Goal: Task Accomplishment & Management: Use online tool/utility

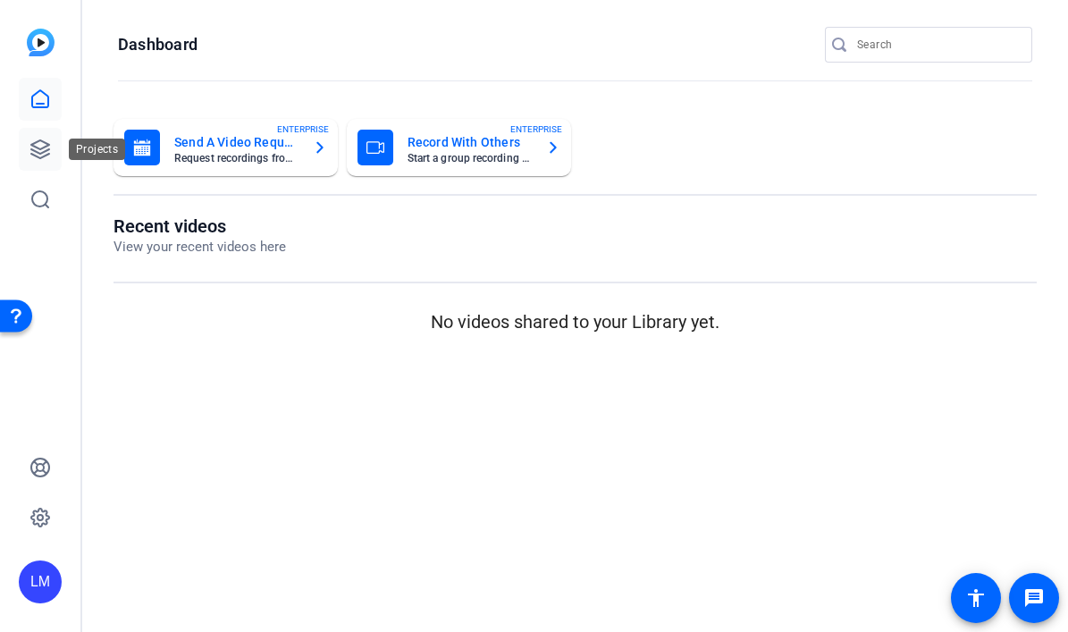
click at [34, 147] on icon at bounding box center [40, 149] width 18 height 18
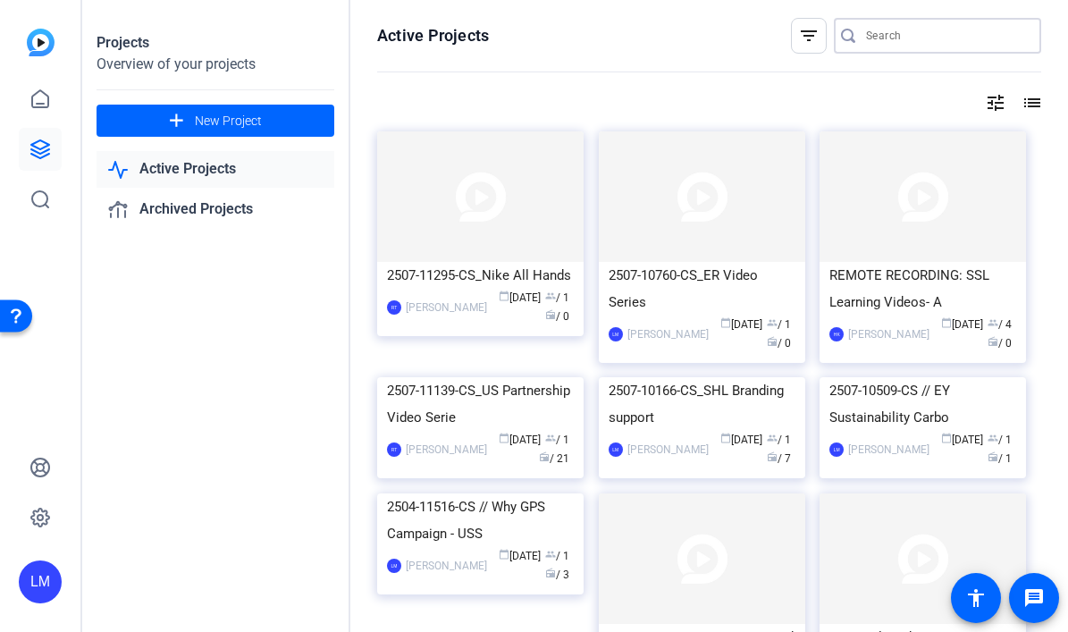
click at [916, 32] on input "Search" at bounding box center [946, 35] width 161 height 21
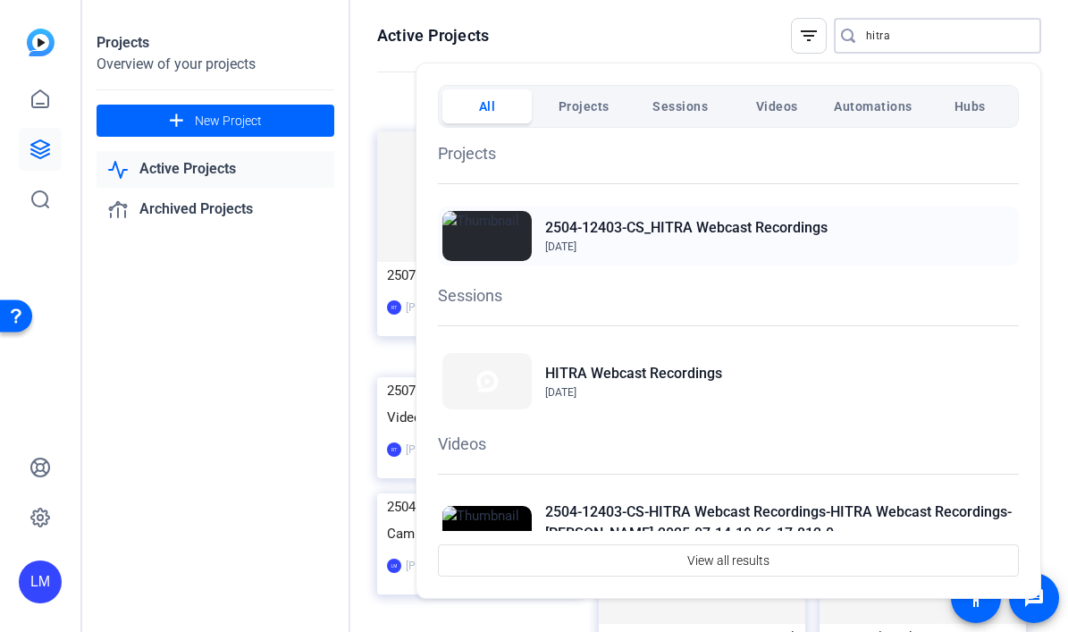
type input "hitra"
click at [843, 228] on div "2504-12403-CS_HITRA Webcast Recordings Jun 2, 2025" at bounding box center [728, 235] width 581 height 59
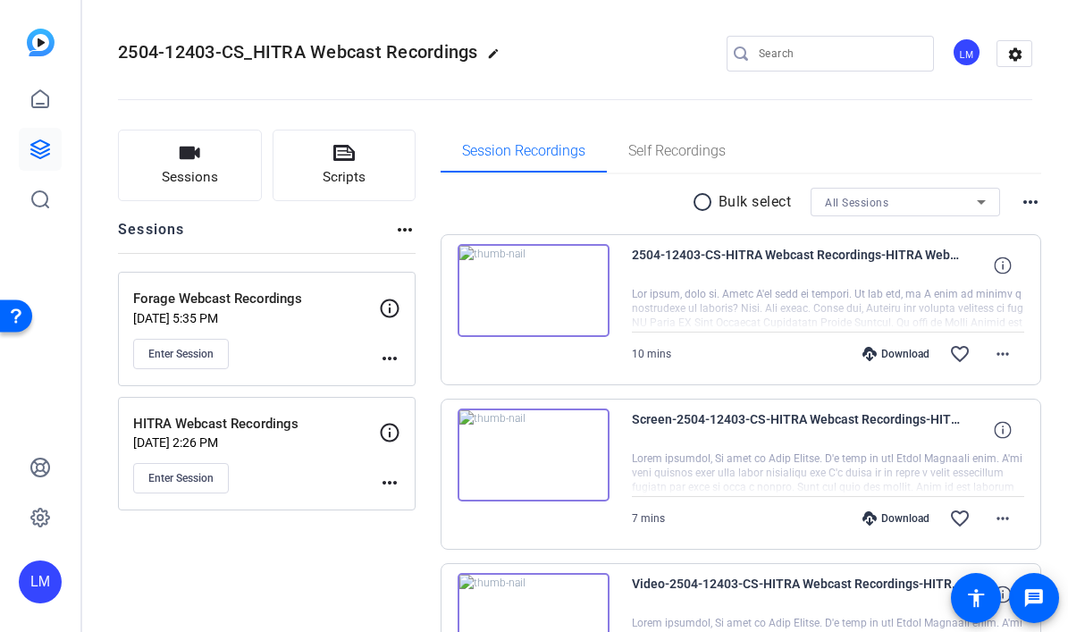
click at [391, 357] on mat-icon "more_horiz" at bounding box center [389, 358] width 21 height 21
click at [415, 381] on span "Edit Session" at bounding box center [433, 383] width 81 height 21
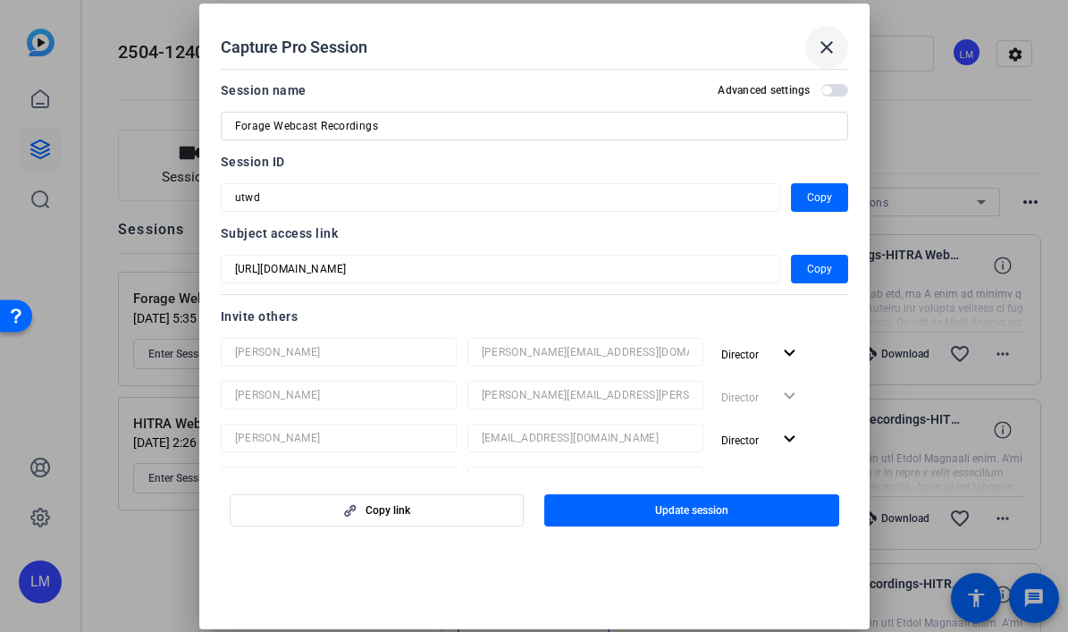
click at [827, 45] on mat-icon "close" at bounding box center [826, 47] width 21 height 21
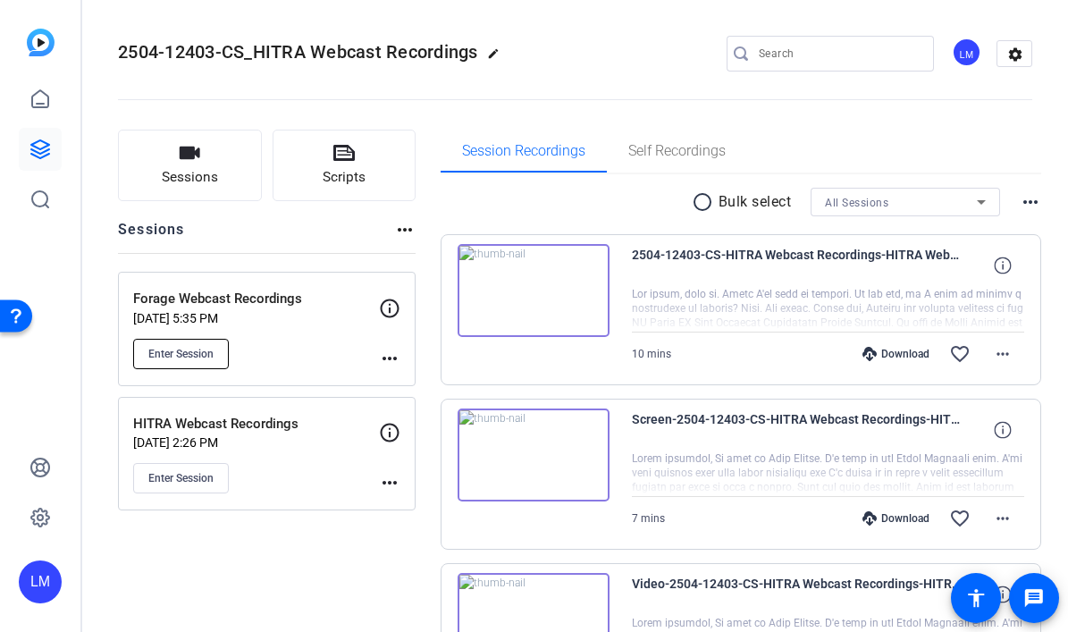
click at [171, 354] on span "Enter Session" at bounding box center [180, 354] width 65 height 14
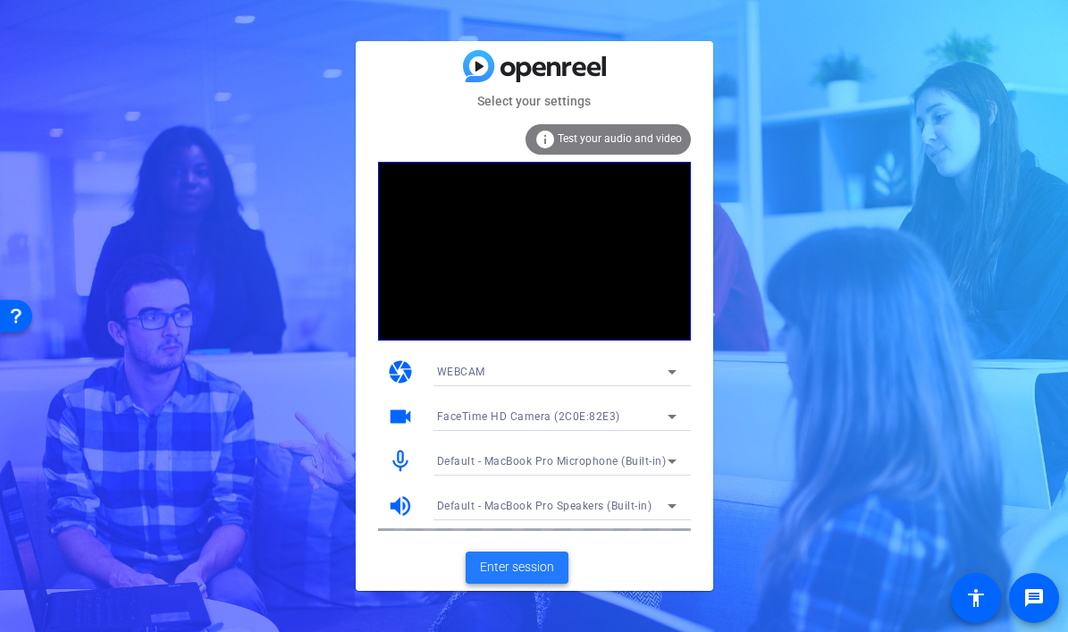
click at [504, 566] on span "Enter session" at bounding box center [517, 567] width 74 height 19
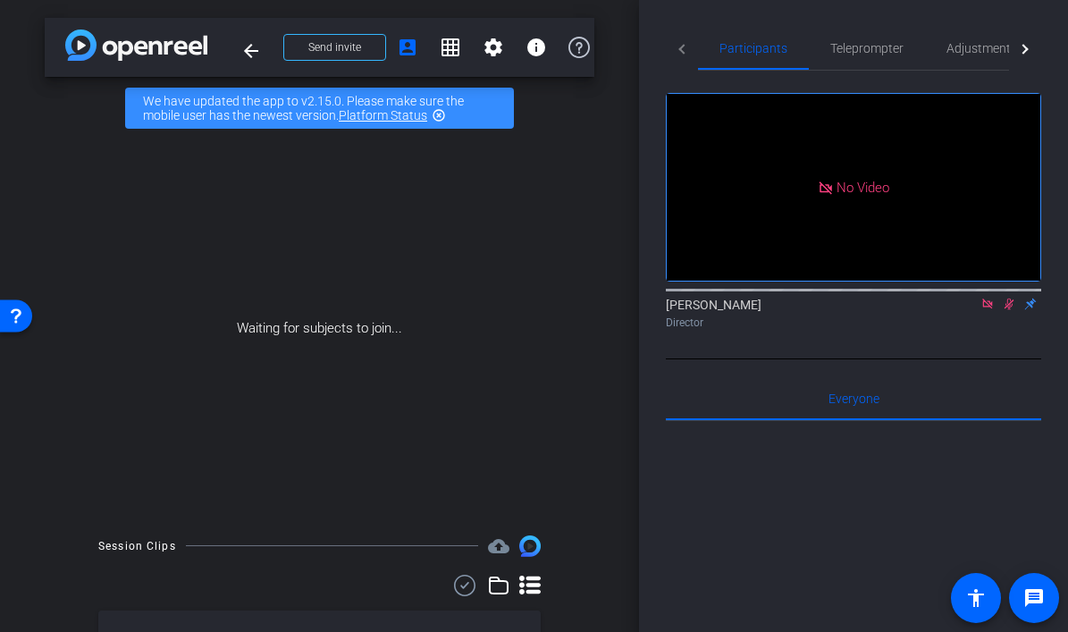
click at [983, 308] on icon at bounding box center [987, 303] width 10 height 10
click at [969, 310] on icon at bounding box center [966, 304] width 14 height 13
click at [986, 310] on icon at bounding box center [987, 304] width 14 height 13
click at [944, 310] on icon at bounding box center [944, 304] width 14 height 13
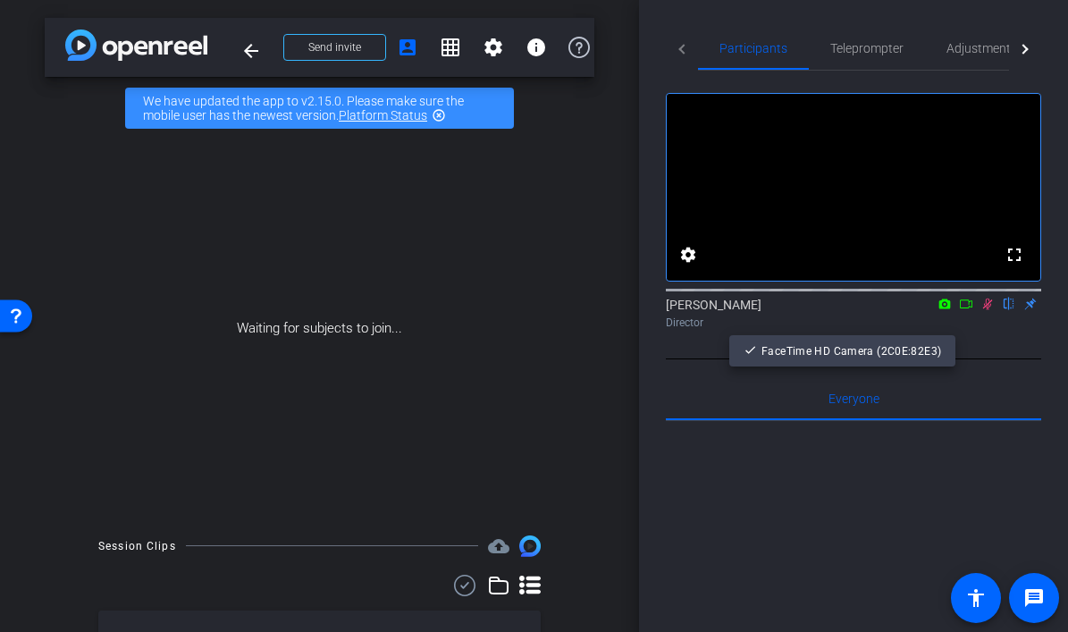
click at [1018, 378] on div at bounding box center [534, 316] width 1068 height 632
click at [970, 310] on icon at bounding box center [966, 304] width 14 height 13
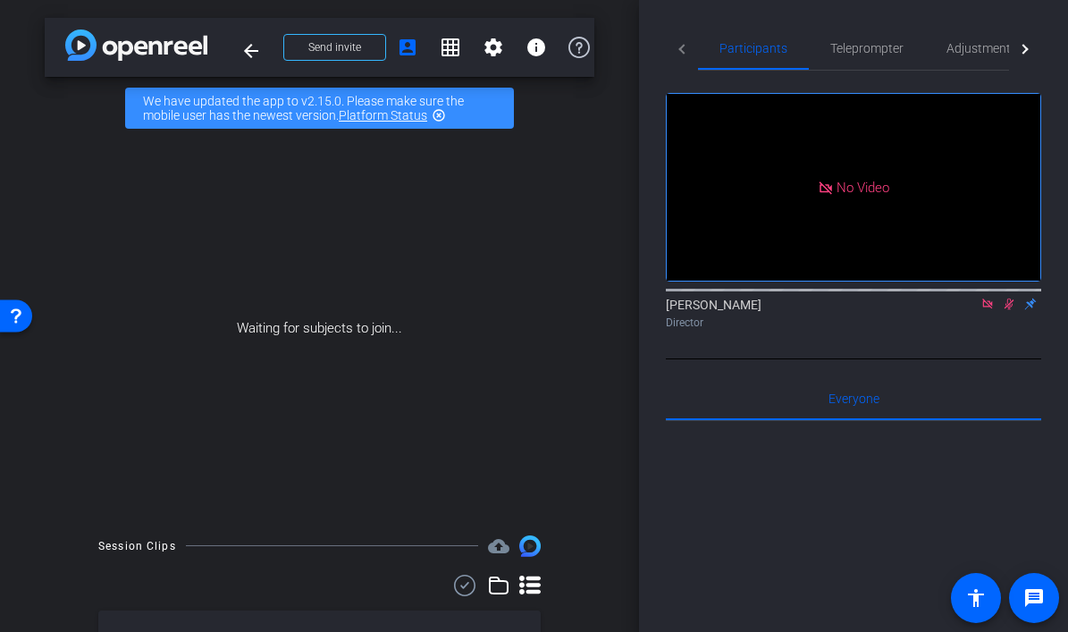
click at [988, 308] on icon at bounding box center [987, 303] width 10 height 10
click at [988, 310] on icon at bounding box center [988, 304] width 10 height 12
click at [988, 310] on icon at bounding box center [987, 304] width 7 height 12
click at [940, 308] on icon at bounding box center [945, 303] width 12 height 10
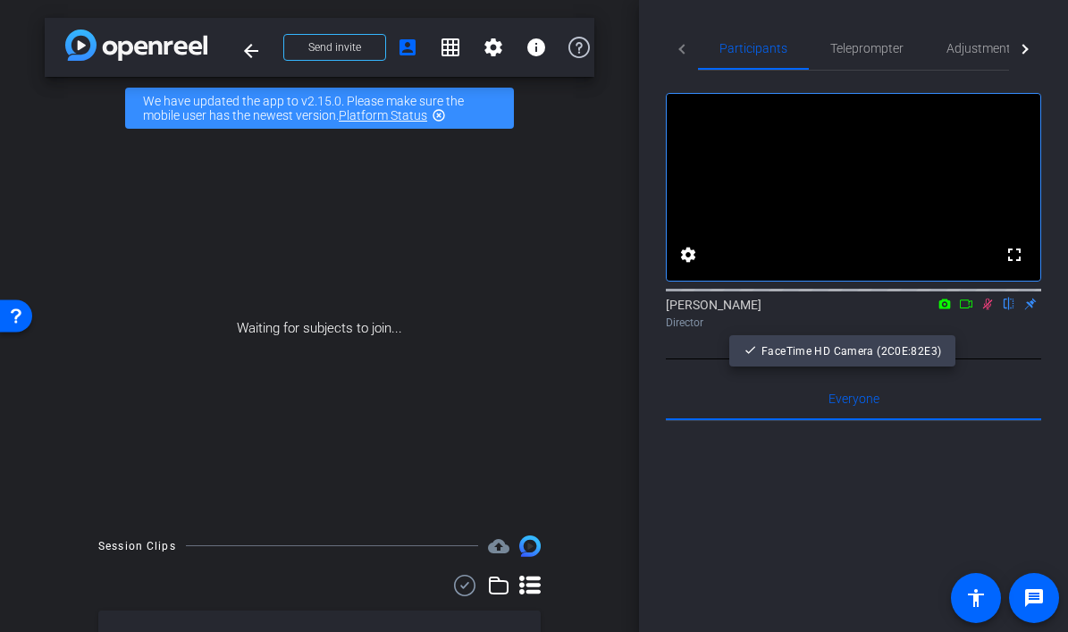
click at [966, 325] on div at bounding box center [534, 316] width 1068 height 632
click at [966, 310] on icon at bounding box center [966, 304] width 14 height 13
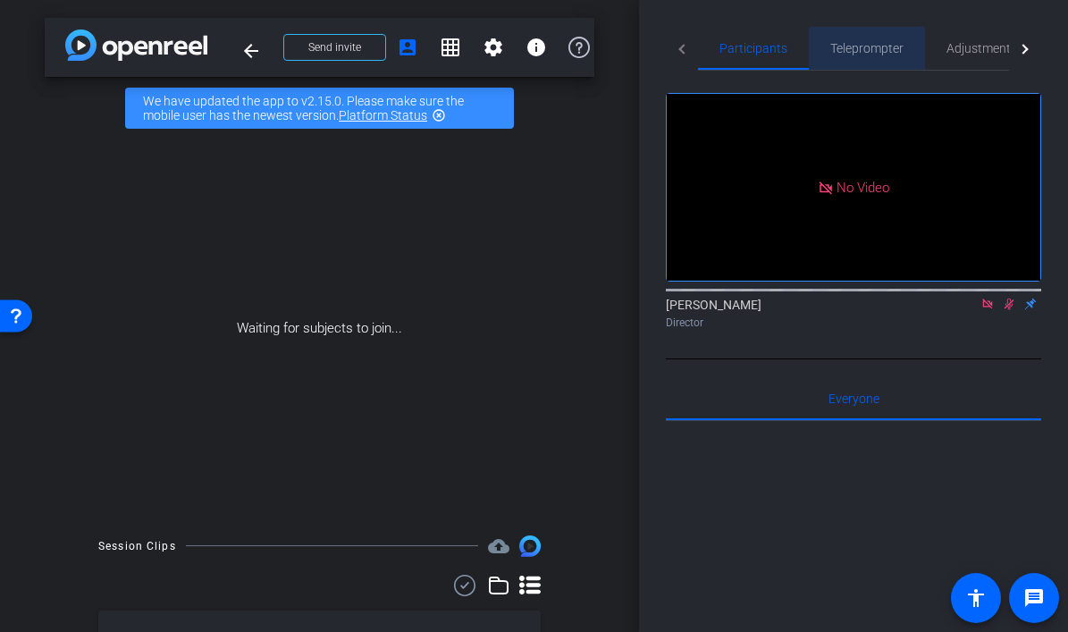
click at [868, 52] on span "Teleprompter" at bounding box center [866, 48] width 73 height 13
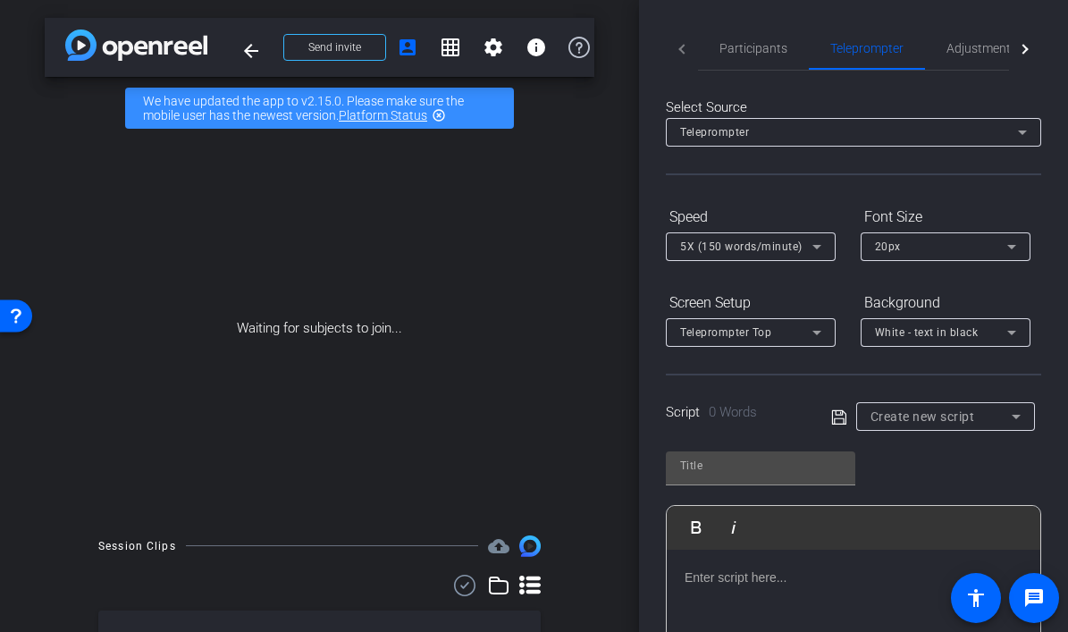
scroll to position [248, 0]
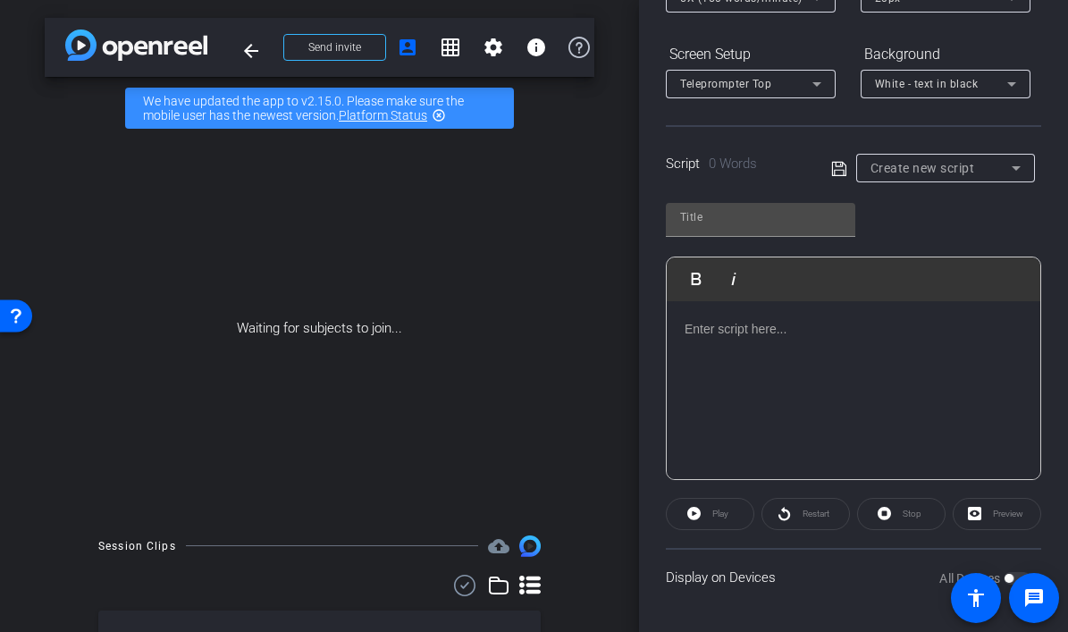
click at [743, 348] on div at bounding box center [853, 390] width 373 height 179
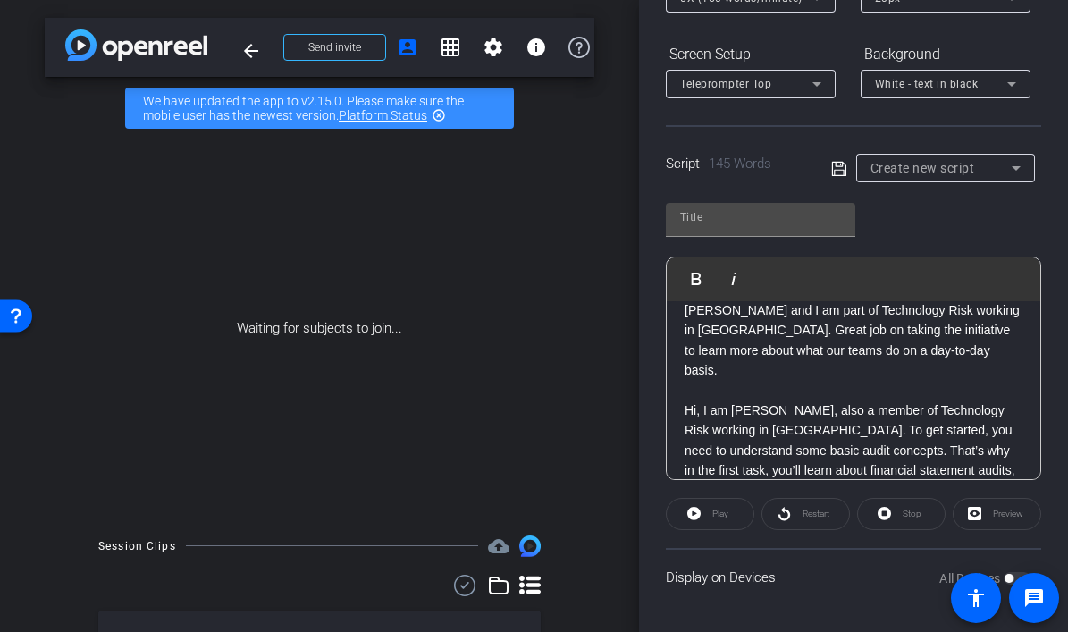
scroll to position [0, 0]
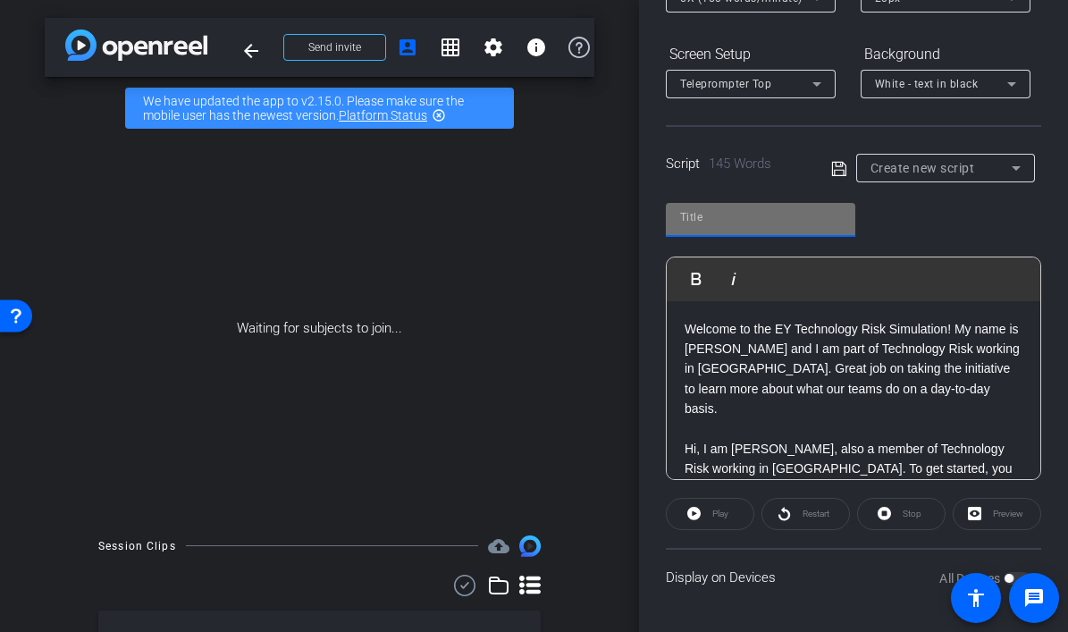
click at [737, 223] on input "text" at bounding box center [760, 216] width 161 height 21
click at [836, 164] on icon at bounding box center [839, 168] width 16 height 21
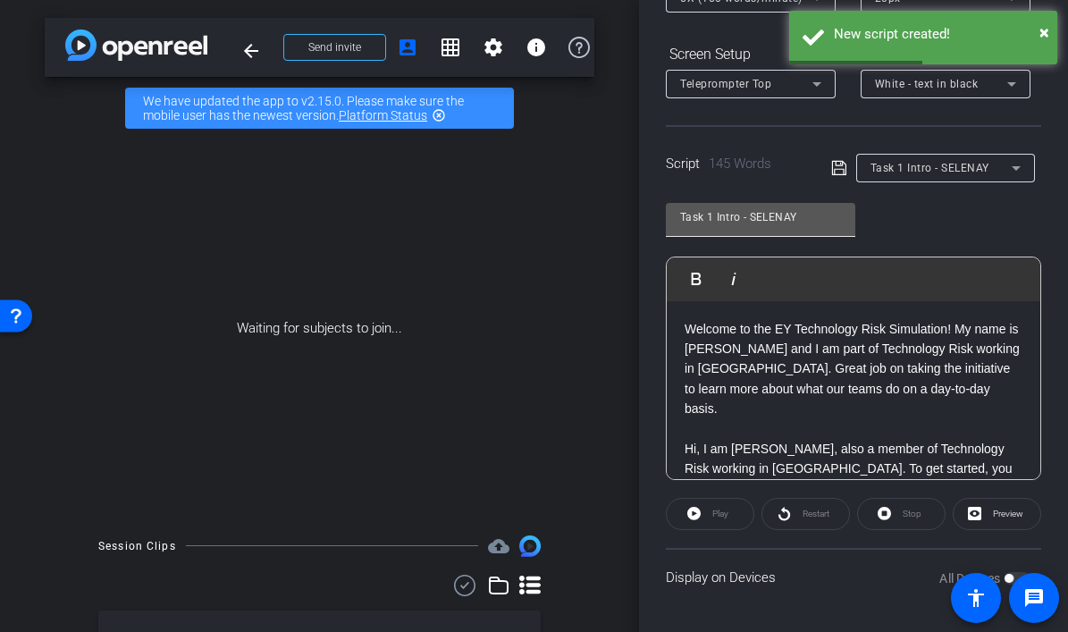
click at [780, 214] on input "Task 1 Intro - SELENAY" at bounding box center [760, 216] width 161 height 21
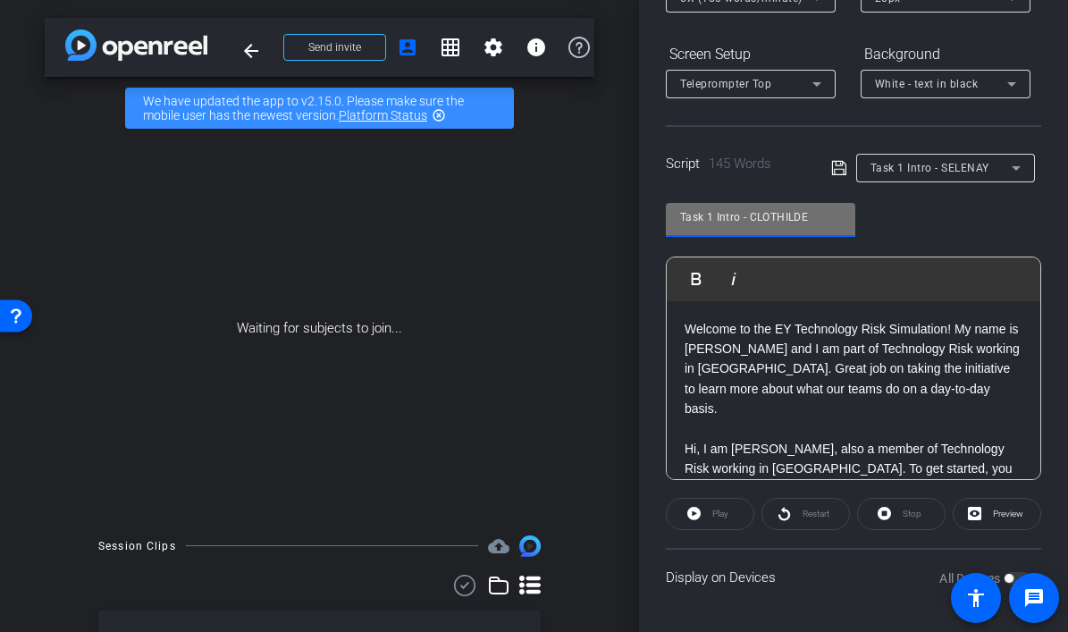
type input "Task 1 Intro - CLOTHILDE"
click at [843, 163] on icon at bounding box center [838, 168] width 14 height 14
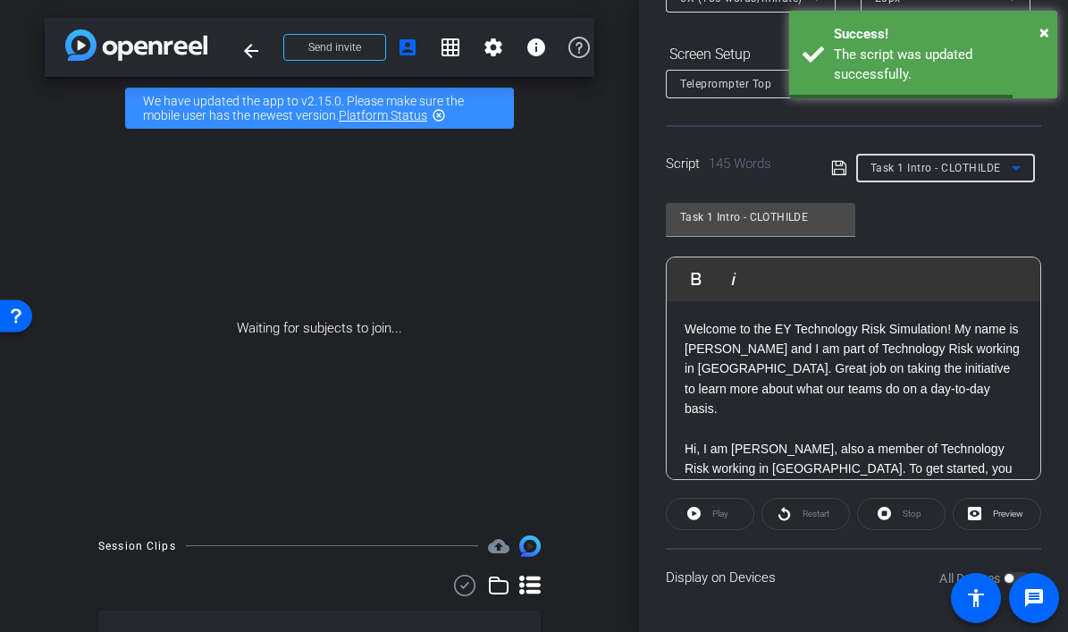
click at [981, 169] on span "Task 1 Intro - CLOTHILDE" at bounding box center [935, 168] width 130 height 13
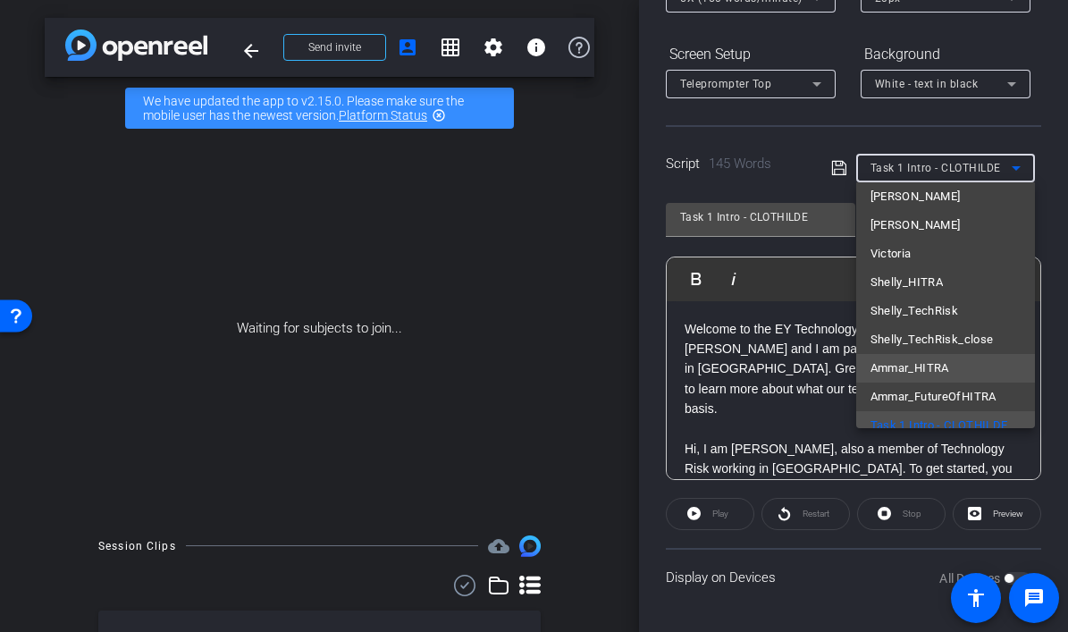
scroll to position [197, 0]
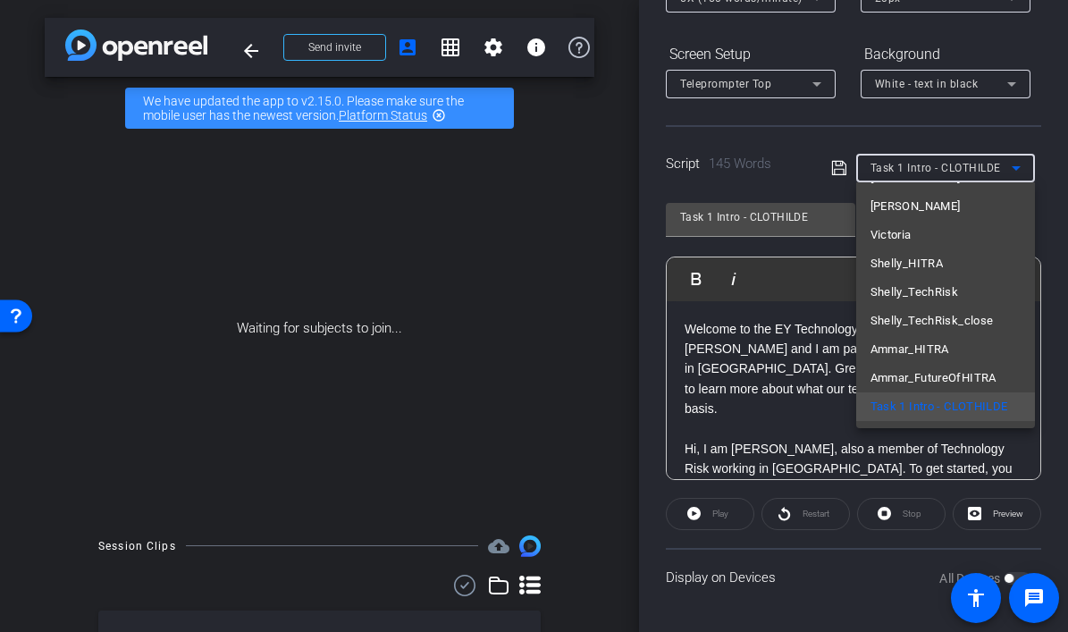
click at [791, 167] on div at bounding box center [534, 316] width 1068 height 632
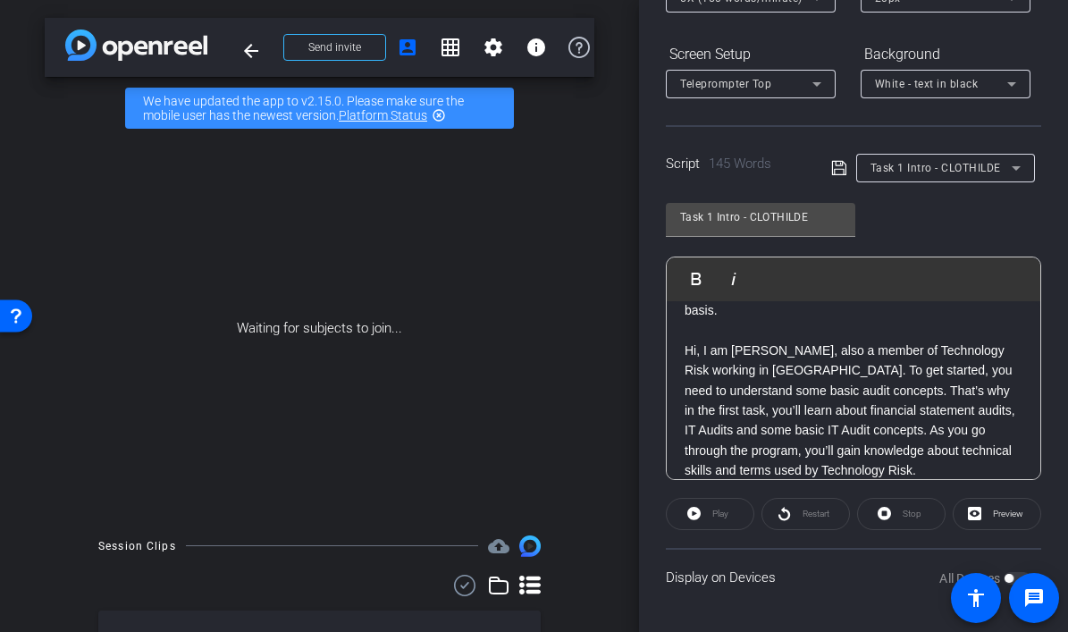
scroll to position [102, 0]
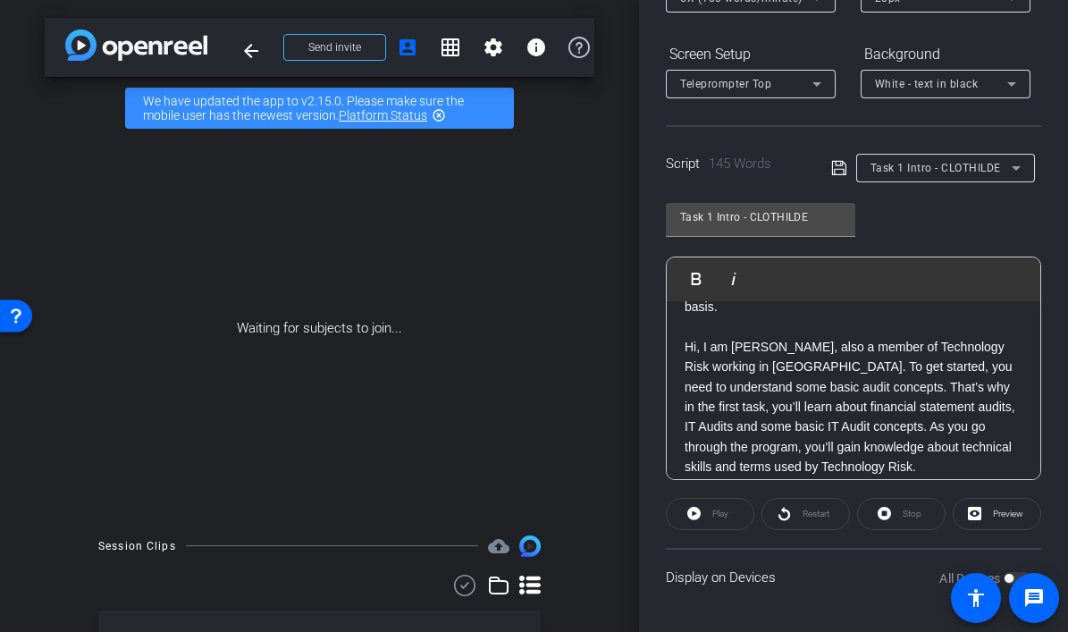
drag, startPoint x: 838, startPoint y: 170, endPoint x: 801, endPoint y: 176, distance: 38.0
click at [779, 170] on div "Script 145 Words Task 1 Intro - CLOTHILDE" at bounding box center [853, 153] width 375 height 57
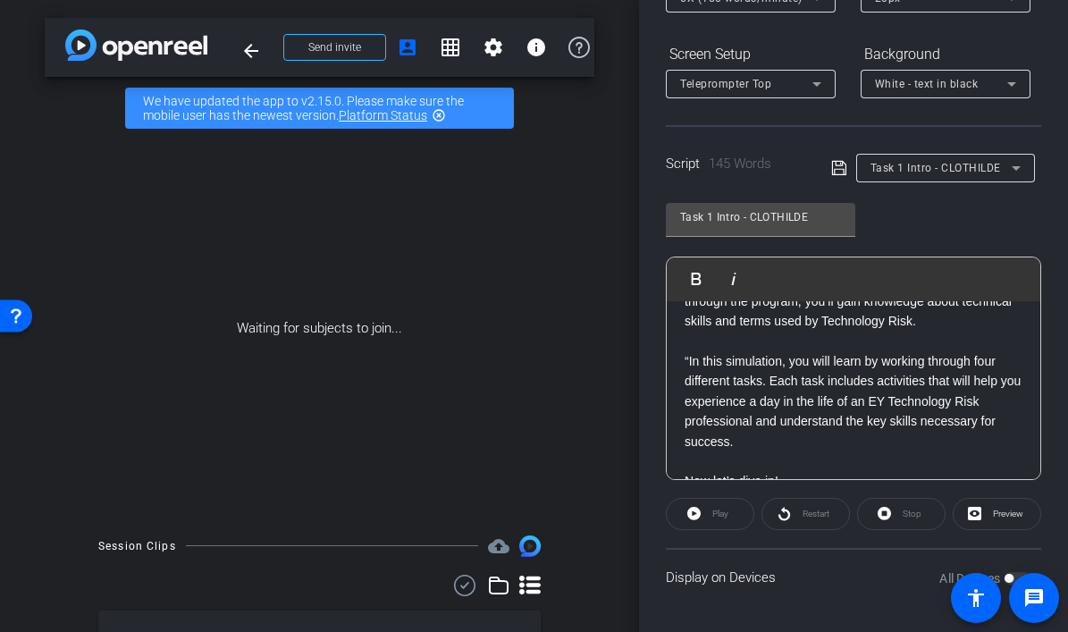
scroll to position [256, 0]
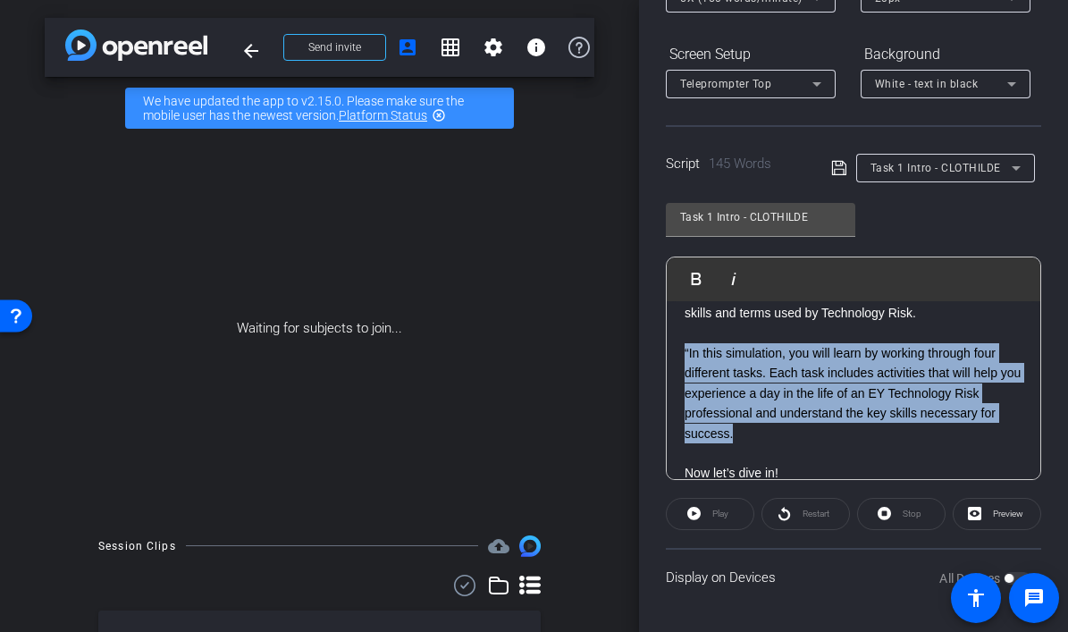
drag, startPoint x: 750, startPoint y: 411, endPoint x: 682, endPoint y: 330, distance: 105.9
click at [682, 330] on div "Welcome to the EY Technology Risk Simulation! My name is Clothilde and I am par…" at bounding box center [853, 274] width 373 height 456
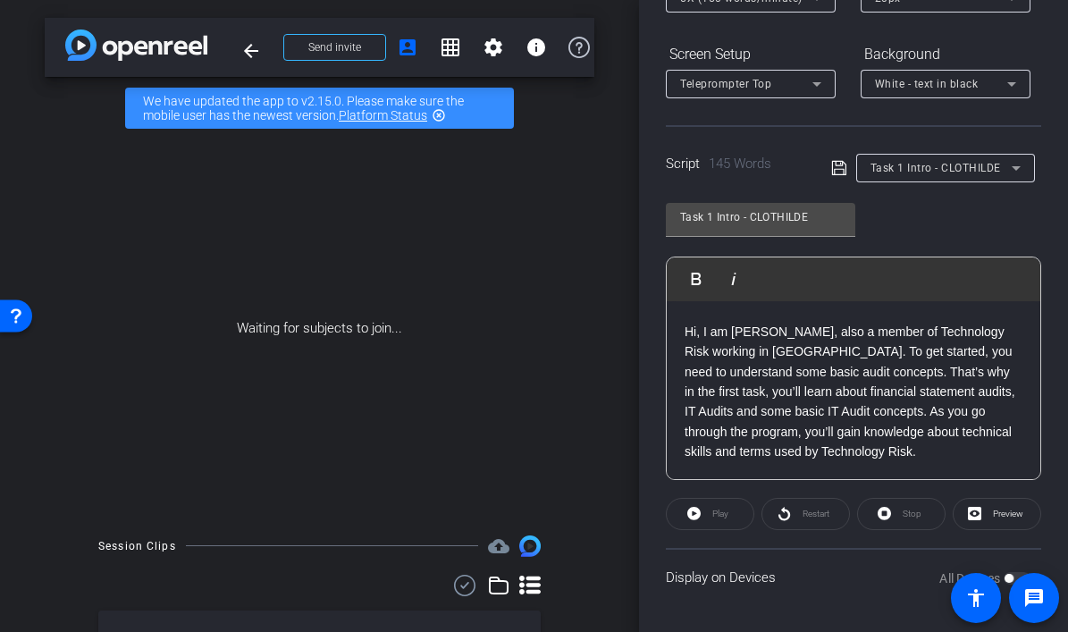
scroll to position [121, 0]
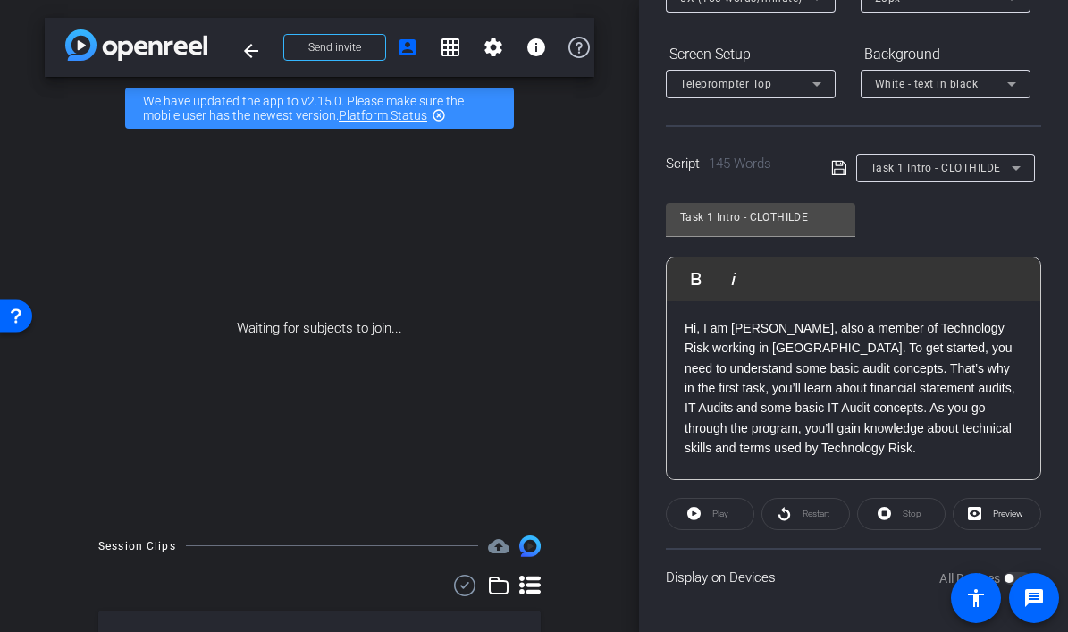
click at [792, 423] on p "Hi, I am Selenay, also a member of Technology Risk working in Germany. To get s…" at bounding box center [853, 388] width 338 height 140
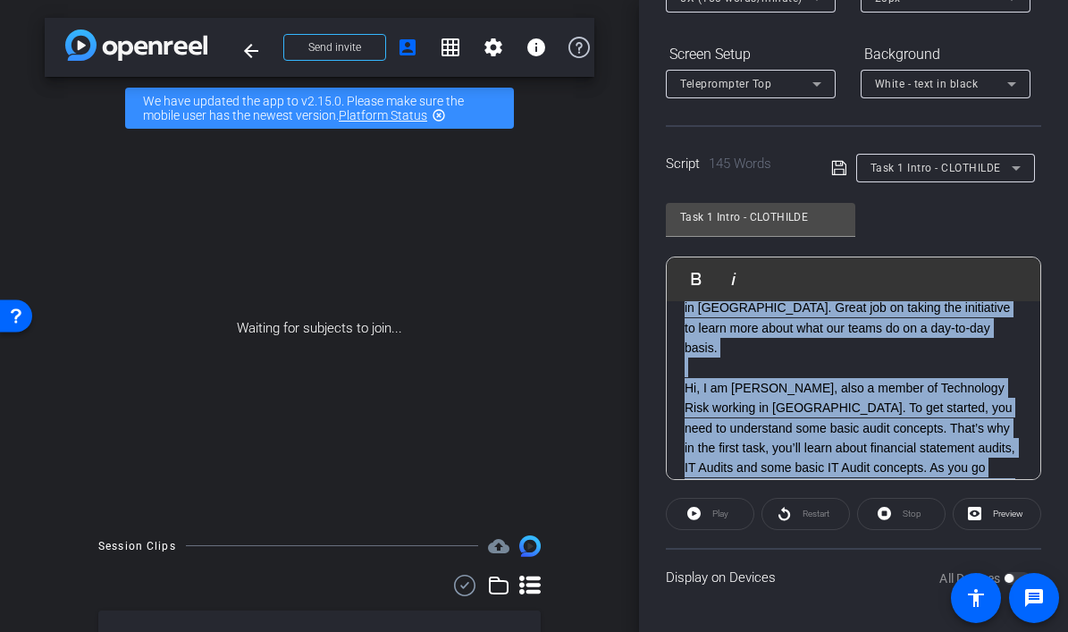
scroll to position [0, 0]
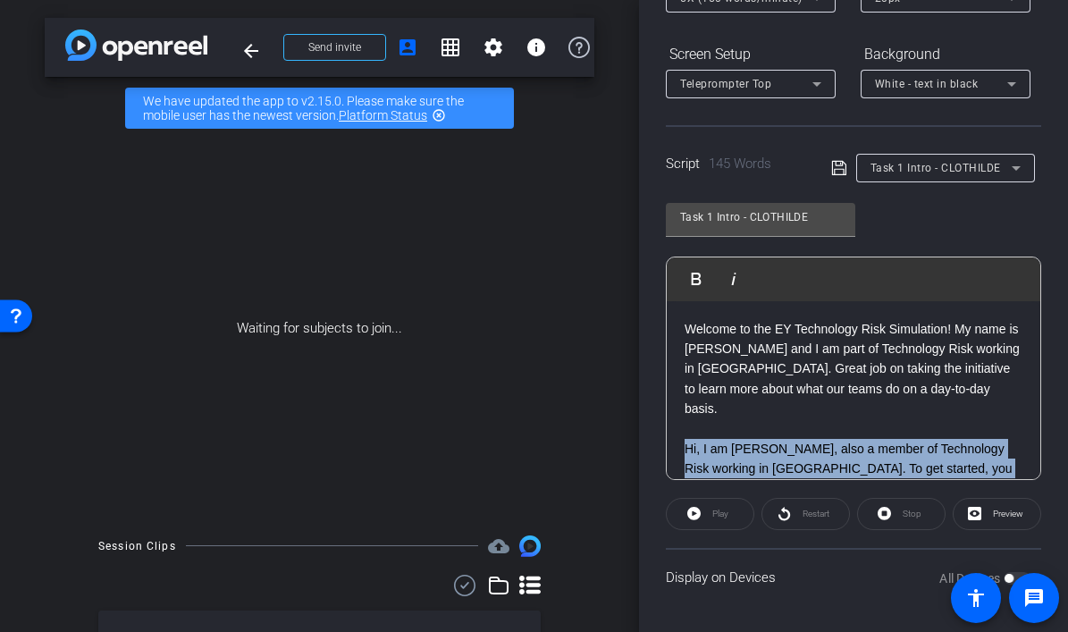
drag, startPoint x: 782, startPoint y: 416, endPoint x: 671, endPoint y: 430, distance: 111.6
click at [671, 430] on div "Welcome to the EY Technology Risk Simulation! My name is Clothilde and I am par…" at bounding box center [853, 529] width 373 height 456
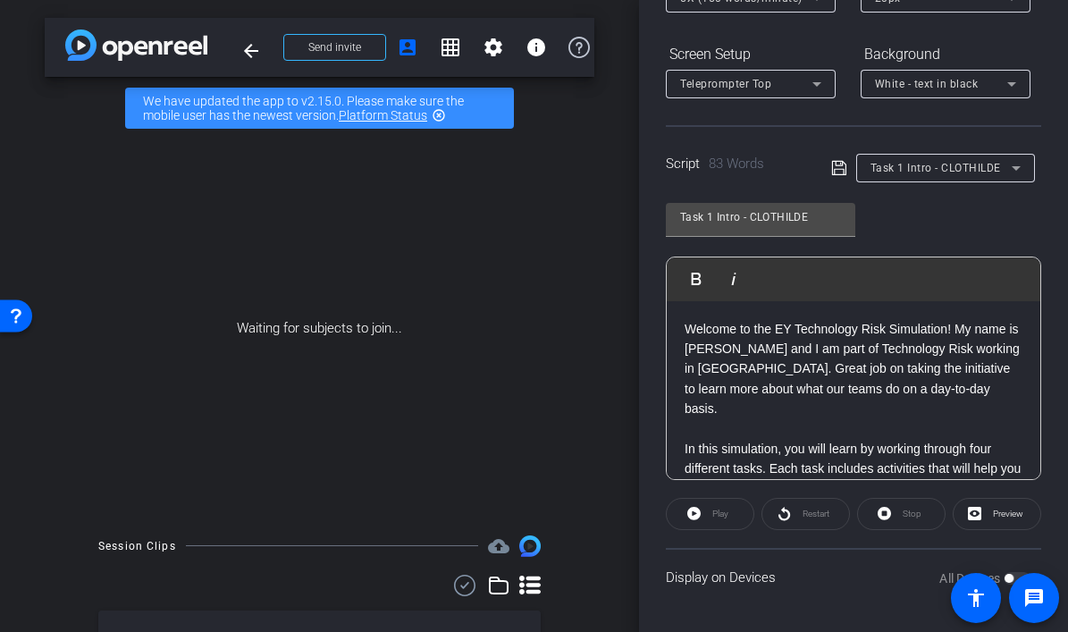
click at [838, 168] on icon at bounding box center [839, 167] width 16 height 21
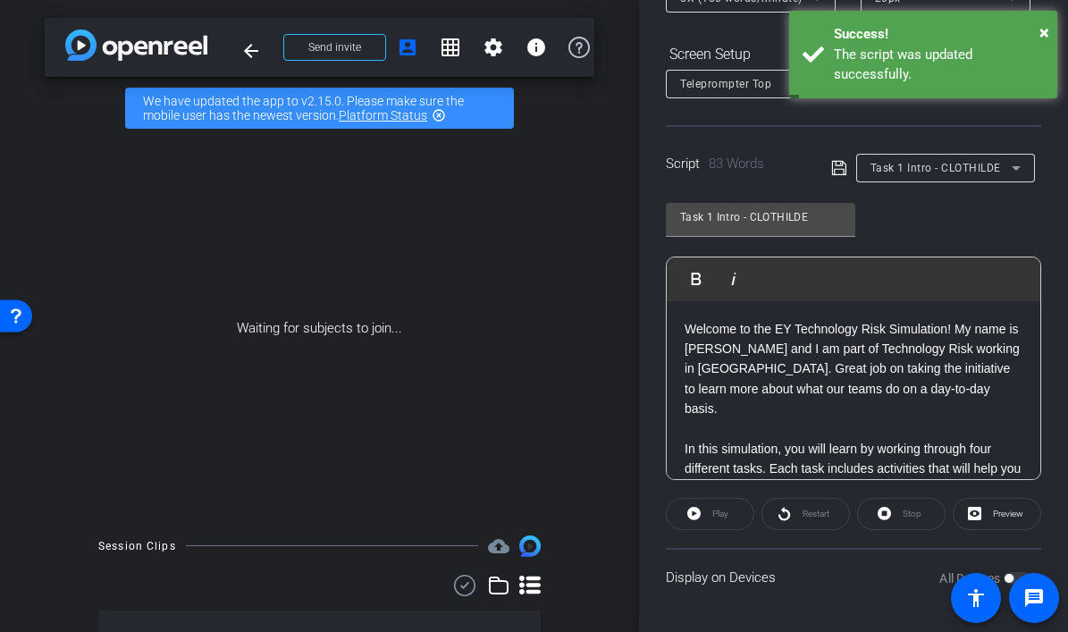
click at [996, 174] on span "Task 1 Intro - CLOTHILDE" at bounding box center [935, 168] width 130 height 13
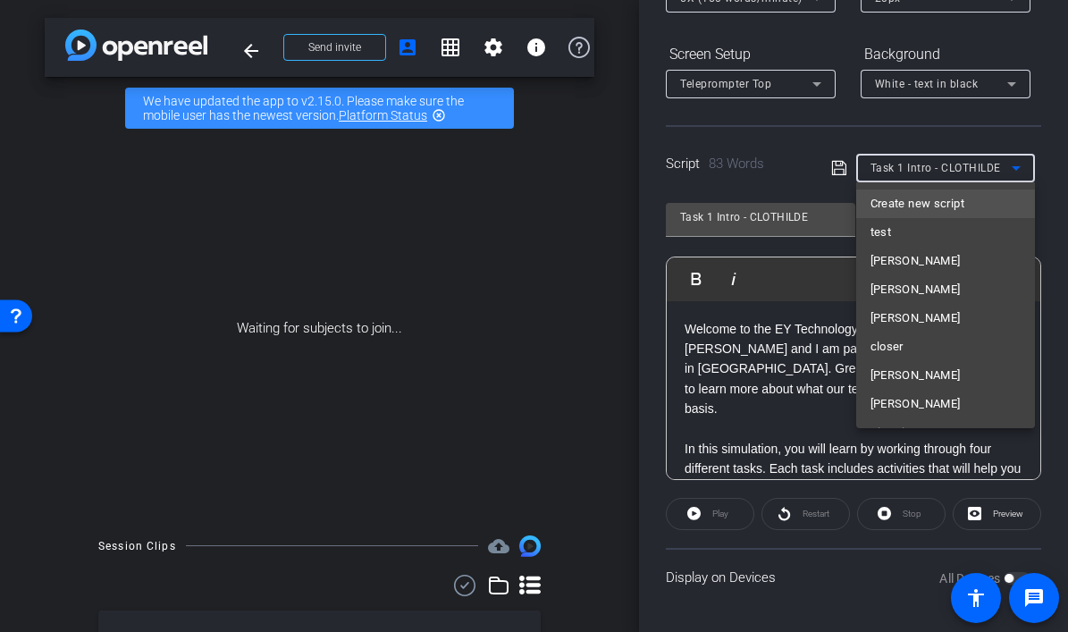
click at [950, 197] on span "Create new script" at bounding box center [917, 203] width 94 height 21
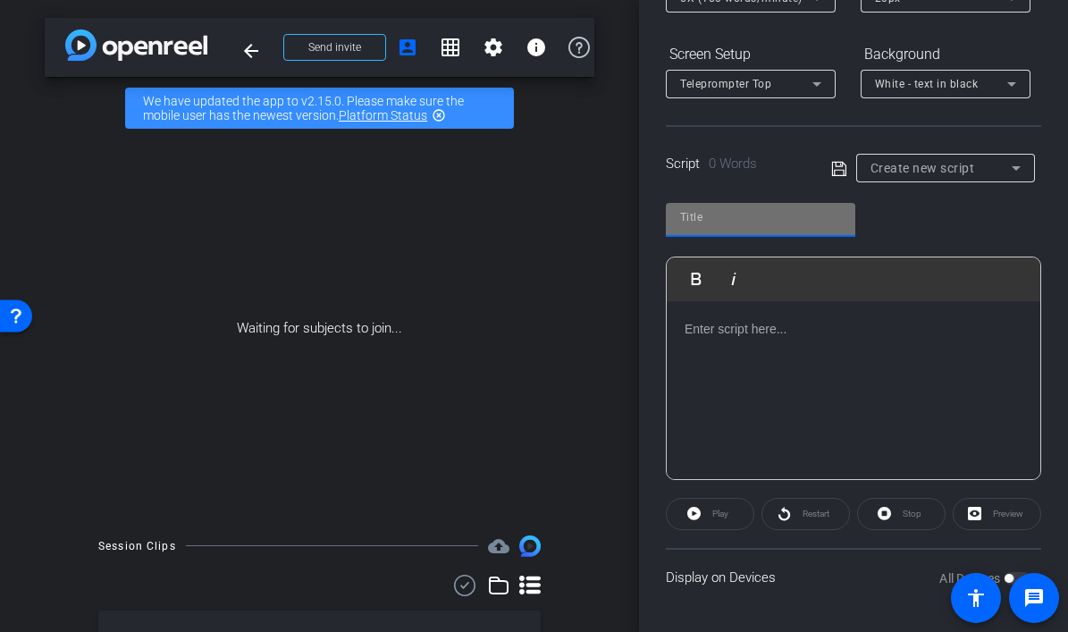
click at [700, 214] on input "text" at bounding box center [760, 216] width 161 height 21
click at [1003, 169] on div "Create new script" at bounding box center [940, 167] width 141 height 21
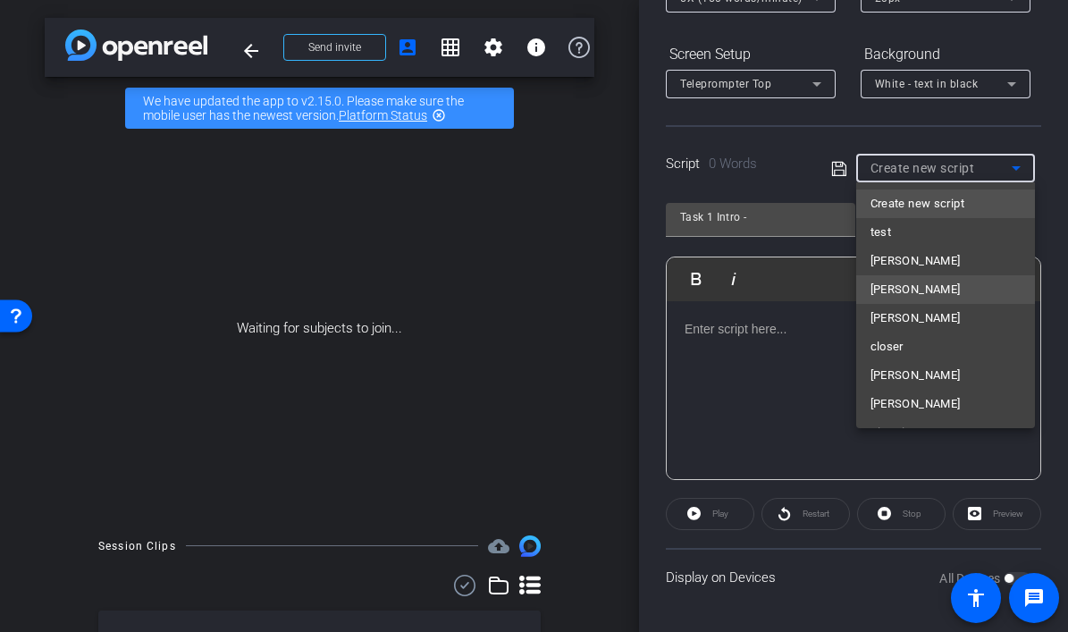
scroll to position [197, 0]
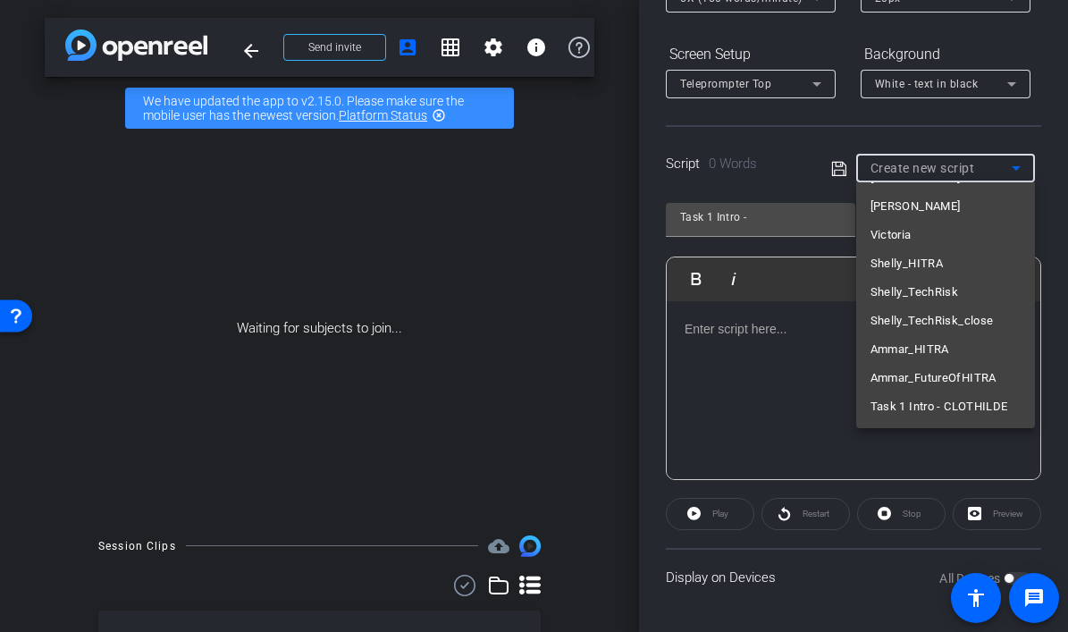
click at [767, 215] on div at bounding box center [534, 316] width 1068 height 632
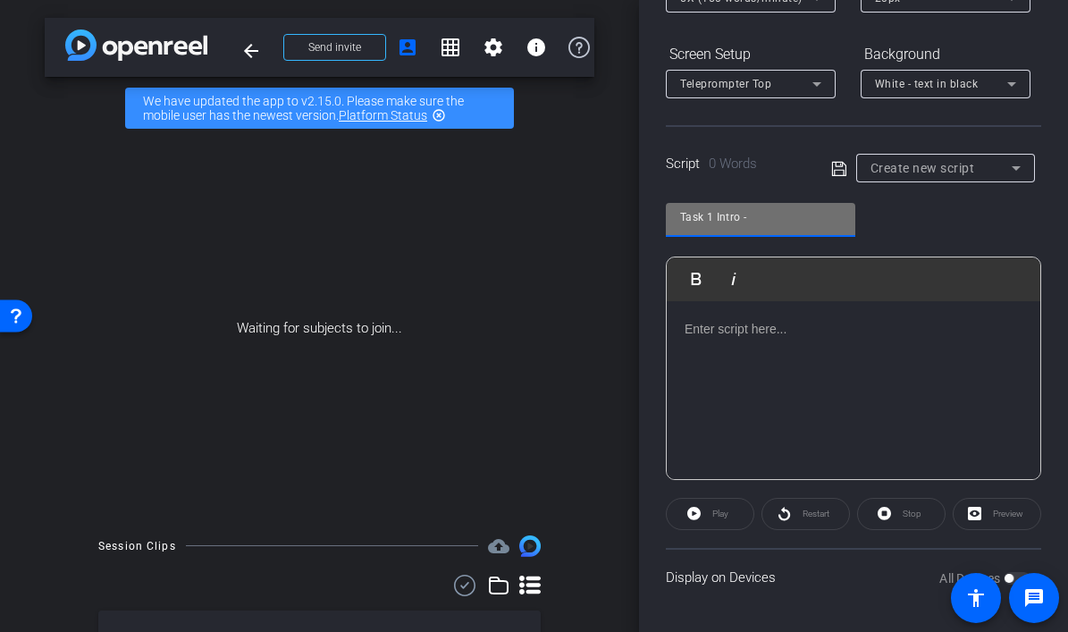
click at [777, 221] on input "Task 1 Intro -" at bounding box center [760, 216] width 161 height 21
type input "Task 1 Intro - Selenay"
click at [759, 394] on div at bounding box center [853, 390] width 373 height 179
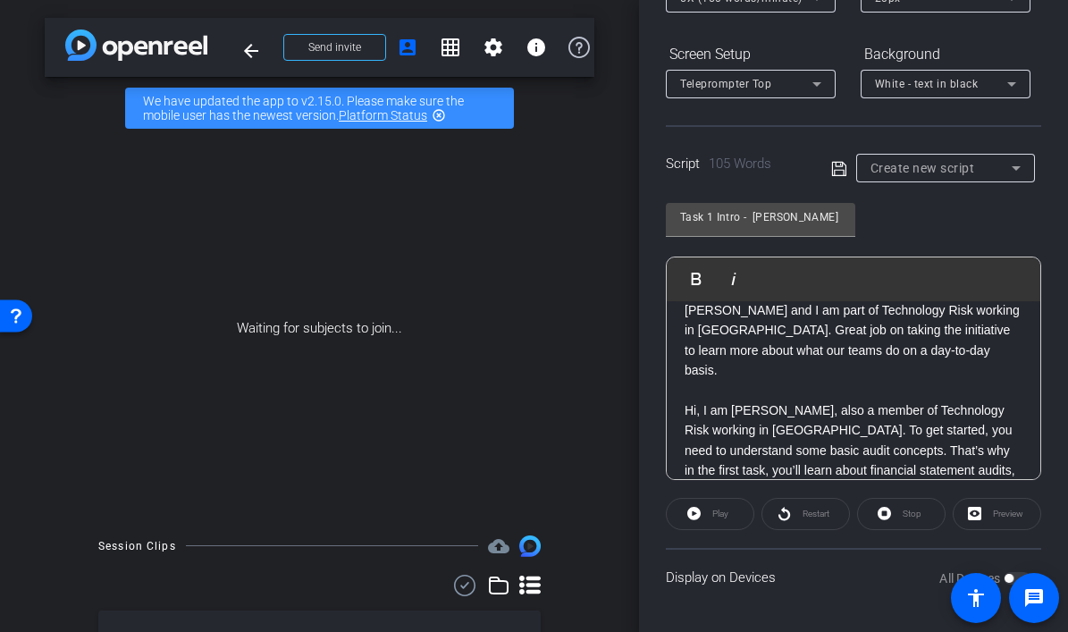
scroll to position [0, 0]
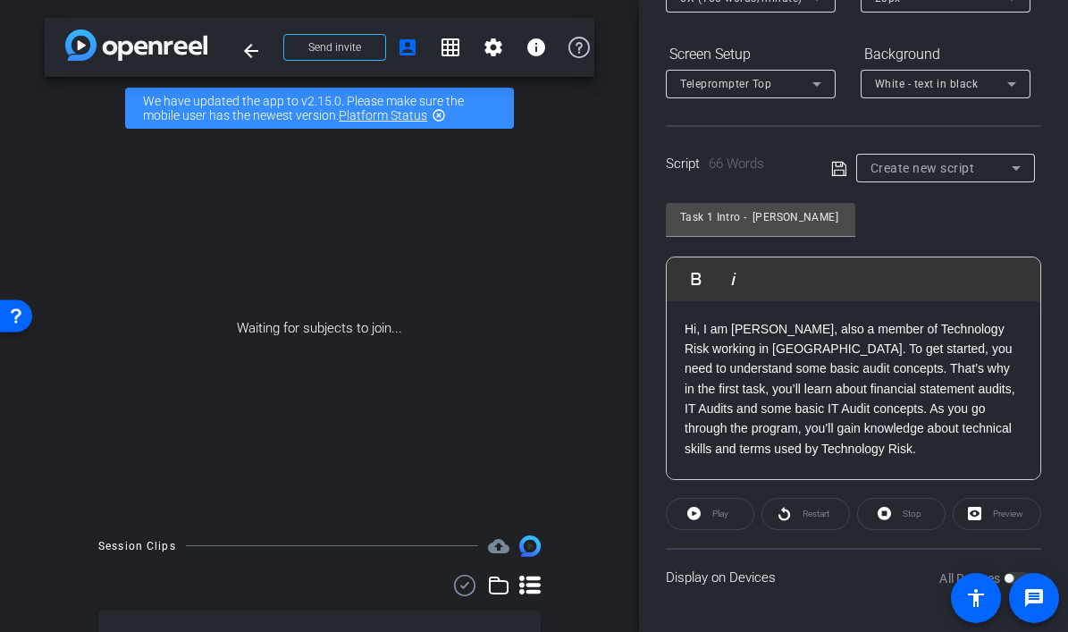
click at [834, 169] on icon at bounding box center [838, 168] width 14 height 14
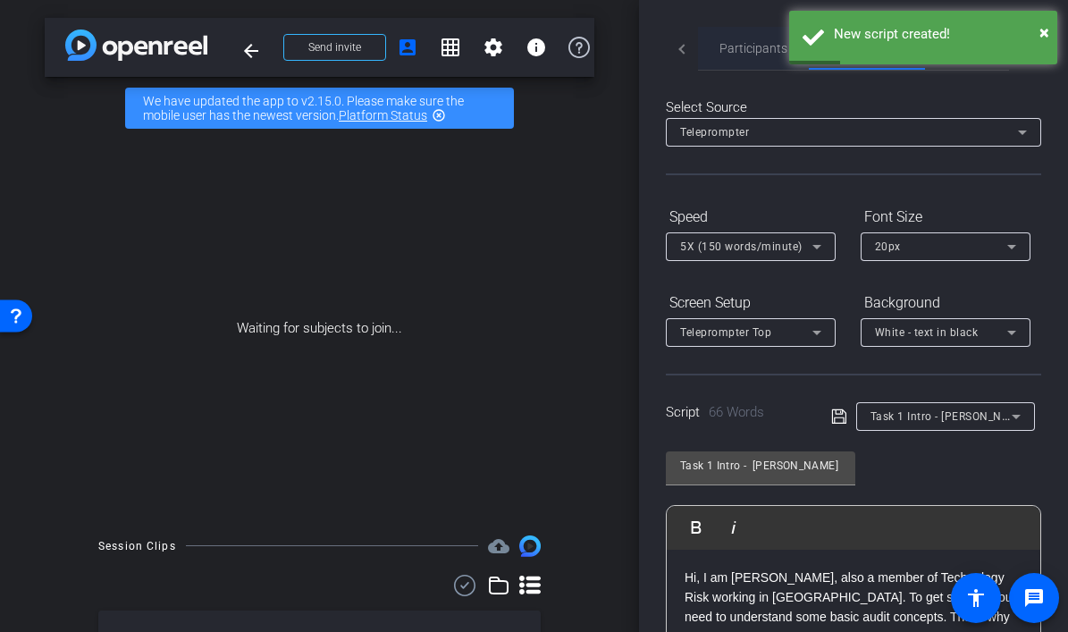
click at [742, 48] on span "Participants" at bounding box center [753, 48] width 68 height 13
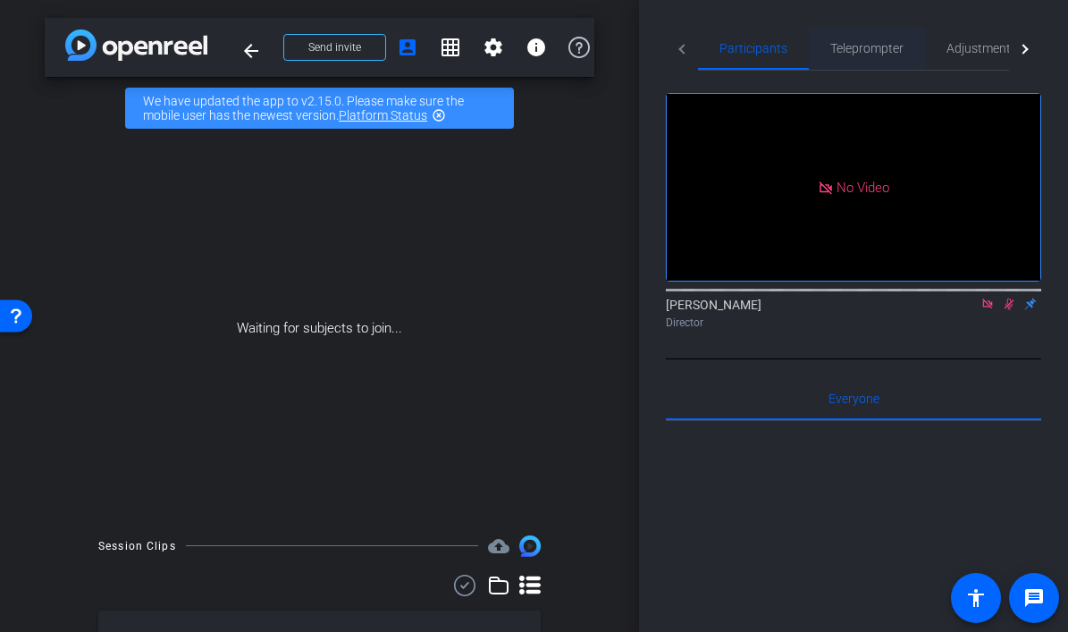
click at [857, 46] on span "Teleprompter" at bounding box center [866, 48] width 73 height 13
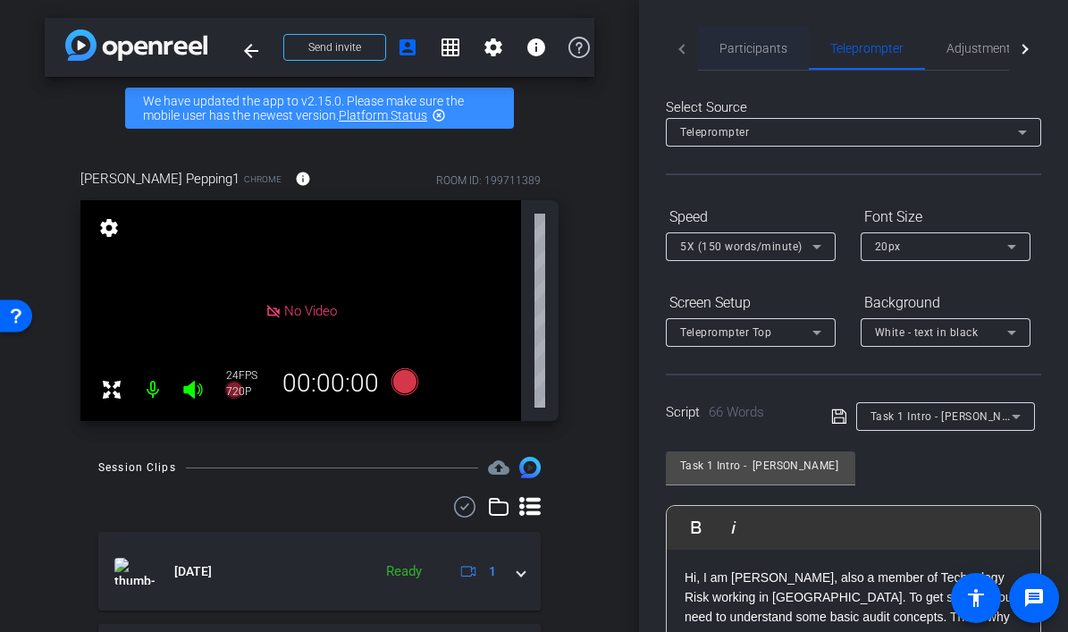
click at [748, 47] on span "Participants" at bounding box center [753, 48] width 68 height 13
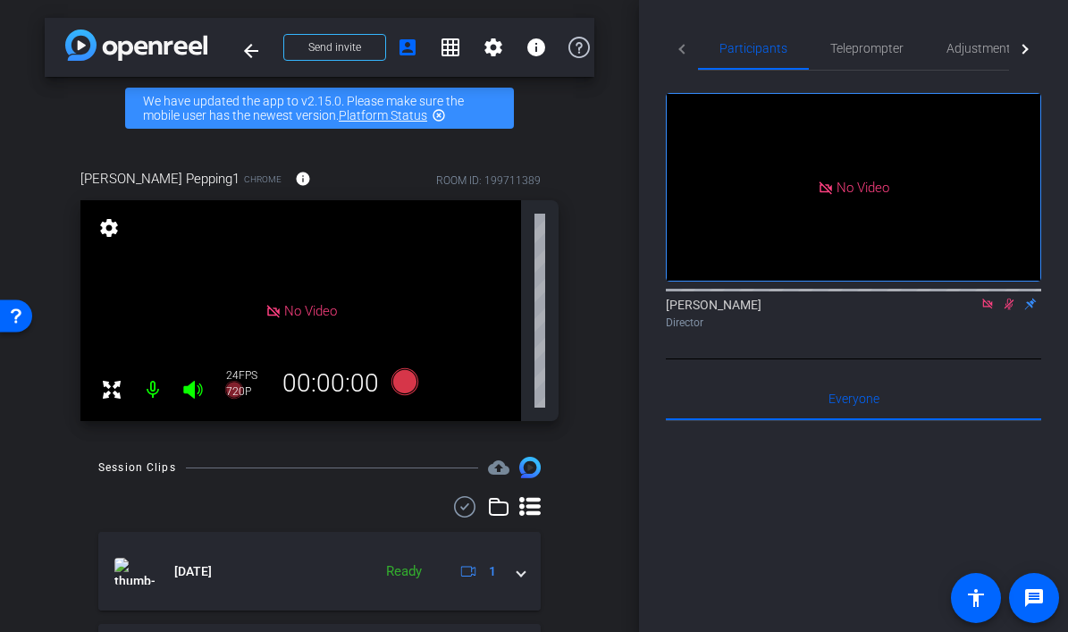
click at [1011, 305] on icon at bounding box center [1009, 304] width 14 height 13
click at [862, 51] on span "Teleprompter" at bounding box center [866, 48] width 73 height 13
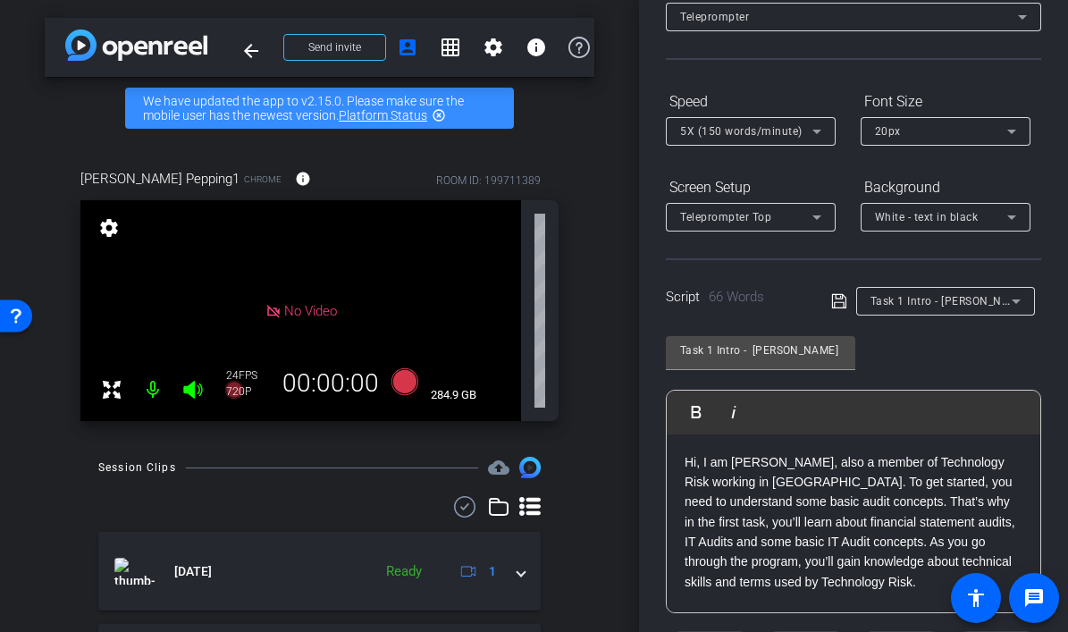
scroll to position [37, 0]
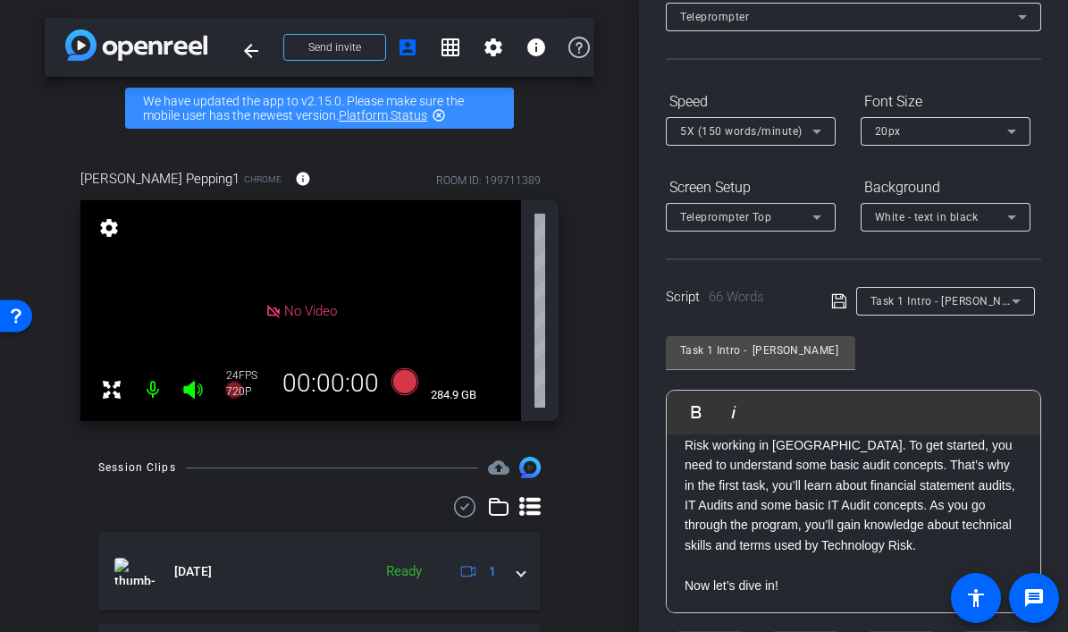
click at [1028, 313] on div "Task 1 Intro - Selenay" at bounding box center [945, 301] width 179 height 29
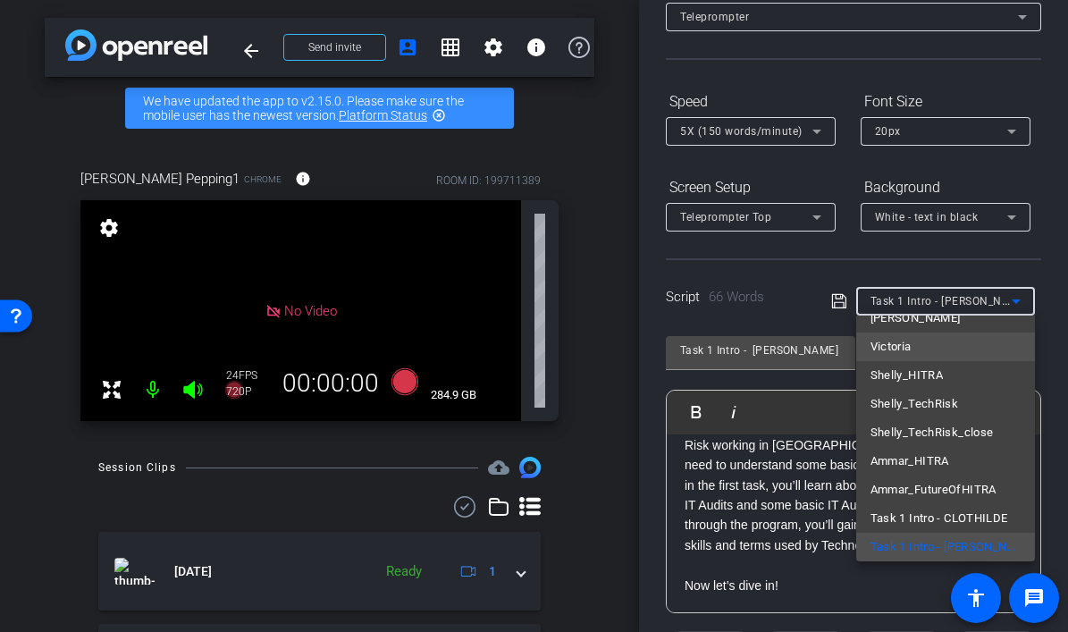
scroll to position [0, 0]
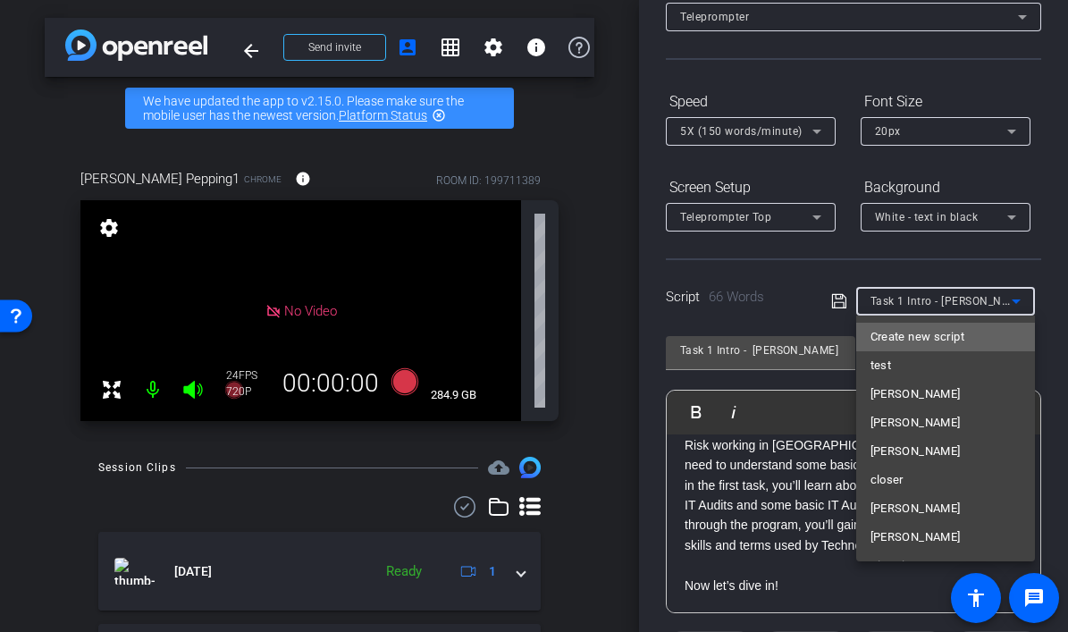
click at [958, 334] on span "Create new script" at bounding box center [917, 336] width 94 height 21
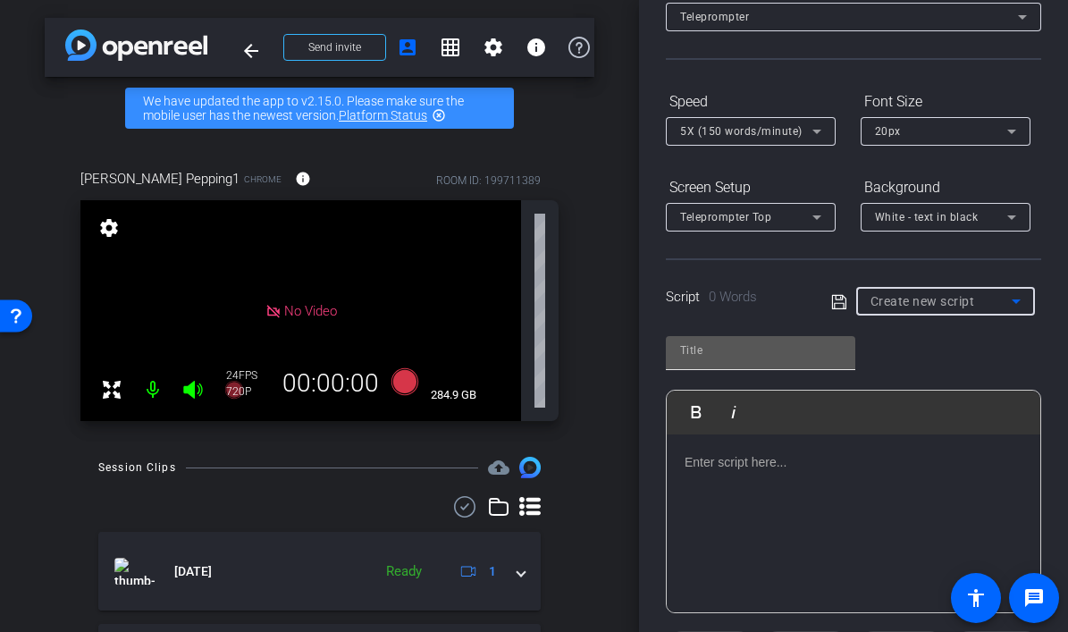
click at [767, 358] on input "text" at bounding box center [760, 350] width 161 height 21
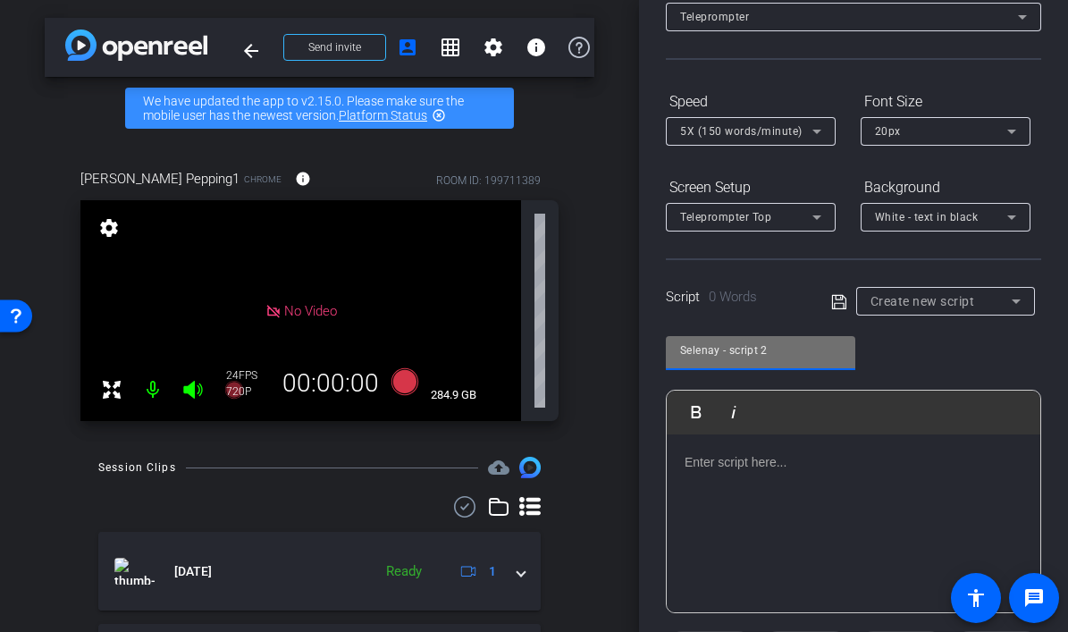
type input "Selenay - script 2"
click at [742, 484] on div at bounding box center [853, 523] width 373 height 179
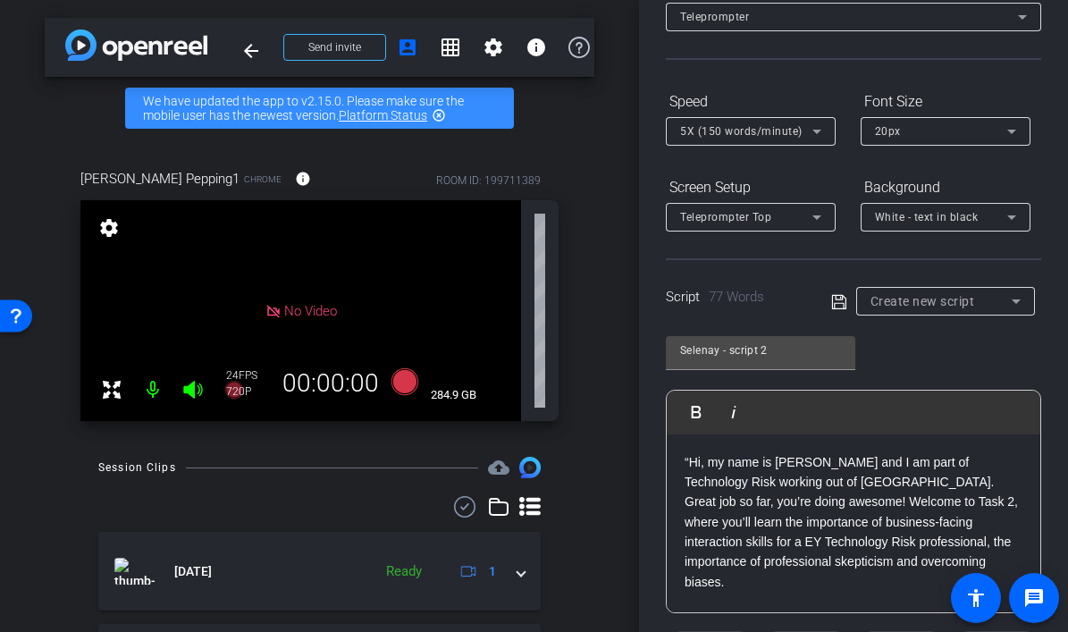
click at [692, 459] on p "“ Hi, my name is Selenay and I am part of Technology Risk working out of German…" at bounding box center [853, 522] width 338 height 140
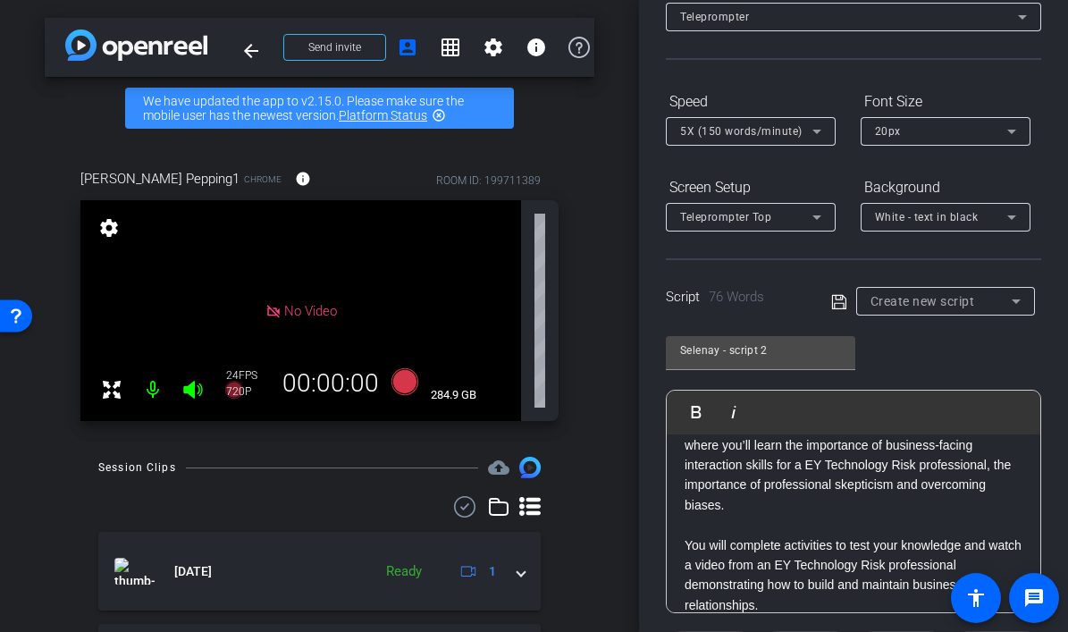
click at [833, 296] on icon at bounding box center [839, 301] width 16 height 21
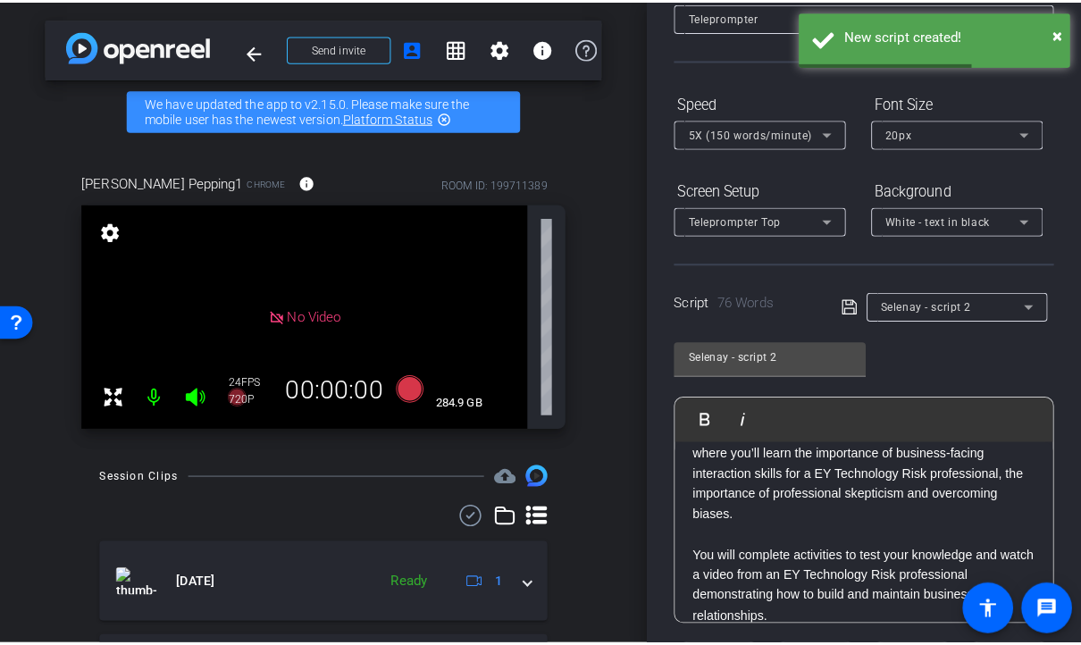
scroll to position [0, 0]
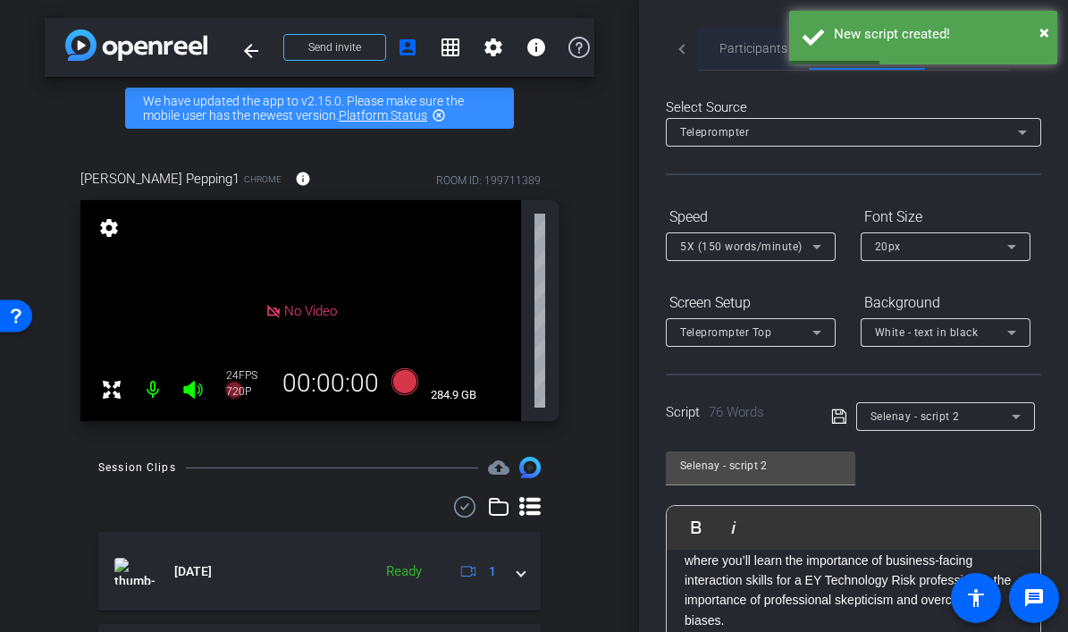
click at [746, 53] on span "Participants" at bounding box center [753, 48] width 68 height 13
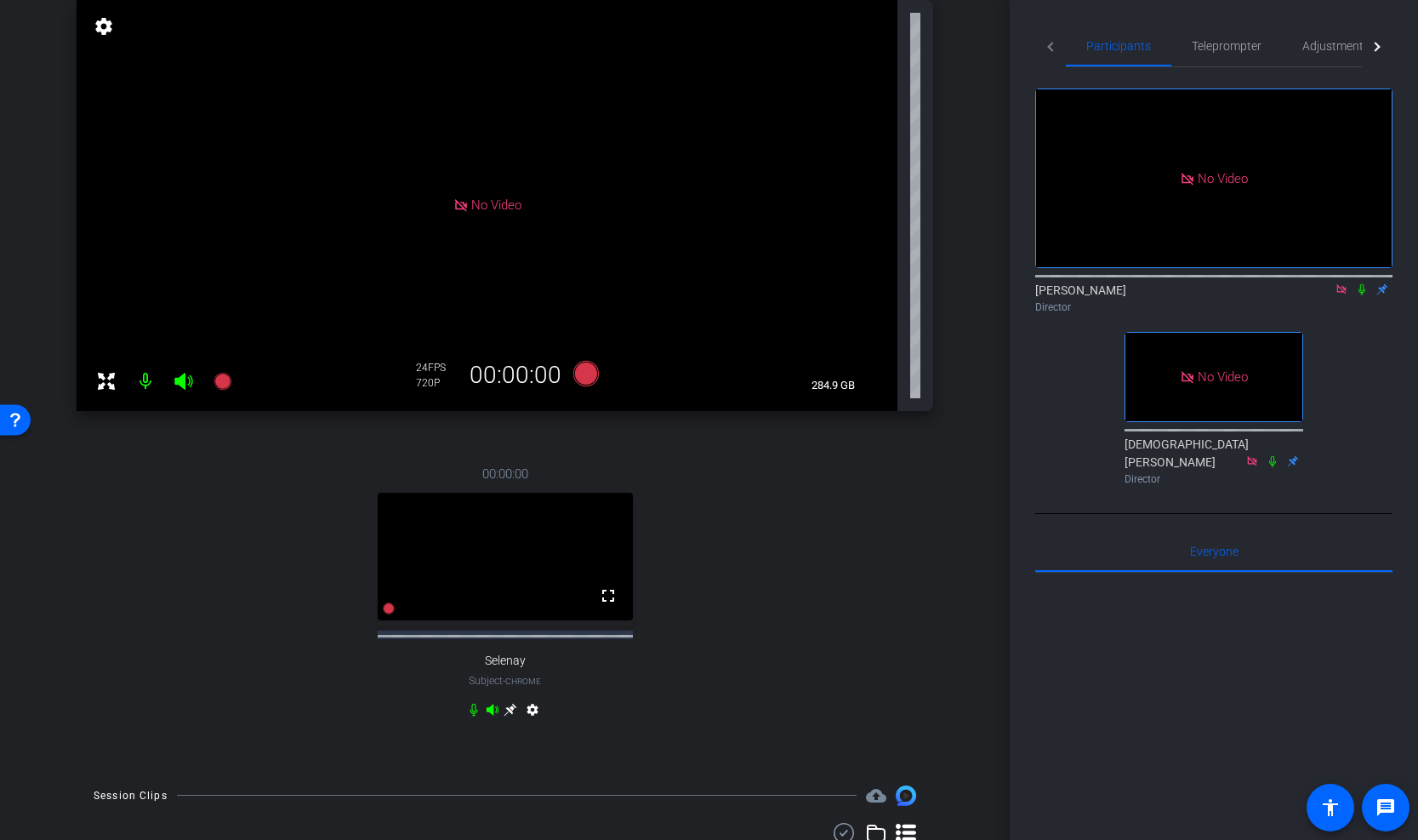
scroll to position [185, 0]
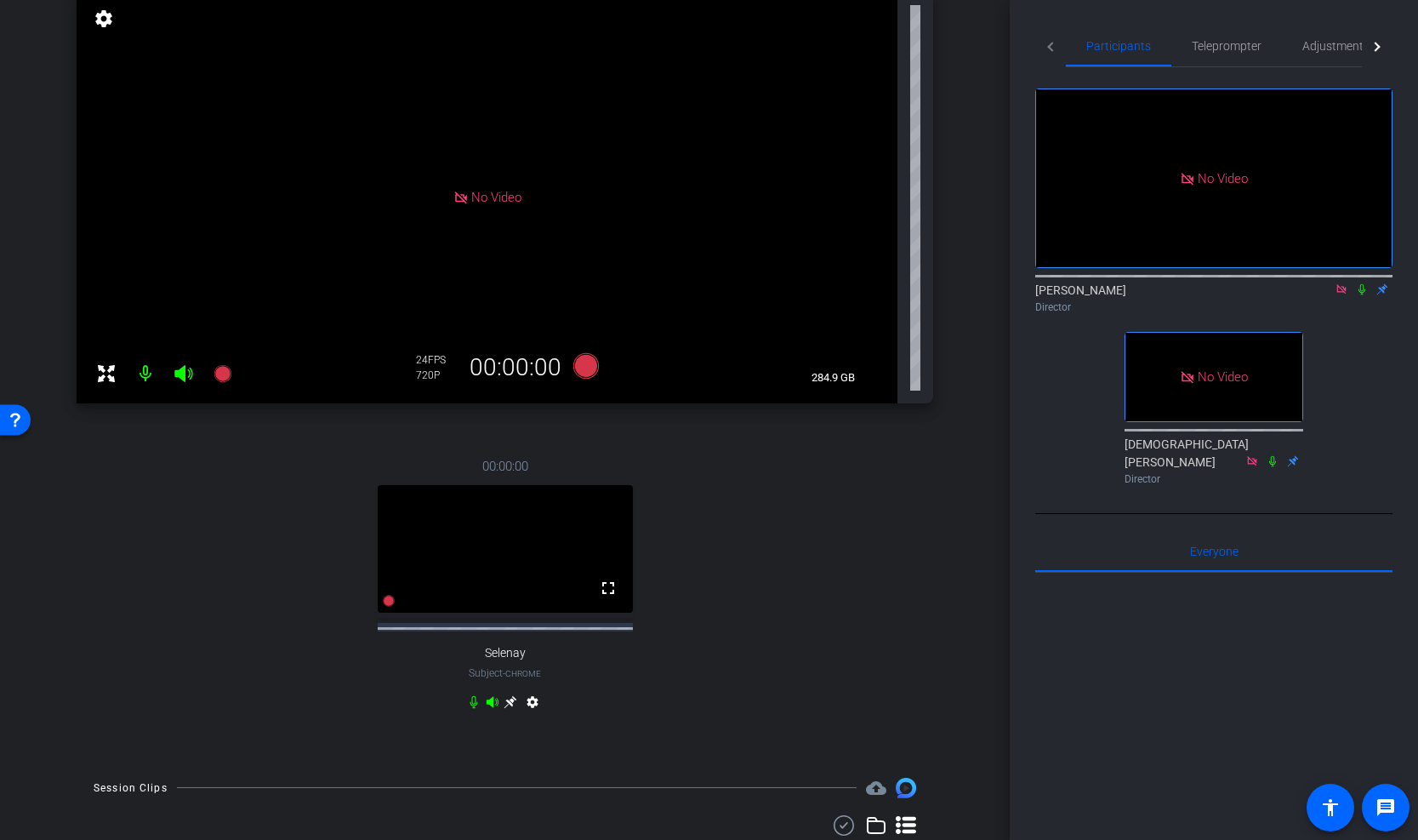
click at [509, 601] on icon at bounding box center [510, 702] width 13 height 13
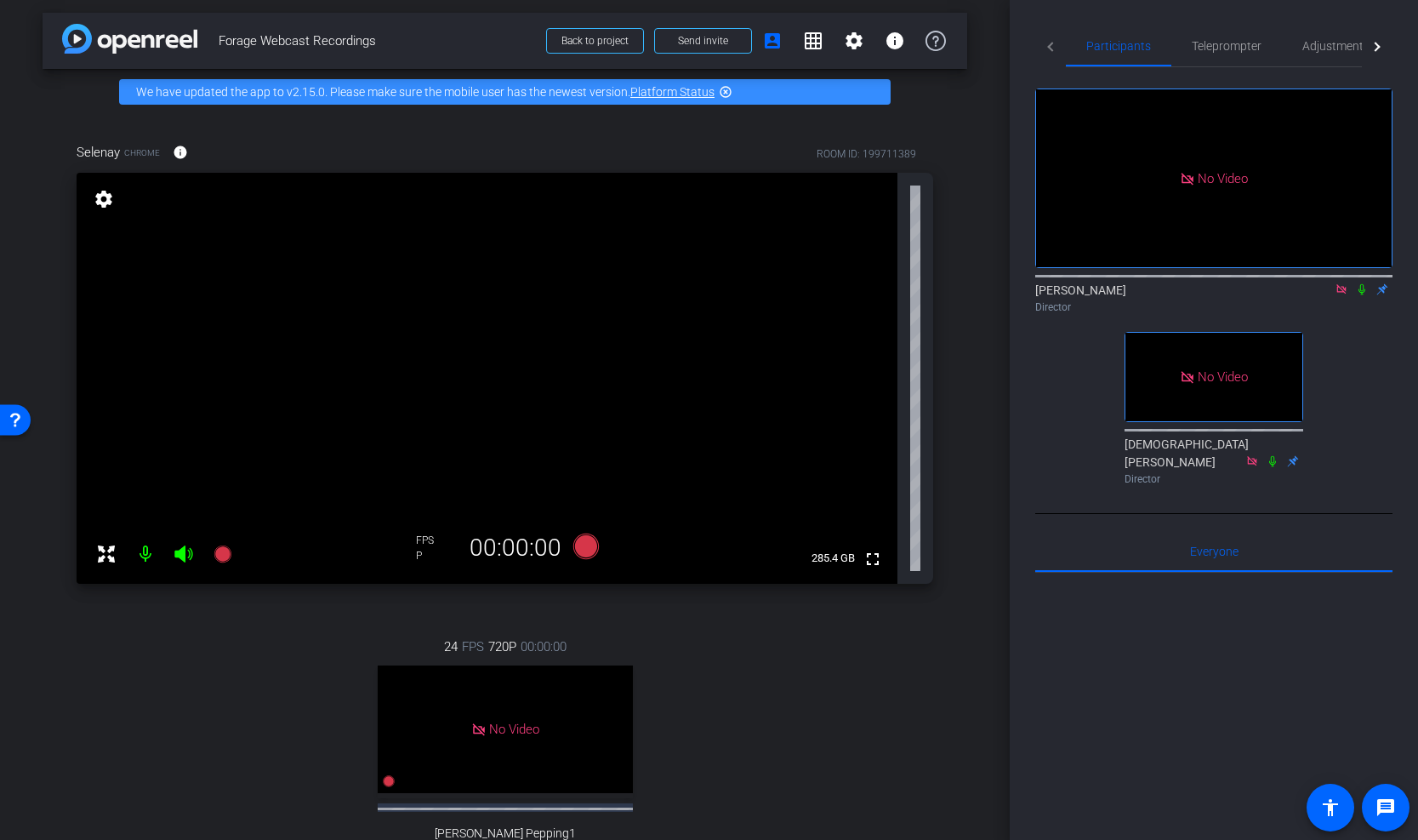
scroll to position [0, 0]
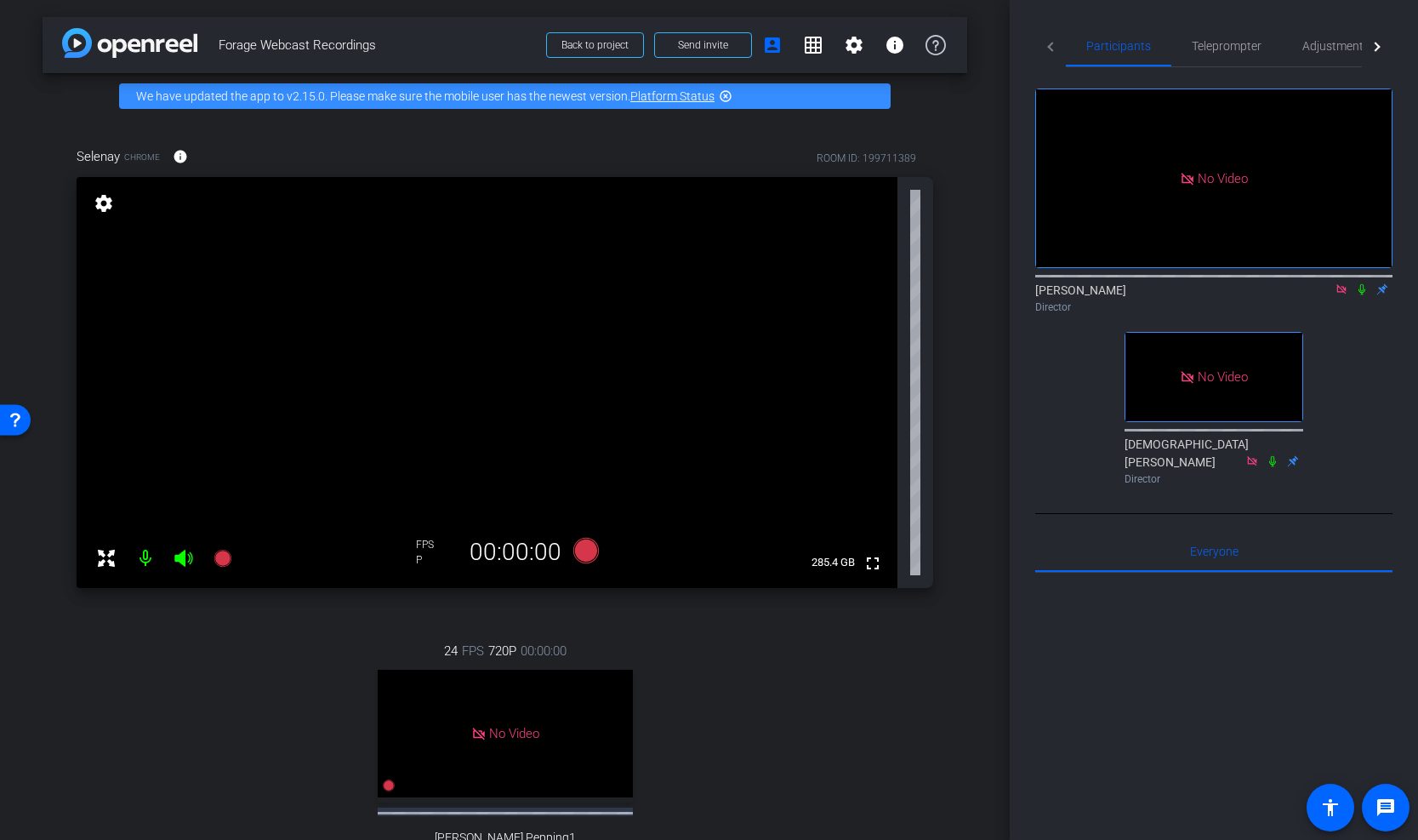
click at [102, 201] on mat-icon "settings" at bounding box center [103, 203] width 24 height 20
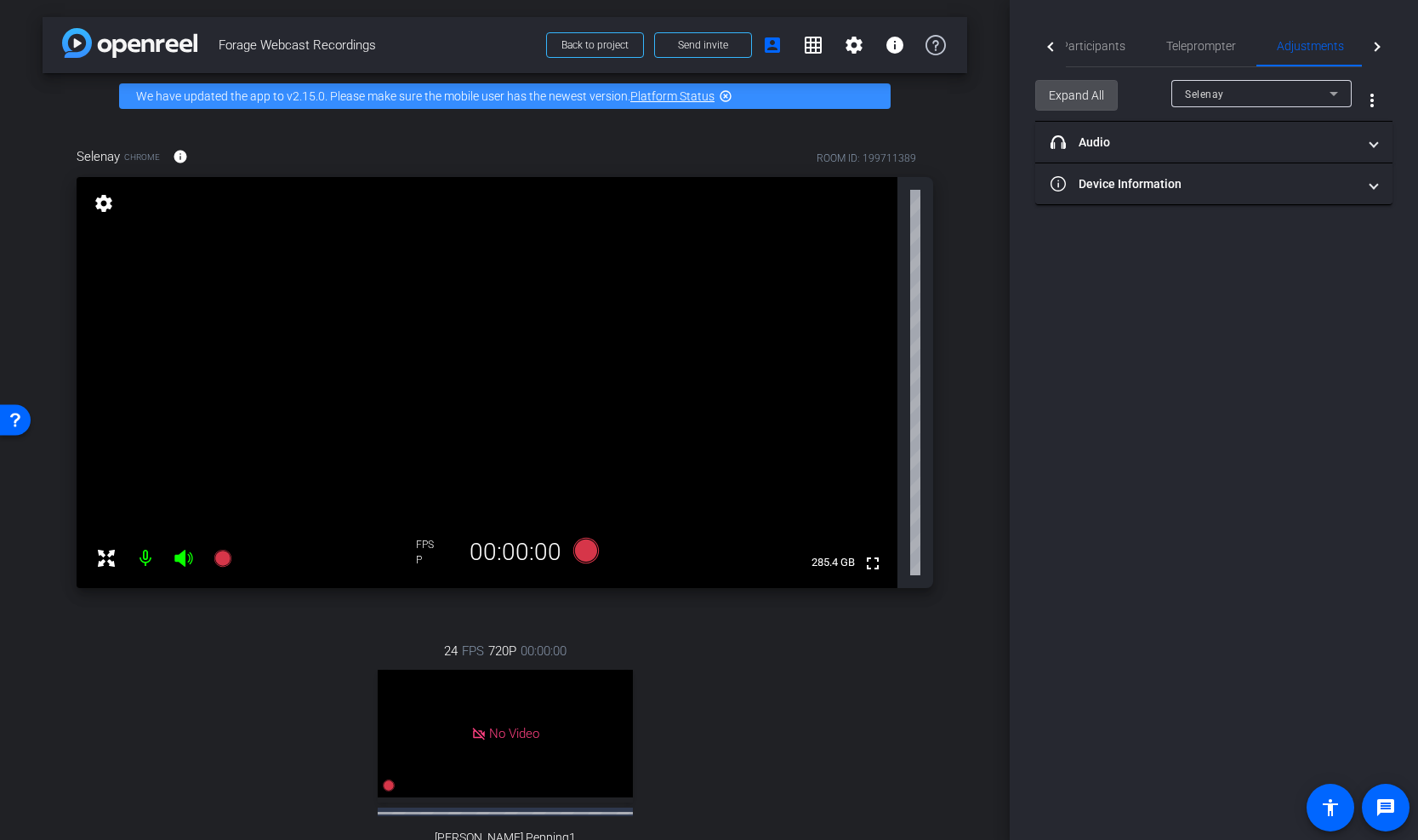
click at [1016, 89] on span "Expand All" at bounding box center [1077, 95] width 55 height 32
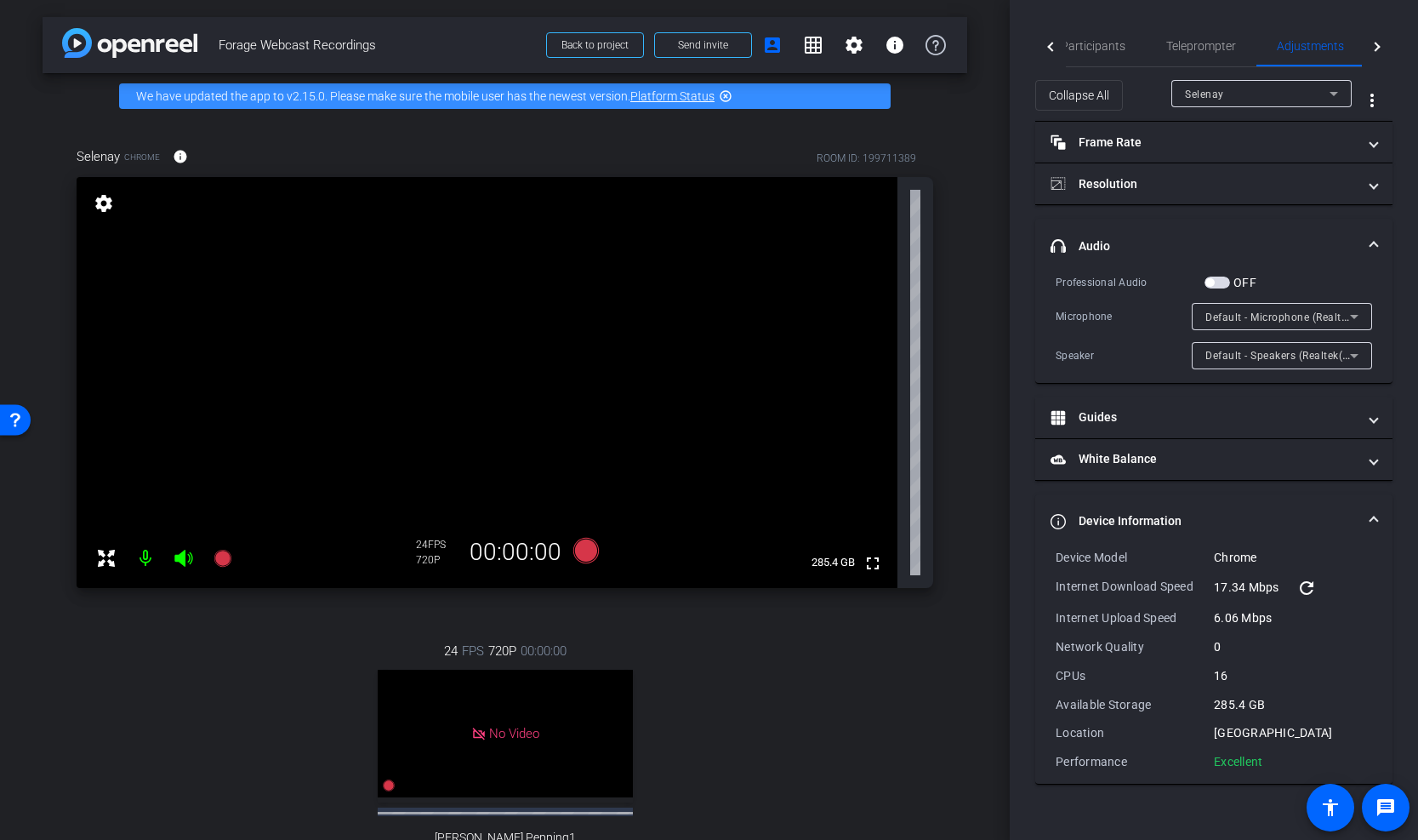
click at [1016, 233] on mat-expansion-panel-header "headphone icon Audio" at bounding box center [1213, 246] width 357 height 54
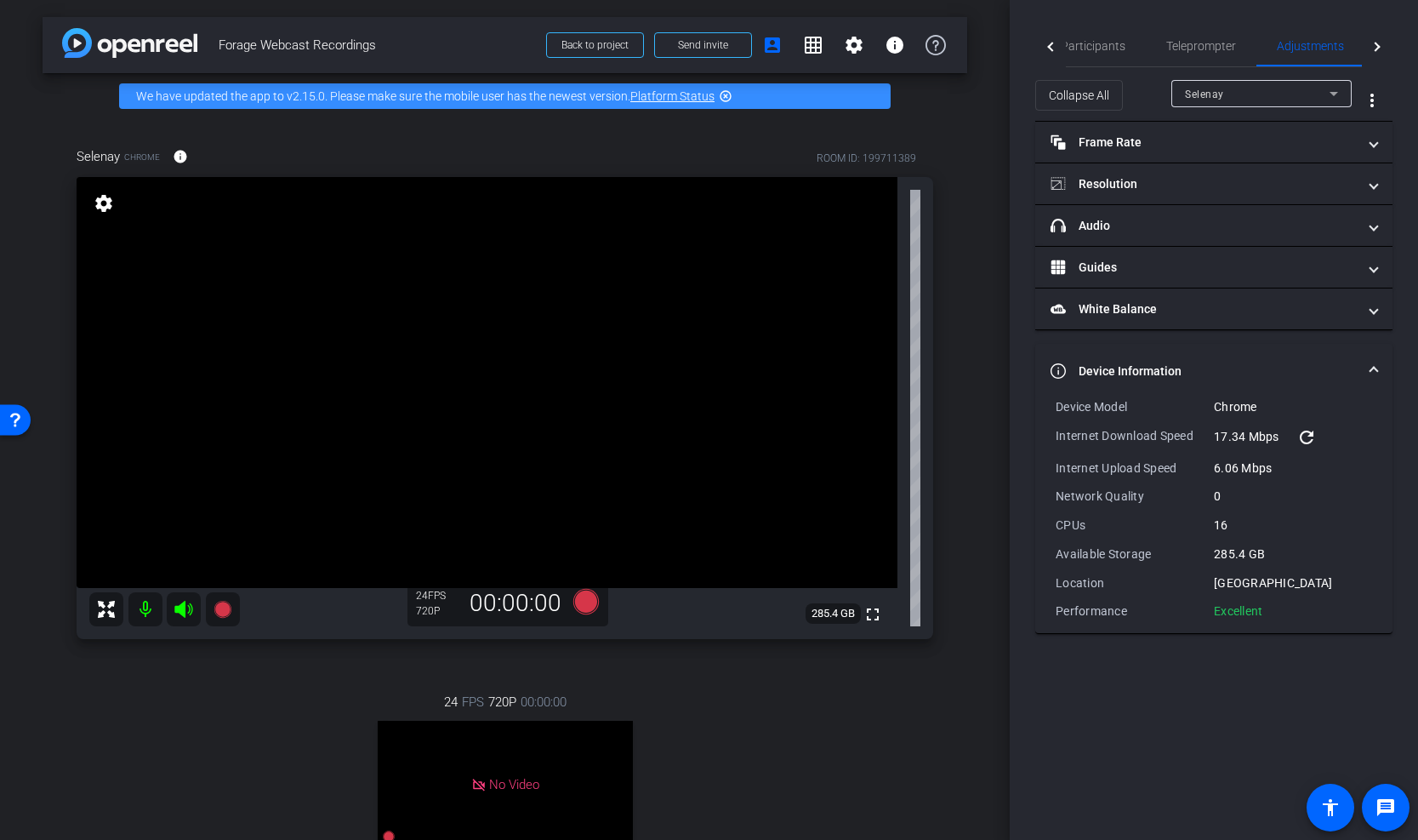
click at [102, 194] on mat-icon "settings" at bounding box center [103, 203] width 24 height 20
click at [102, 206] on mat-icon "settings" at bounding box center [103, 203] width 24 height 20
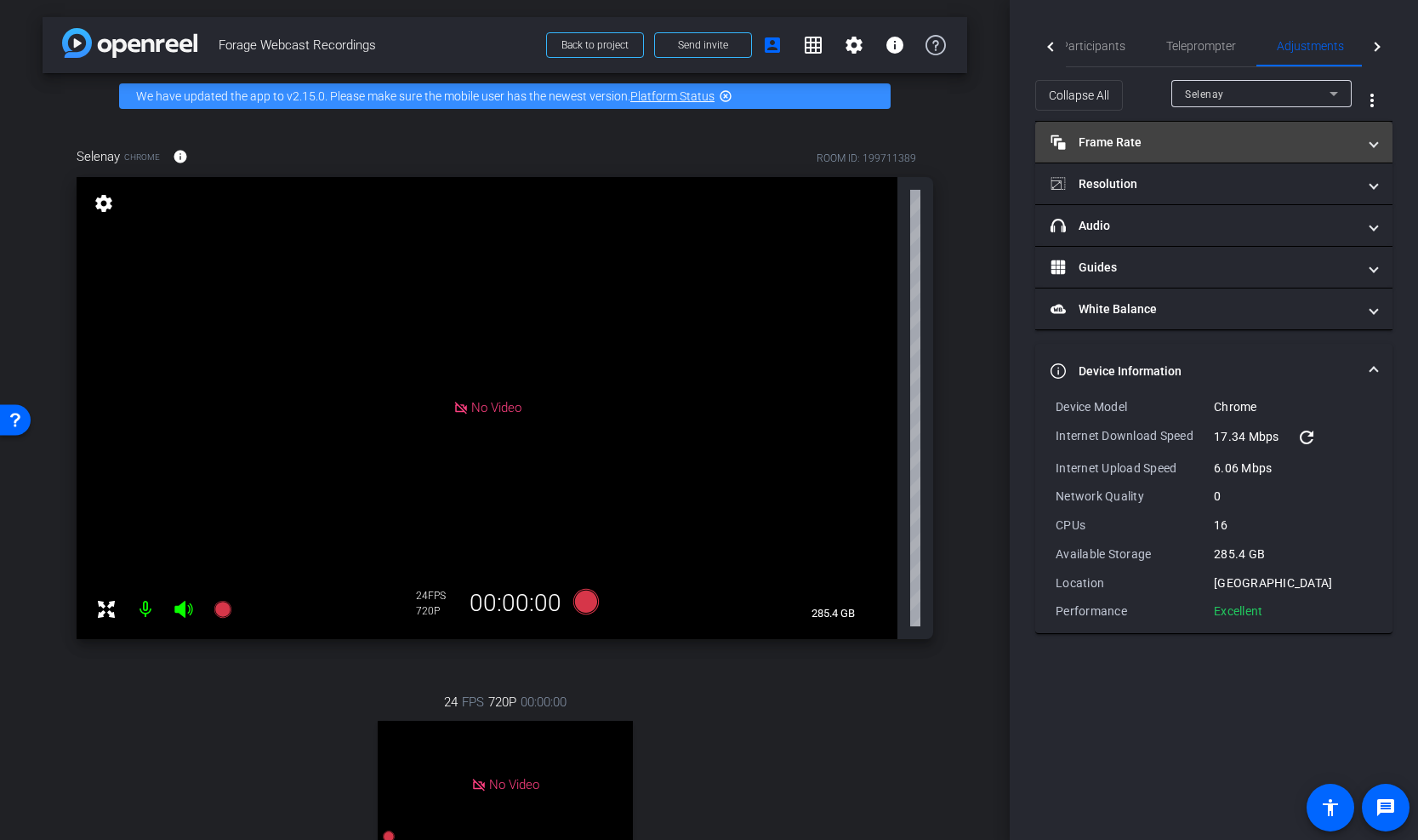
click at [1016, 155] on mat-expansion-panel-header "Frame Rate Frame Rate" at bounding box center [1213, 142] width 357 height 41
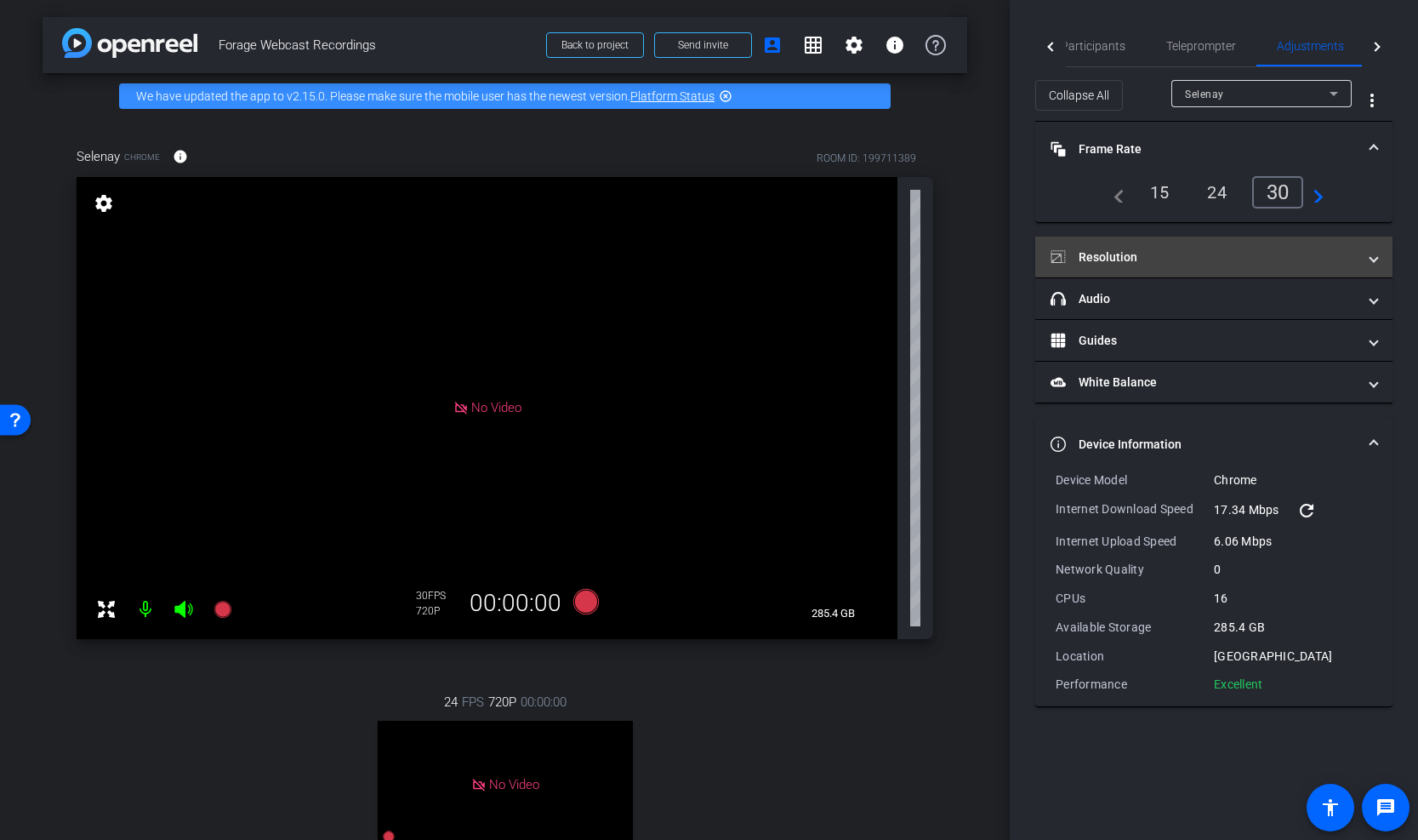
click at [1016, 256] on mat-panel-title "Resolution" at bounding box center [1204, 257] width 307 height 18
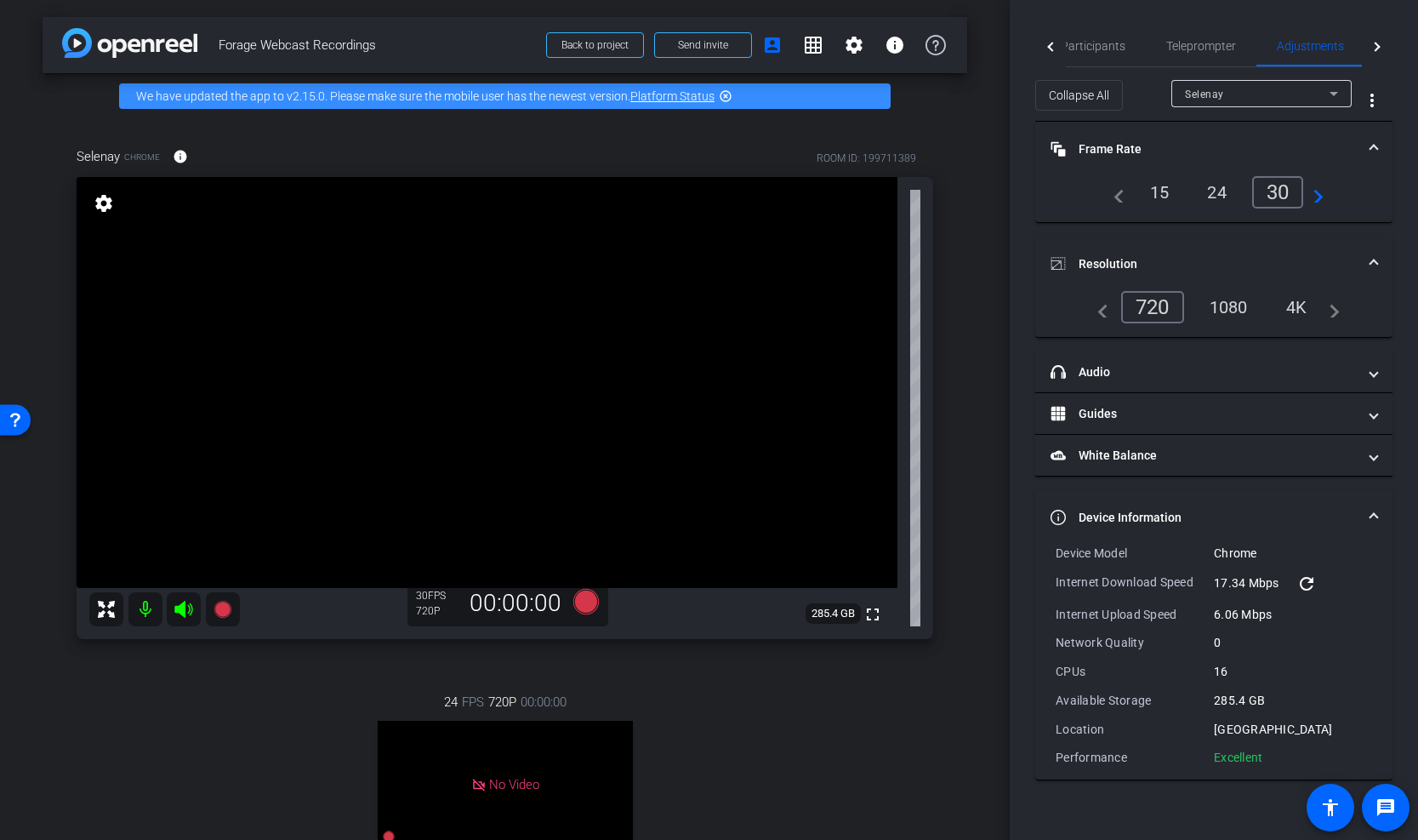
click at [1016, 302] on div "1080" at bounding box center [1228, 307] width 64 height 29
click at [1016, 42] on span "Participants" at bounding box center [1093, 46] width 65 height 12
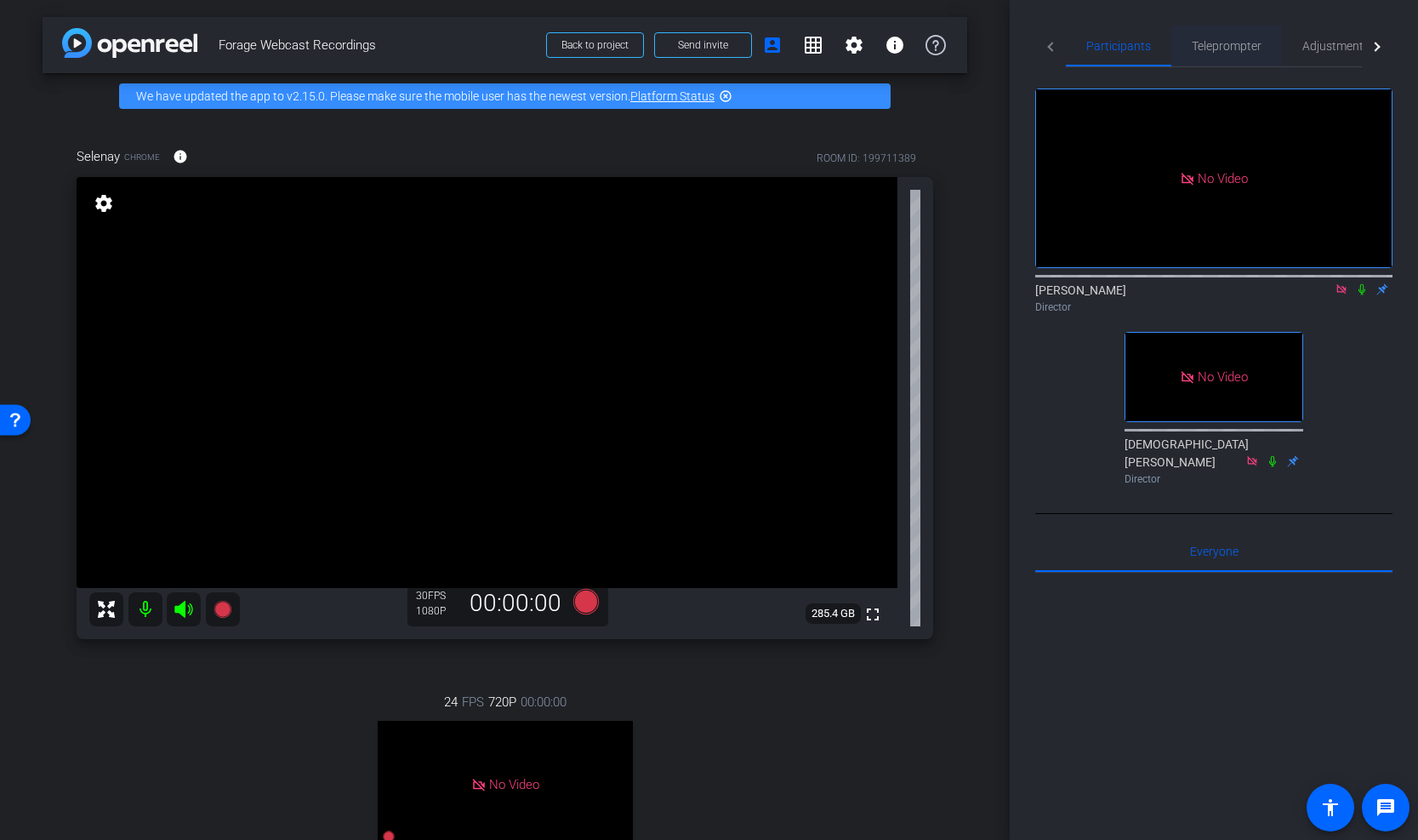
click at [1016, 45] on span "Teleprompter" at bounding box center [1227, 46] width 70 height 12
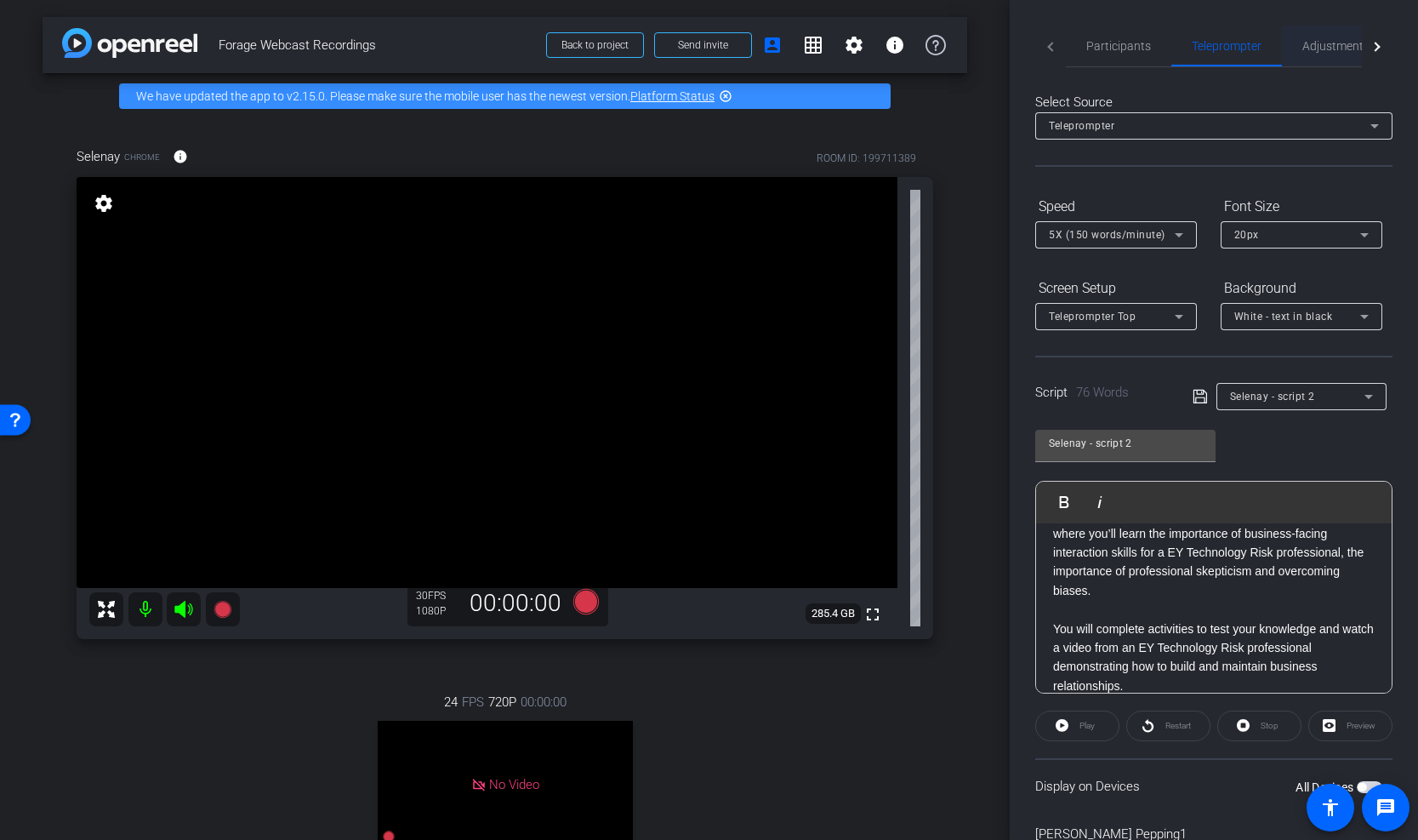
click at [1016, 40] on span "Adjustments" at bounding box center [1336, 46] width 68 height 12
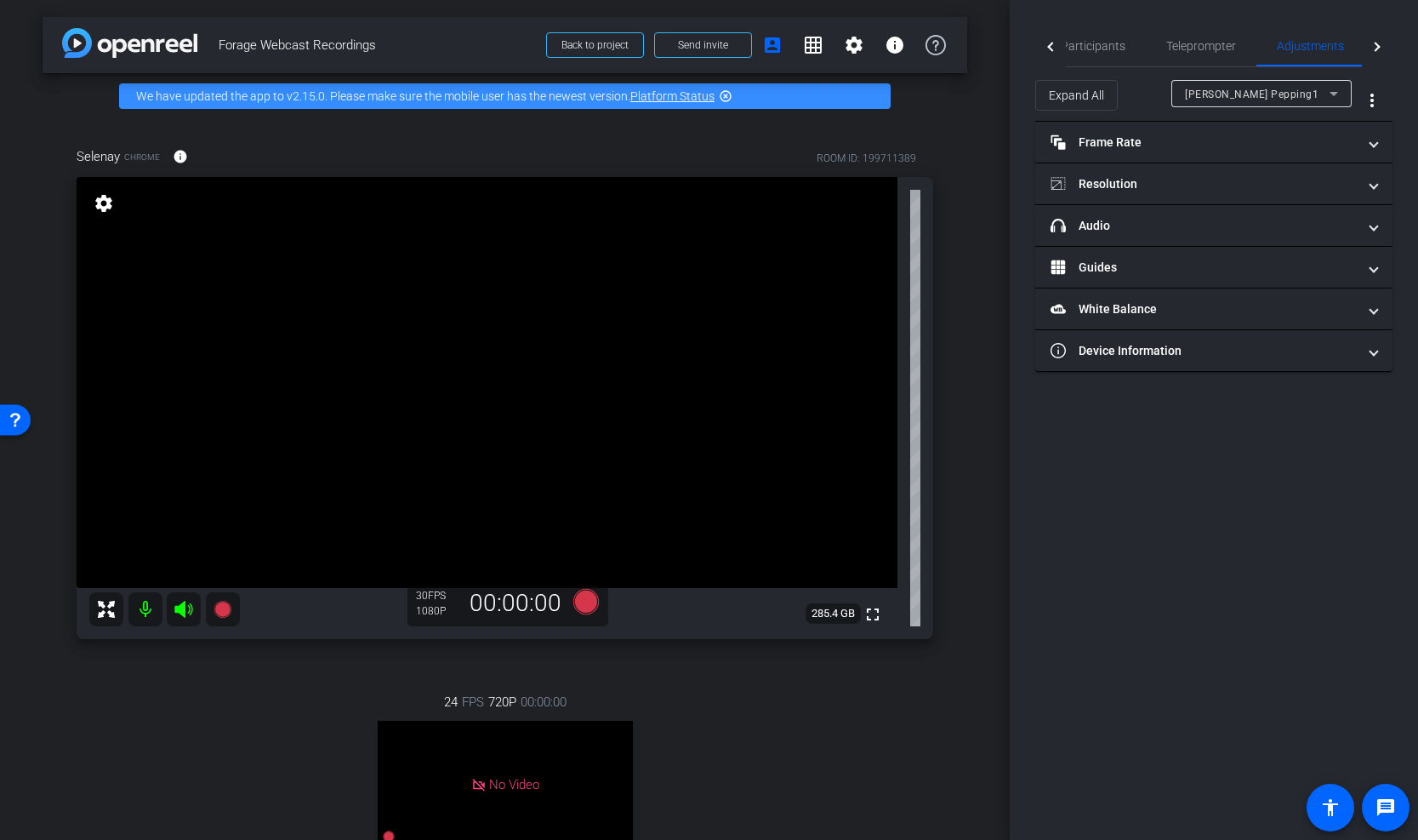
click at [1016, 84] on div "Kristy Pepping1" at bounding box center [1258, 94] width 145 height 21
click at [1016, 162] on mat-option "Selenay" at bounding box center [1261, 154] width 180 height 28
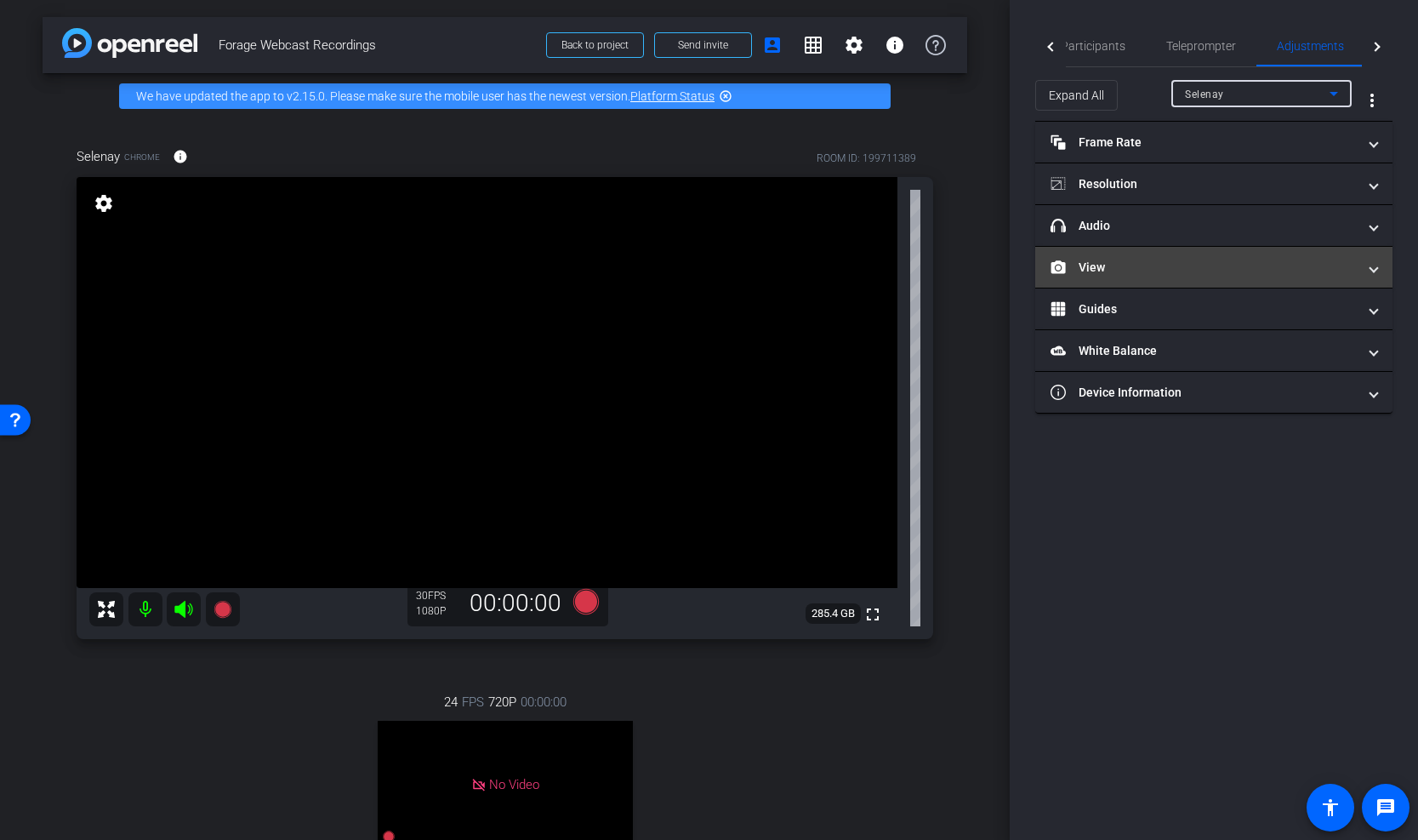
click at [1016, 274] on mat-panel-title "View" at bounding box center [1204, 268] width 307 height 18
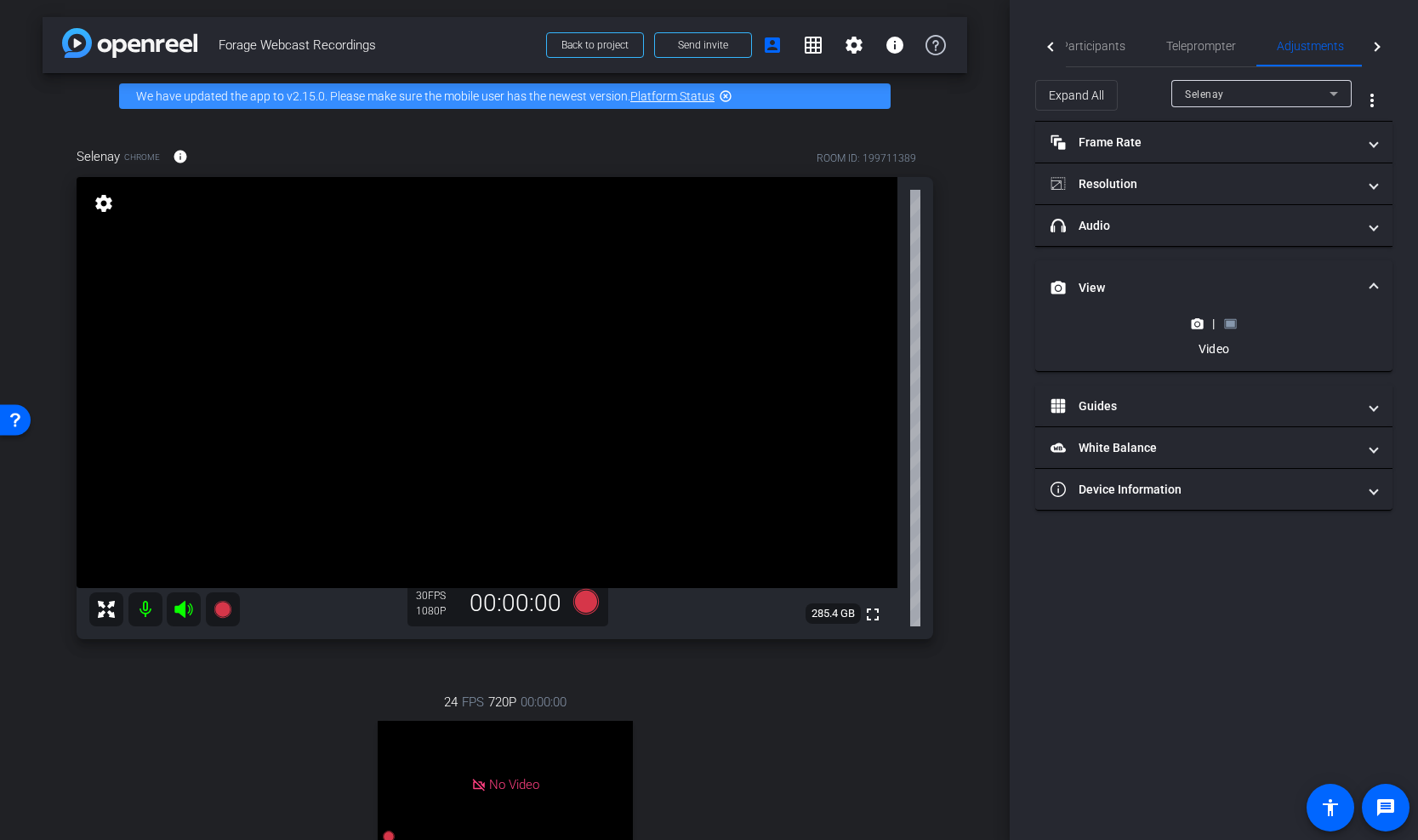
click at [1016, 324] on rect at bounding box center [1230, 323] width 10 height 7
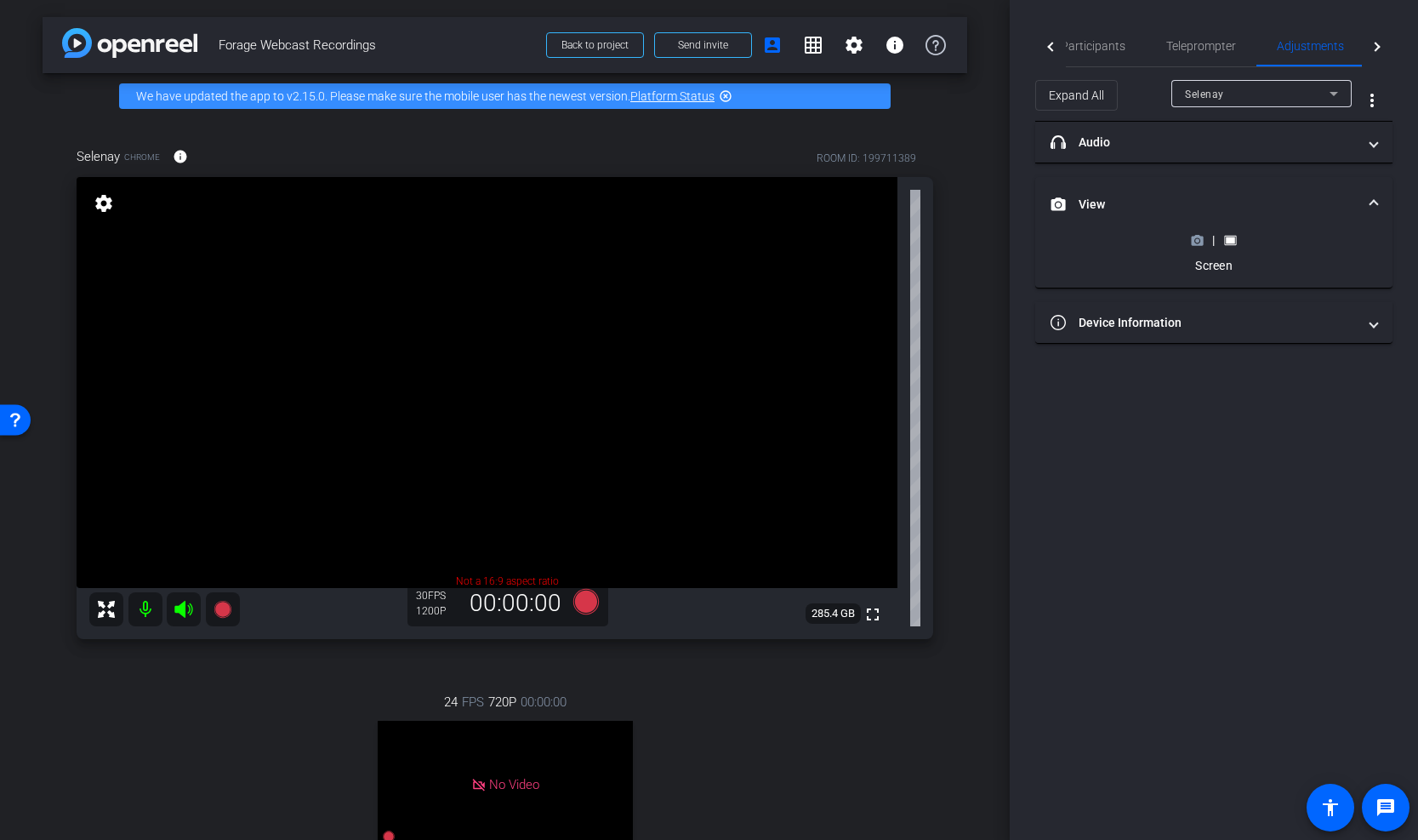
click at [1016, 238] on circle at bounding box center [1197, 240] width 4 height 4
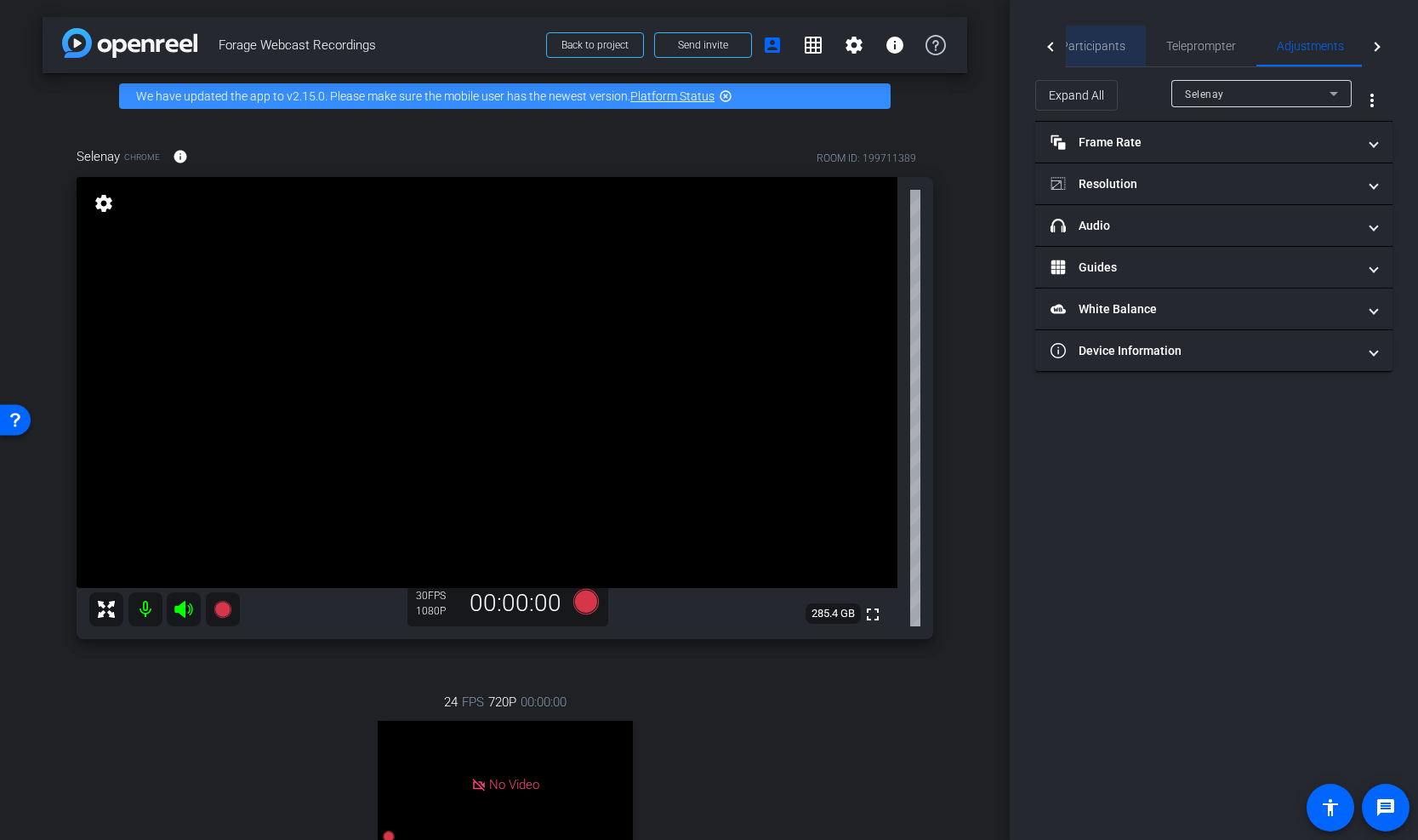
click at [1016, 49] on span "Participants" at bounding box center [1093, 46] width 65 height 12
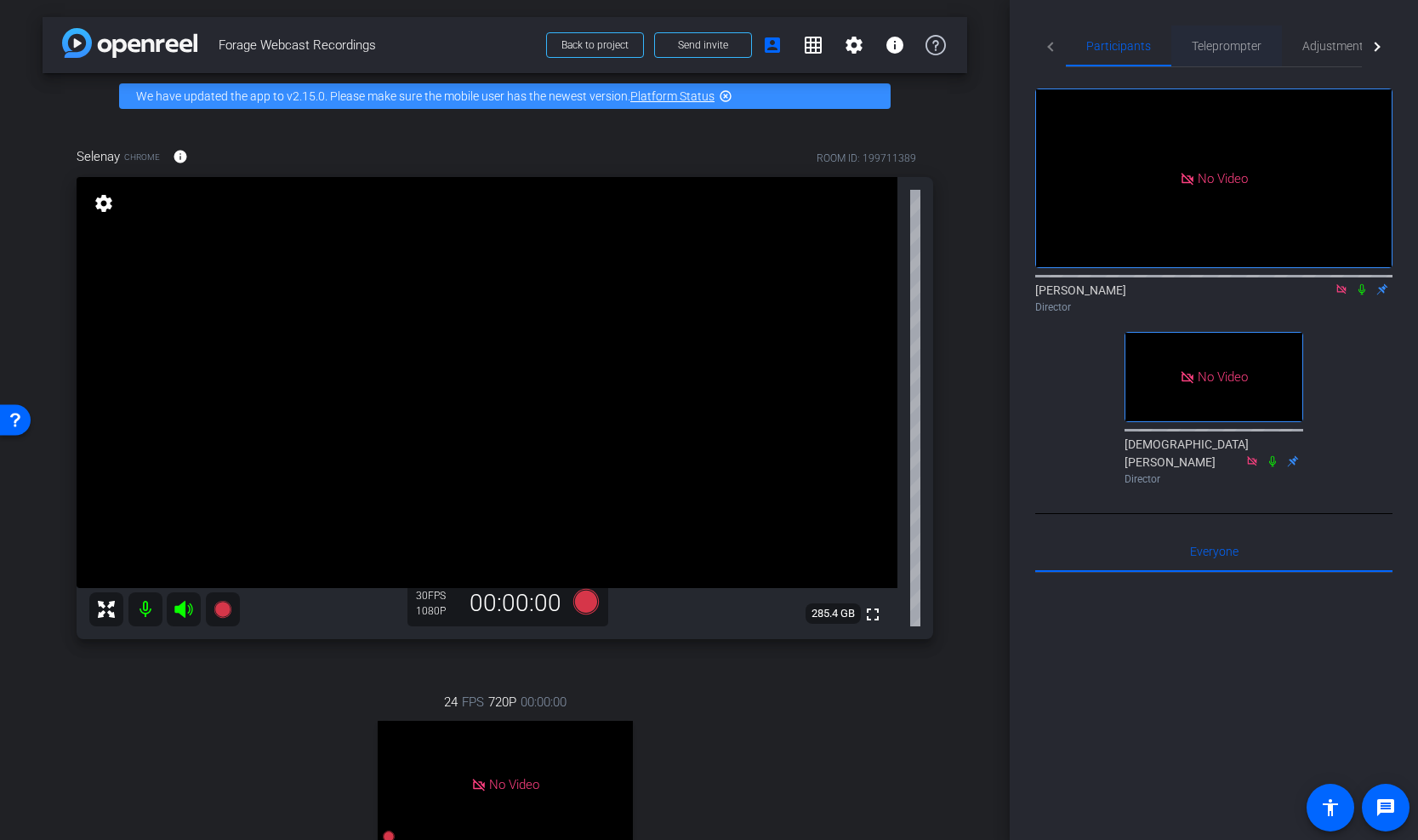
click at [1016, 49] on span "Teleprompter" at bounding box center [1227, 46] width 70 height 12
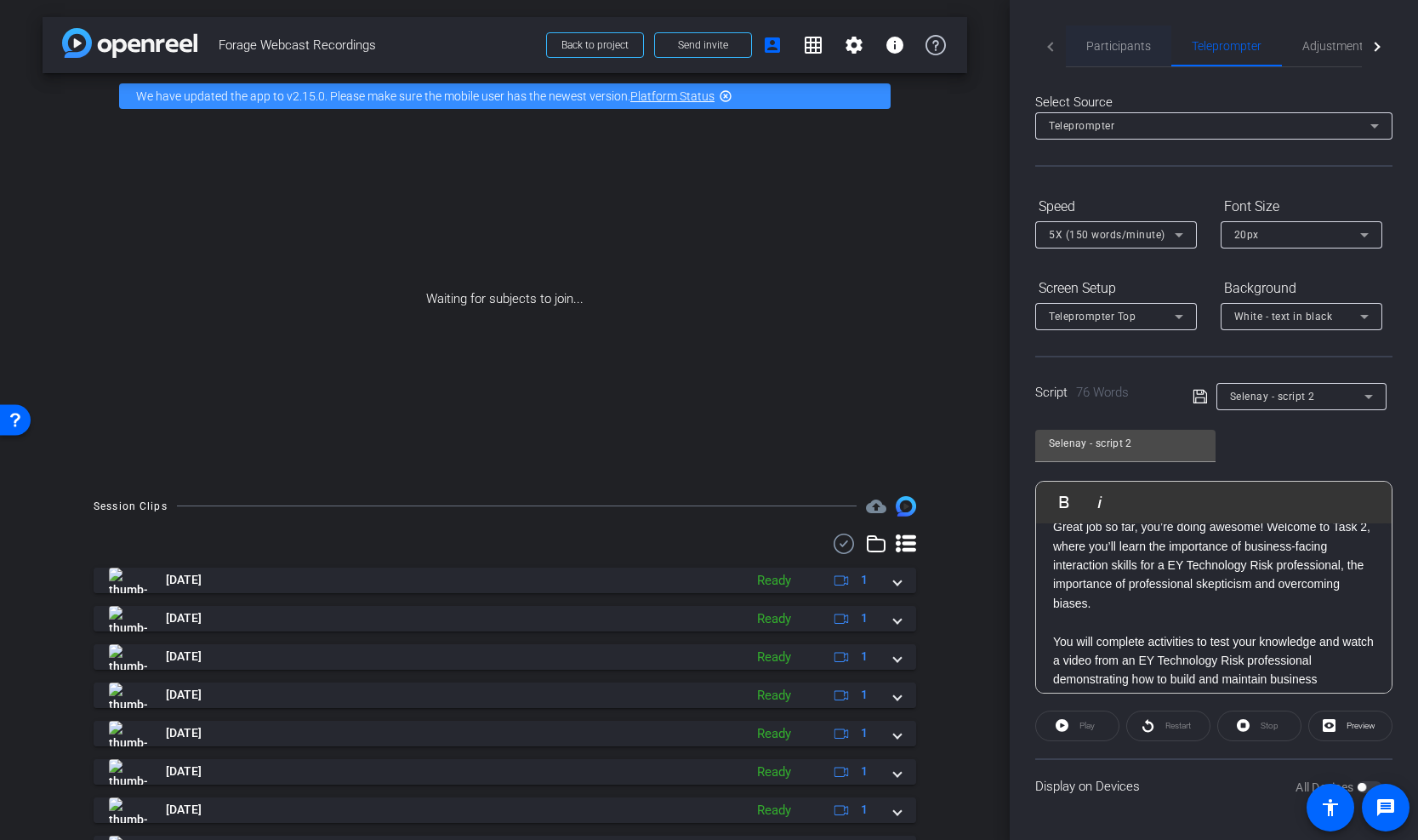
click at [1016, 45] on span "Participants" at bounding box center [1119, 46] width 65 height 12
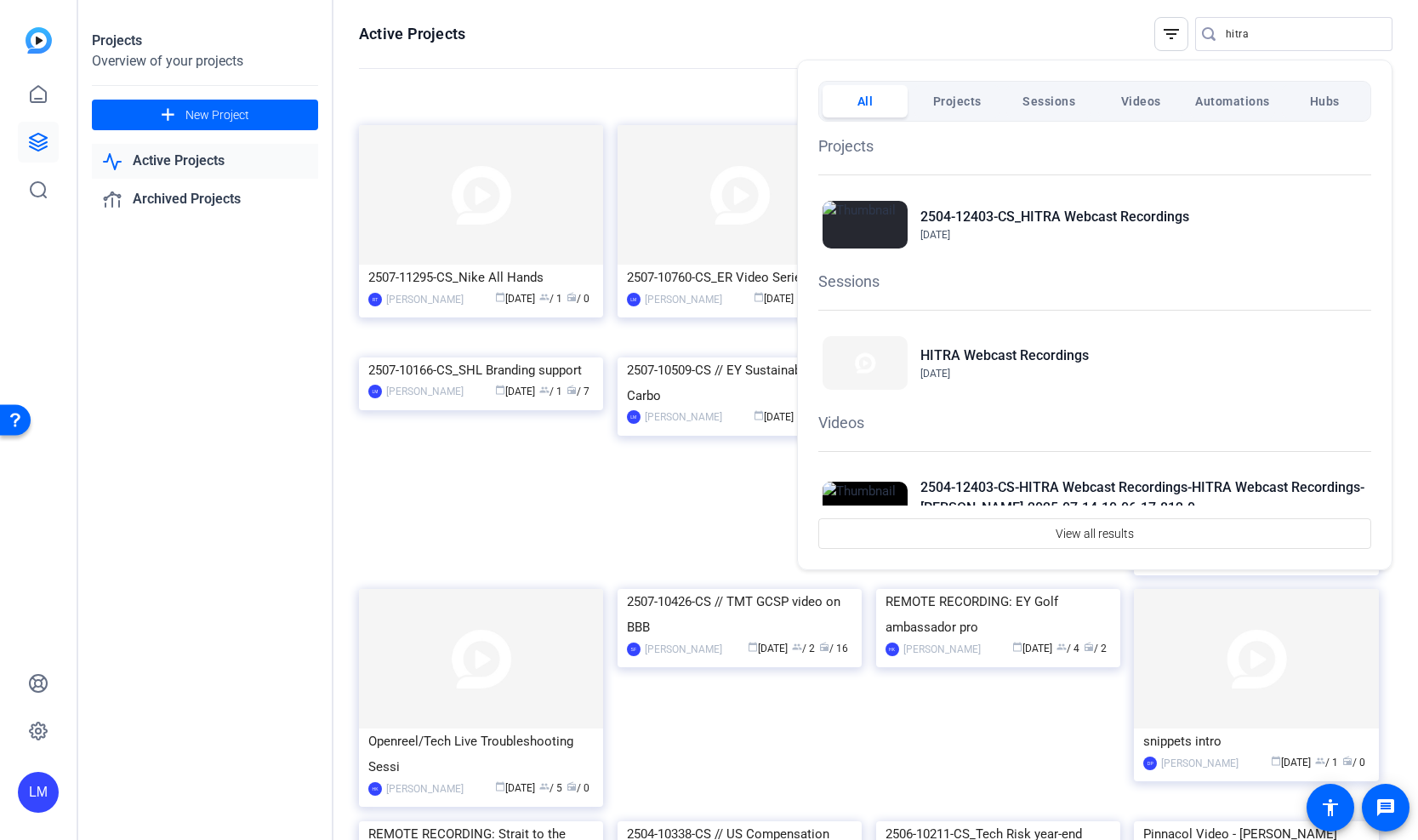
click at [1252, 42] on div at bounding box center [709, 420] width 1418 height 840
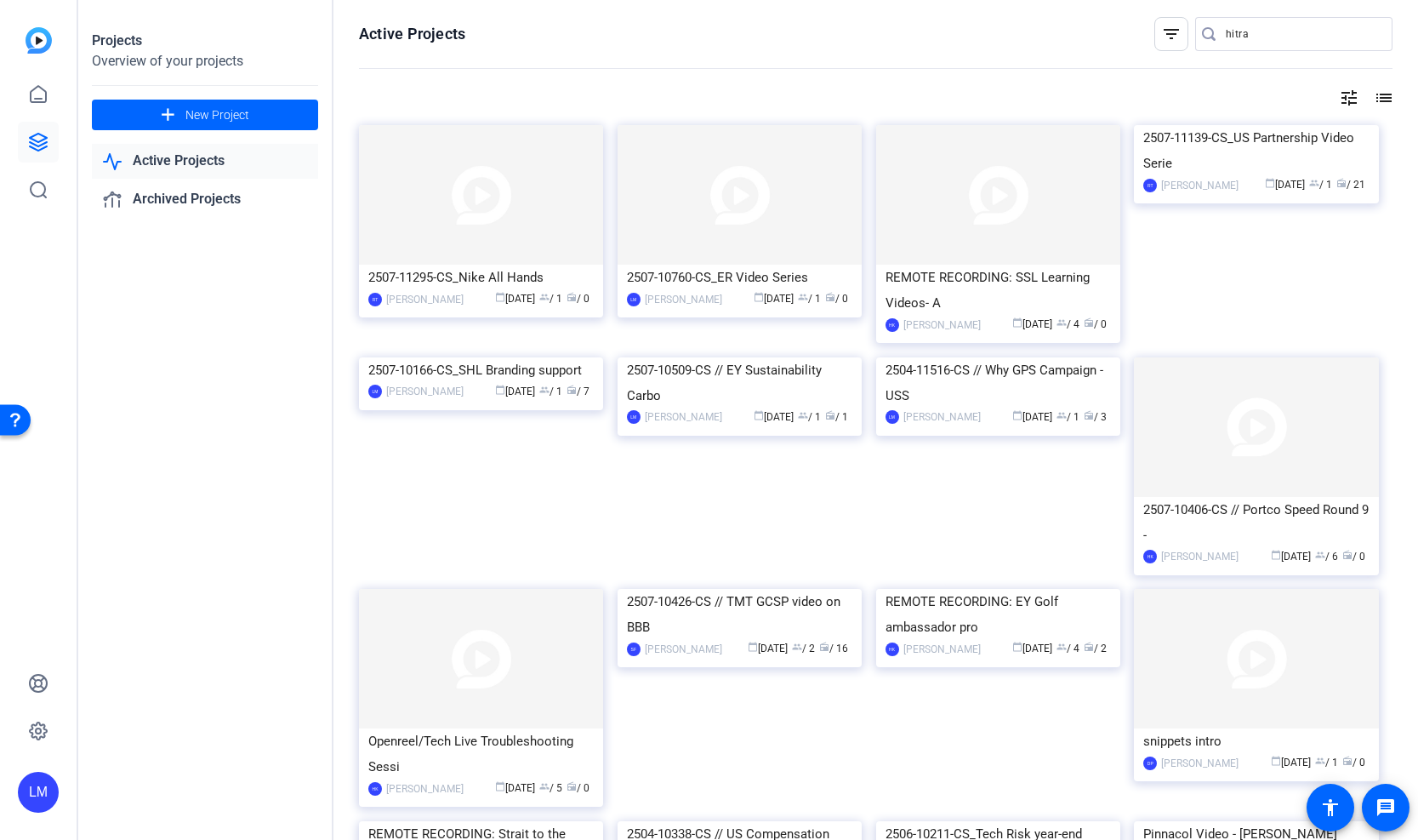
click at [1252, 40] on input "hitra" at bounding box center [1302, 33] width 153 height 20
paste input "2507-11139-CS"
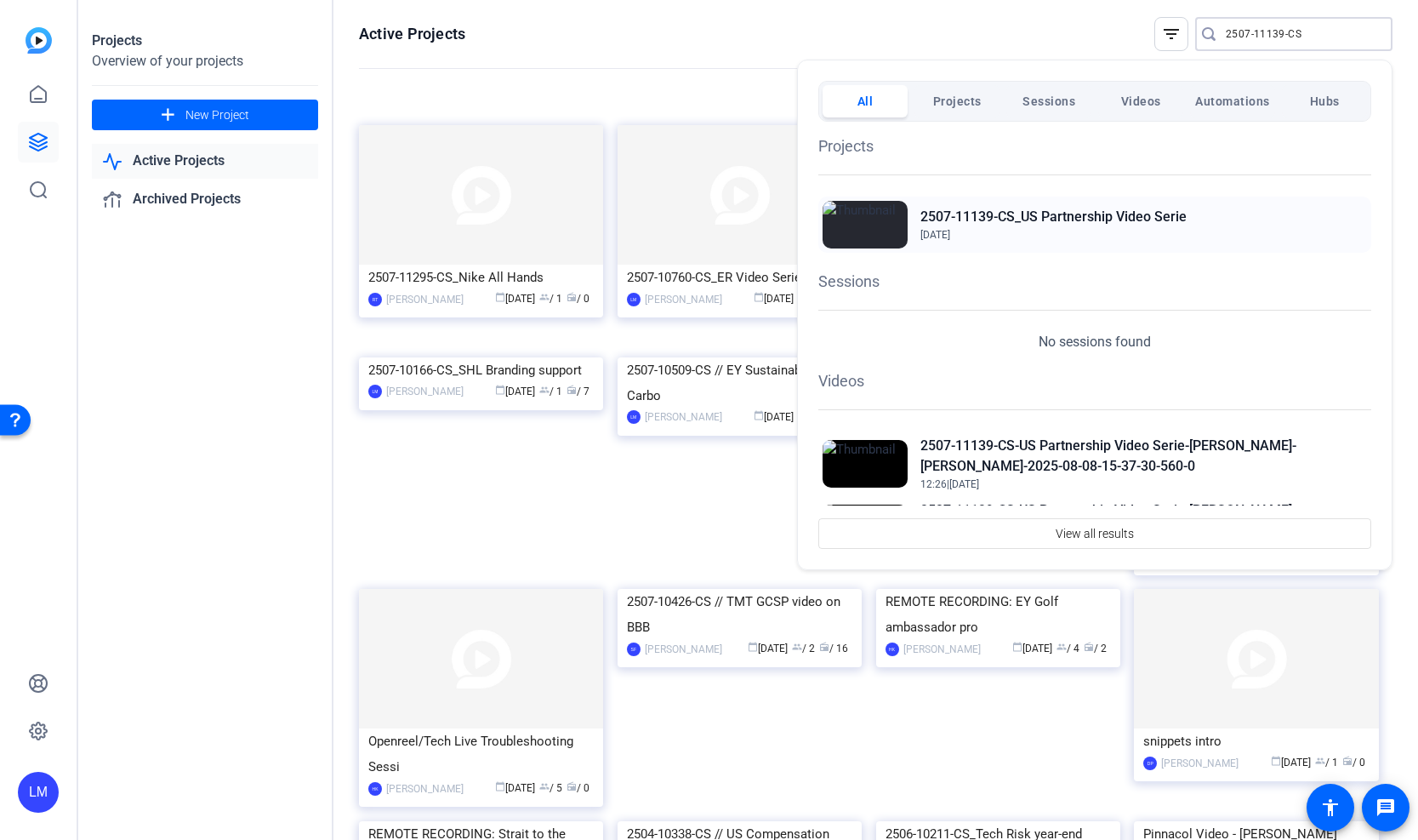
type input "2507-11139-CS"
click at [1049, 218] on h2 "2507-11139-CS_US Partnership Video Serie" at bounding box center [1054, 216] width 267 height 20
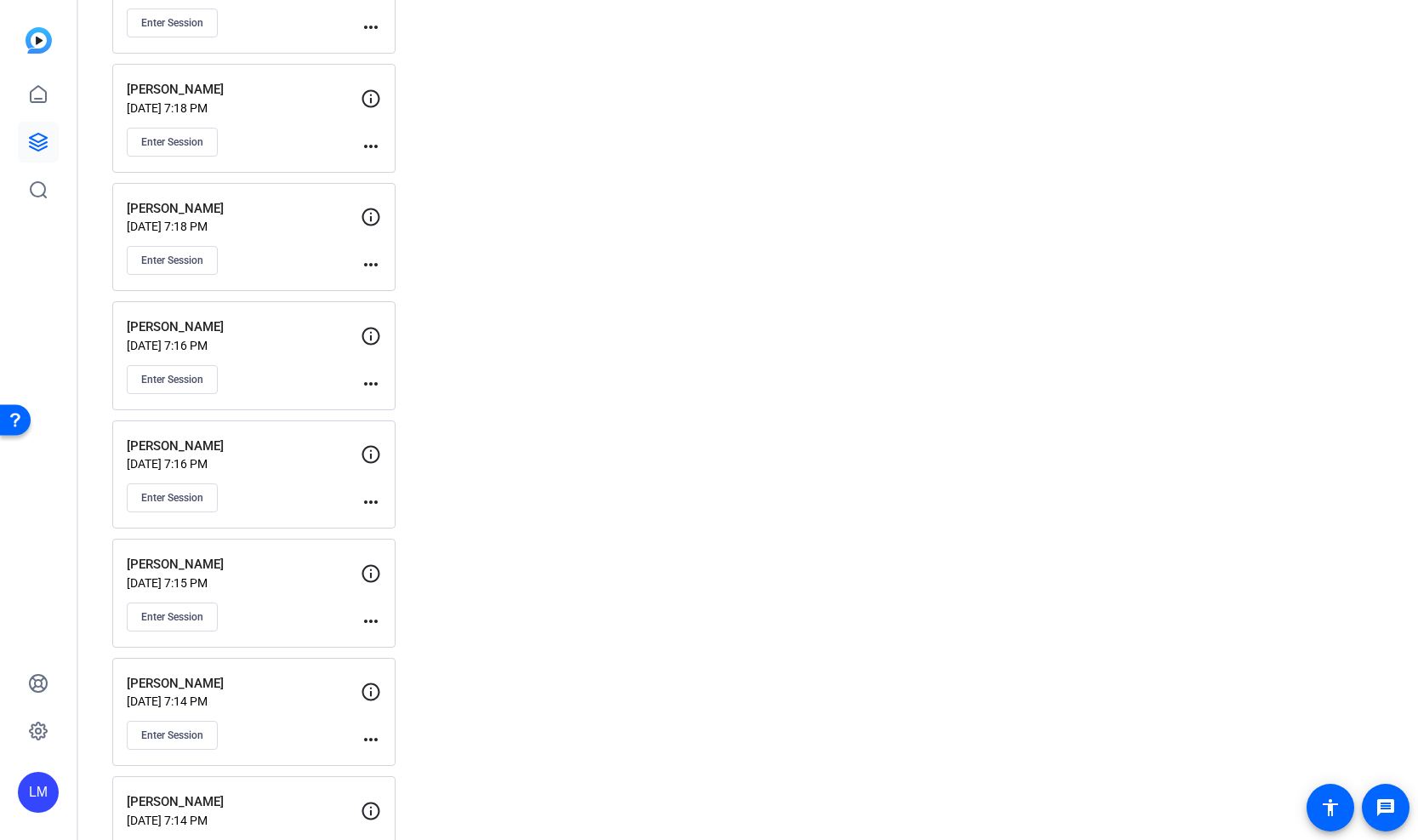
scroll to position [2334, 0]
click at [369, 618] on mat-icon "more_horiz" at bounding box center [370, 618] width 20 height 20
click at [389, 643] on span "Edit Session" at bounding box center [412, 643] width 77 height 20
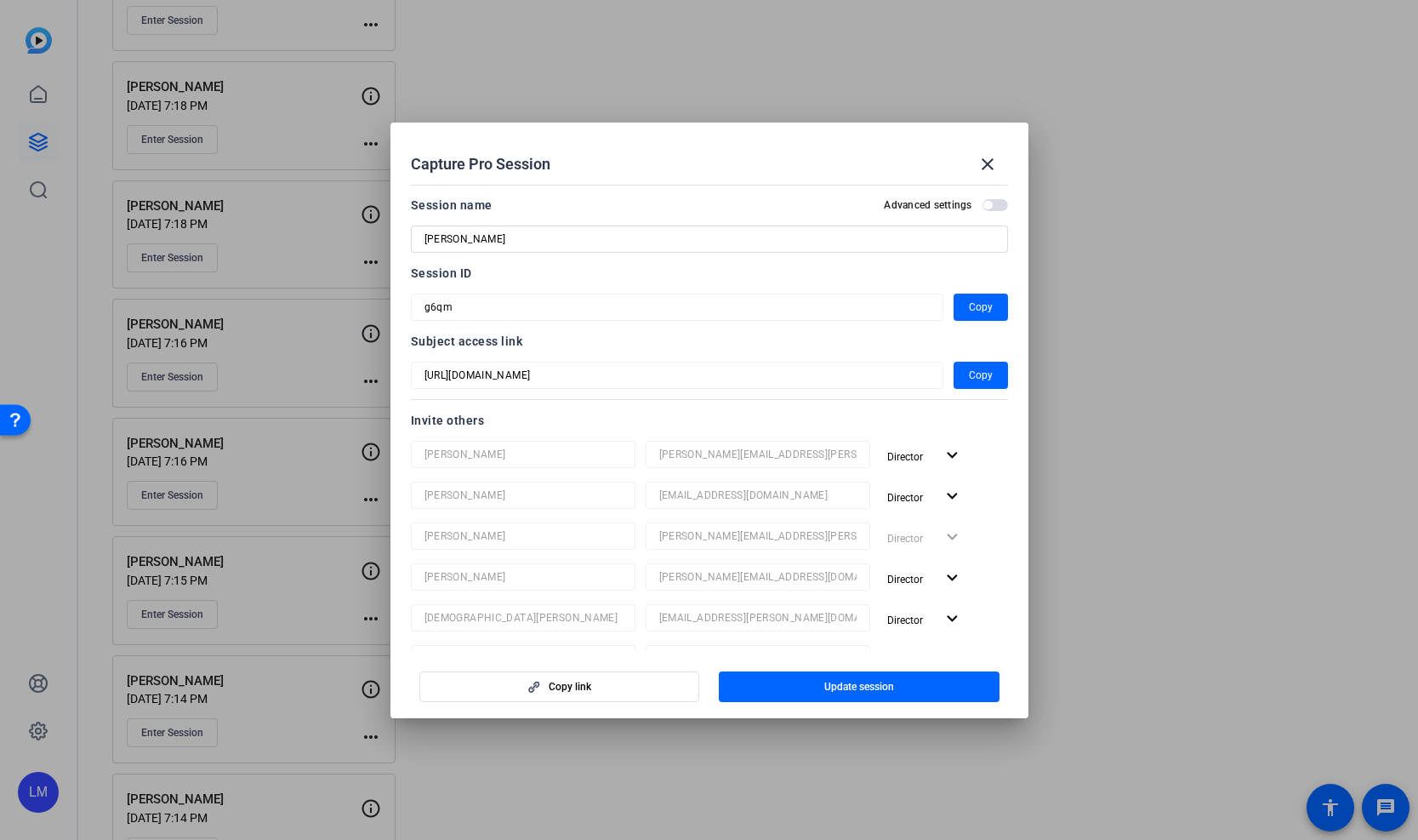
click at [155, 612] on div at bounding box center [709, 420] width 1418 height 840
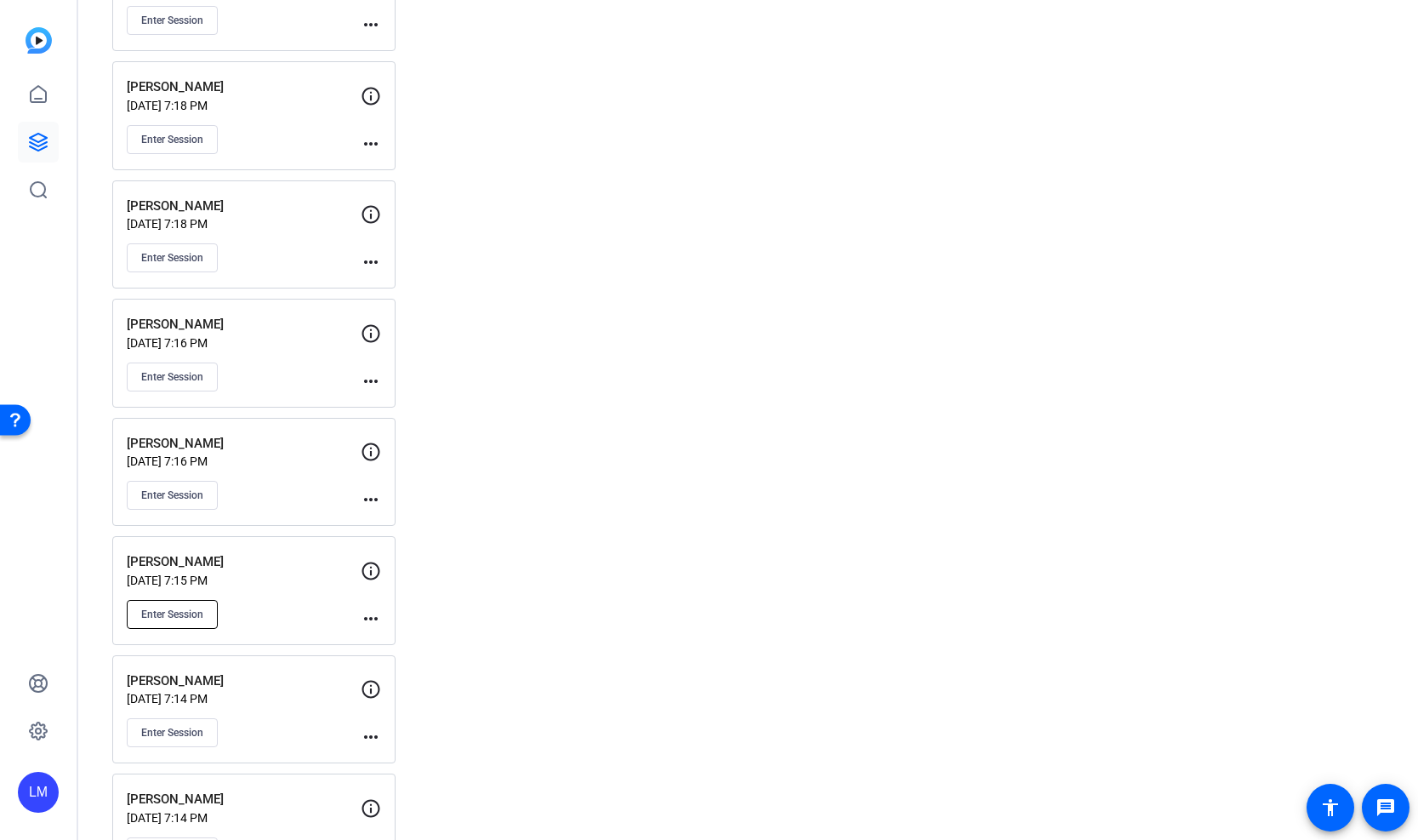
click at [178, 611] on span "Enter Session" at bounding box center [171, 614] width 62 height 13
click at [164, 611] on span "Enter Session" at bounding box center [171, 614] width 62 height 13
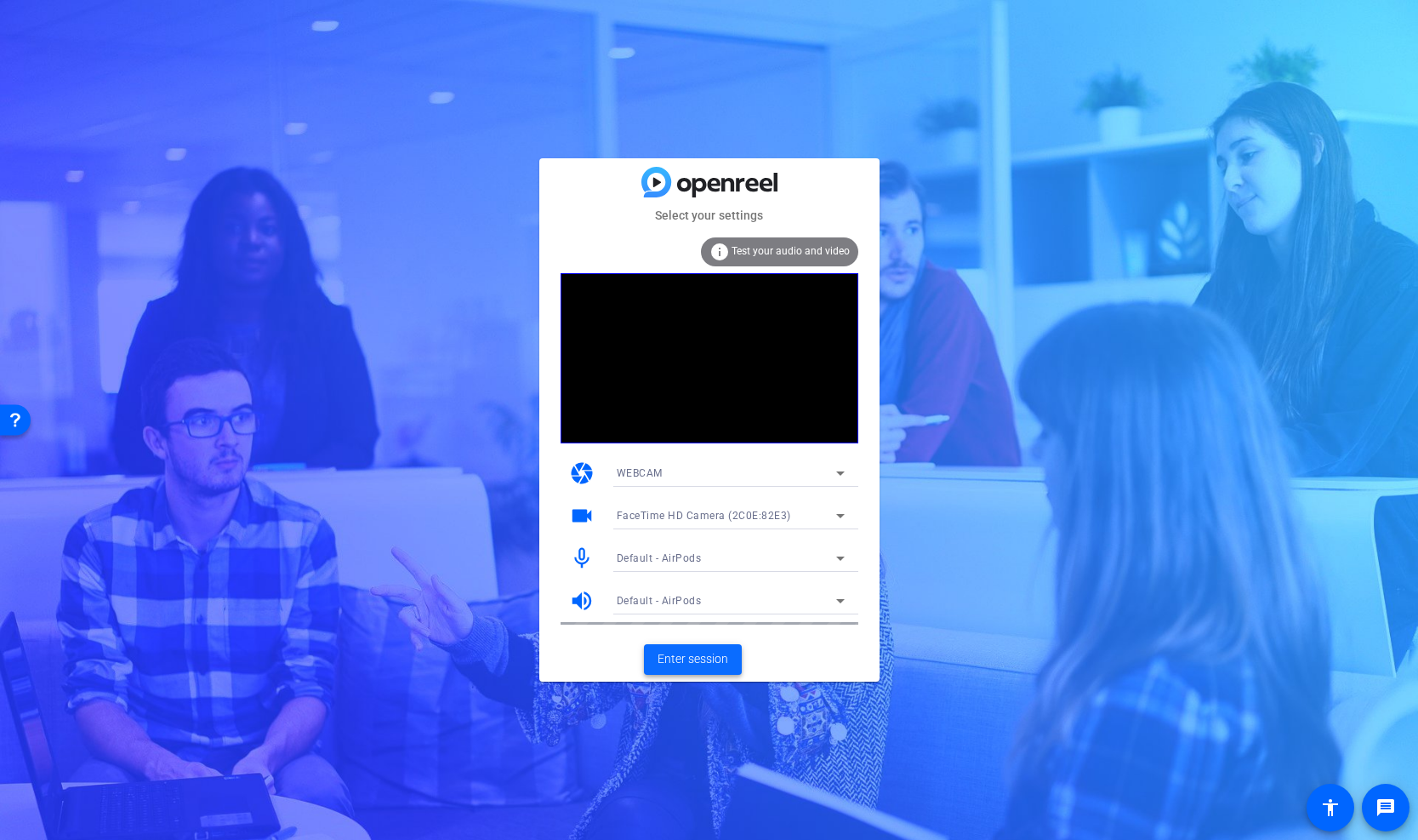
click at [695, 656] on span "Enter session" at bounding box center [693, 659] width 70 height 18
click at [667, 661] on span "Enter session" at bounding box center [693, 659] width 70 height 18
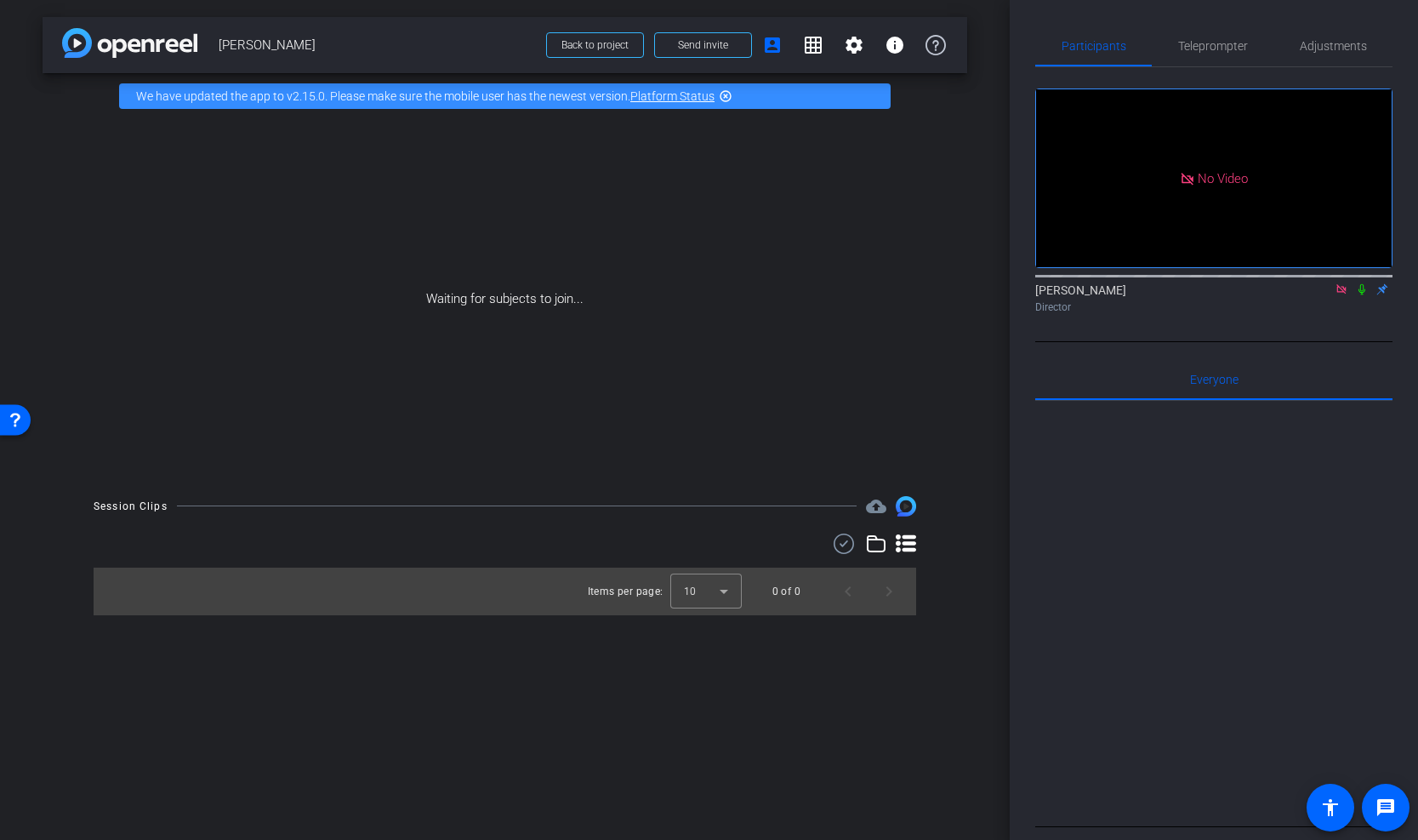
click at [1363, 295] on icon at bounding box center [1362, 290] width 13 height 12
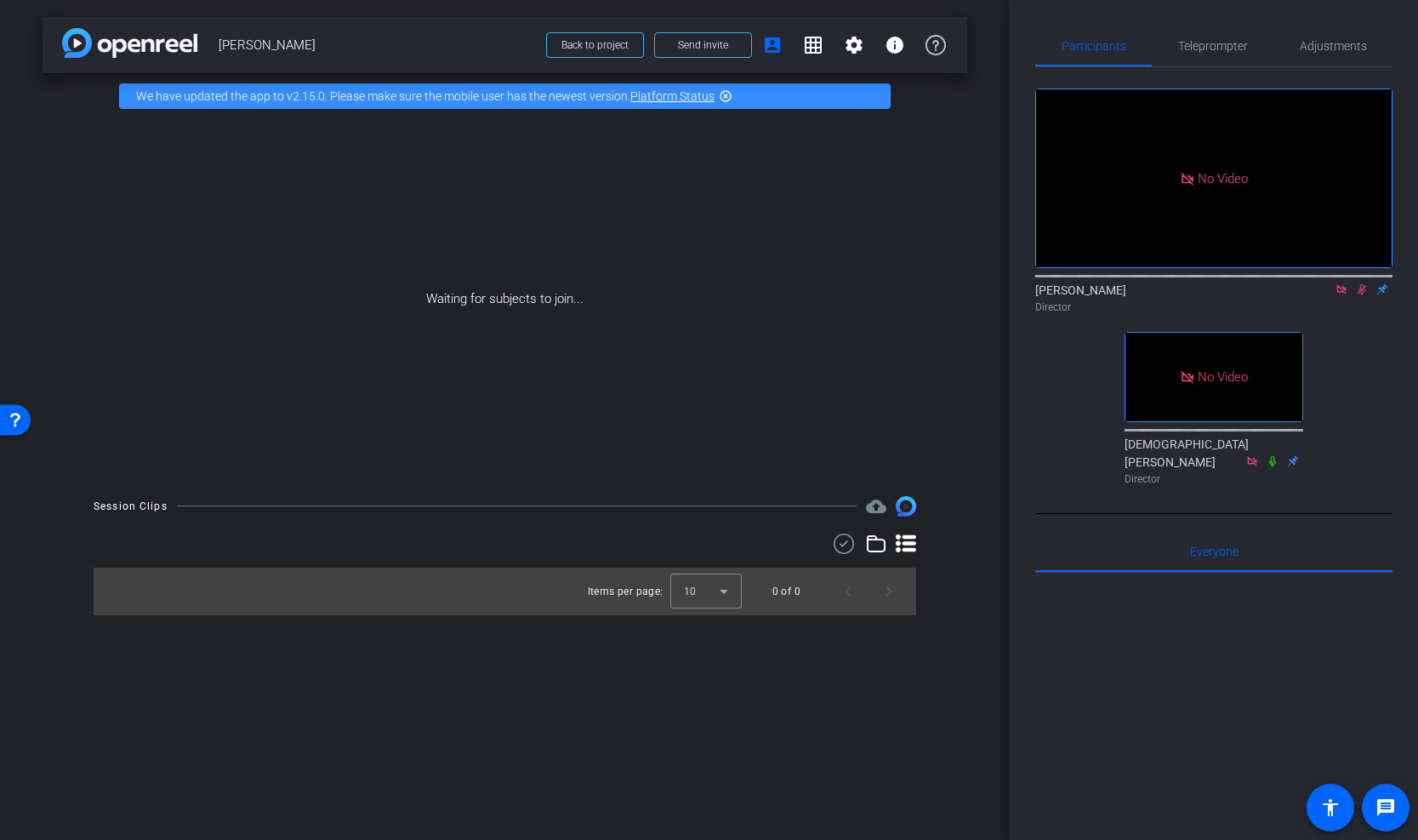
click at [1362, 295] on icon at bounding box center [1363, 290] width 10 height 11
click at [819, 332] on div "Waiting for subjects to join..." at bounding box center [505, 299] width 925 height 360
drag, startPoint x: 218, startPoint y: 41, endPoint x: 320, endPoint y: 48, distance: 102.2
click at [320, 48] on span "Amanda Bengel" at bounding box center [377, 45] width 317 height 34
copy span "Amanda Bengel"
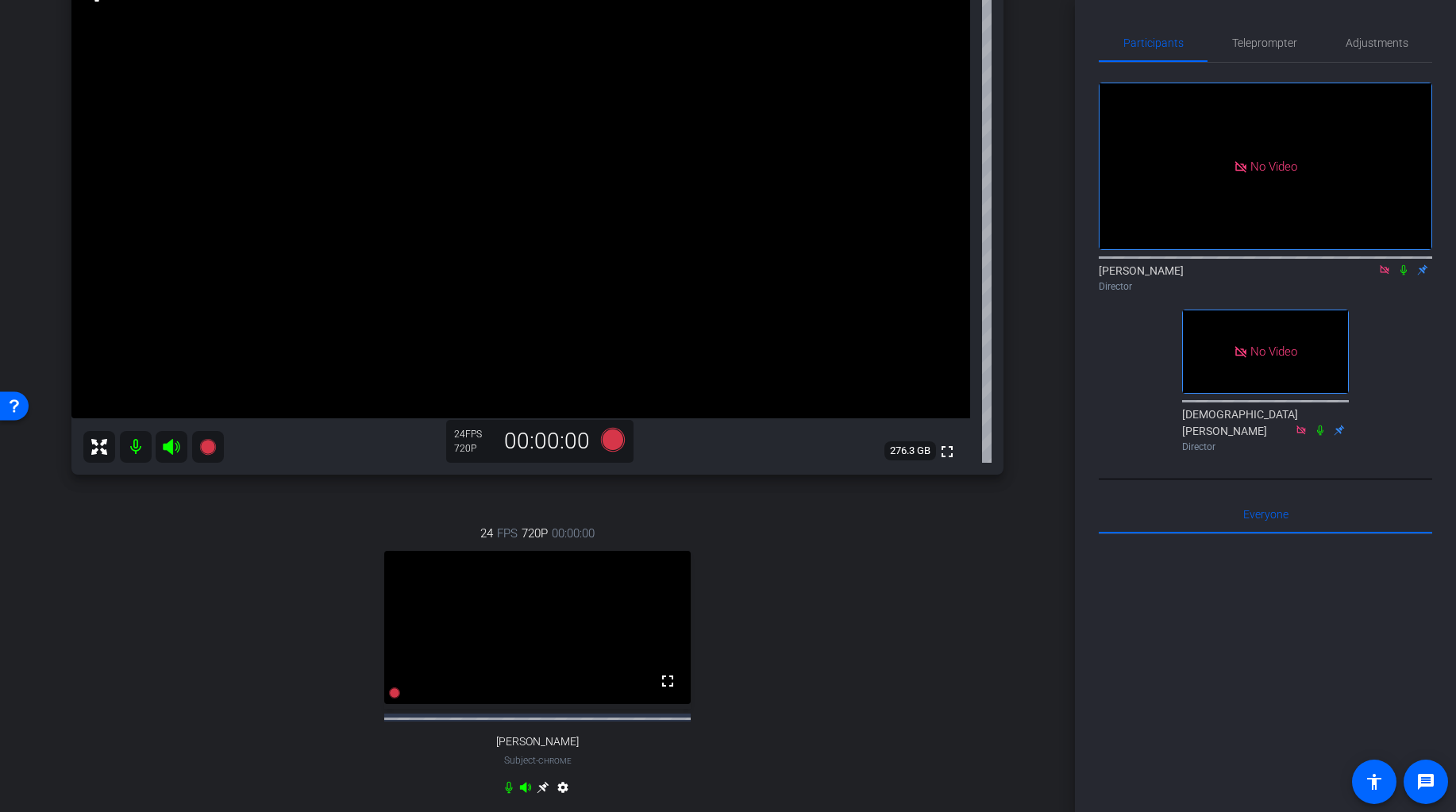
scroll to position [368, 0]
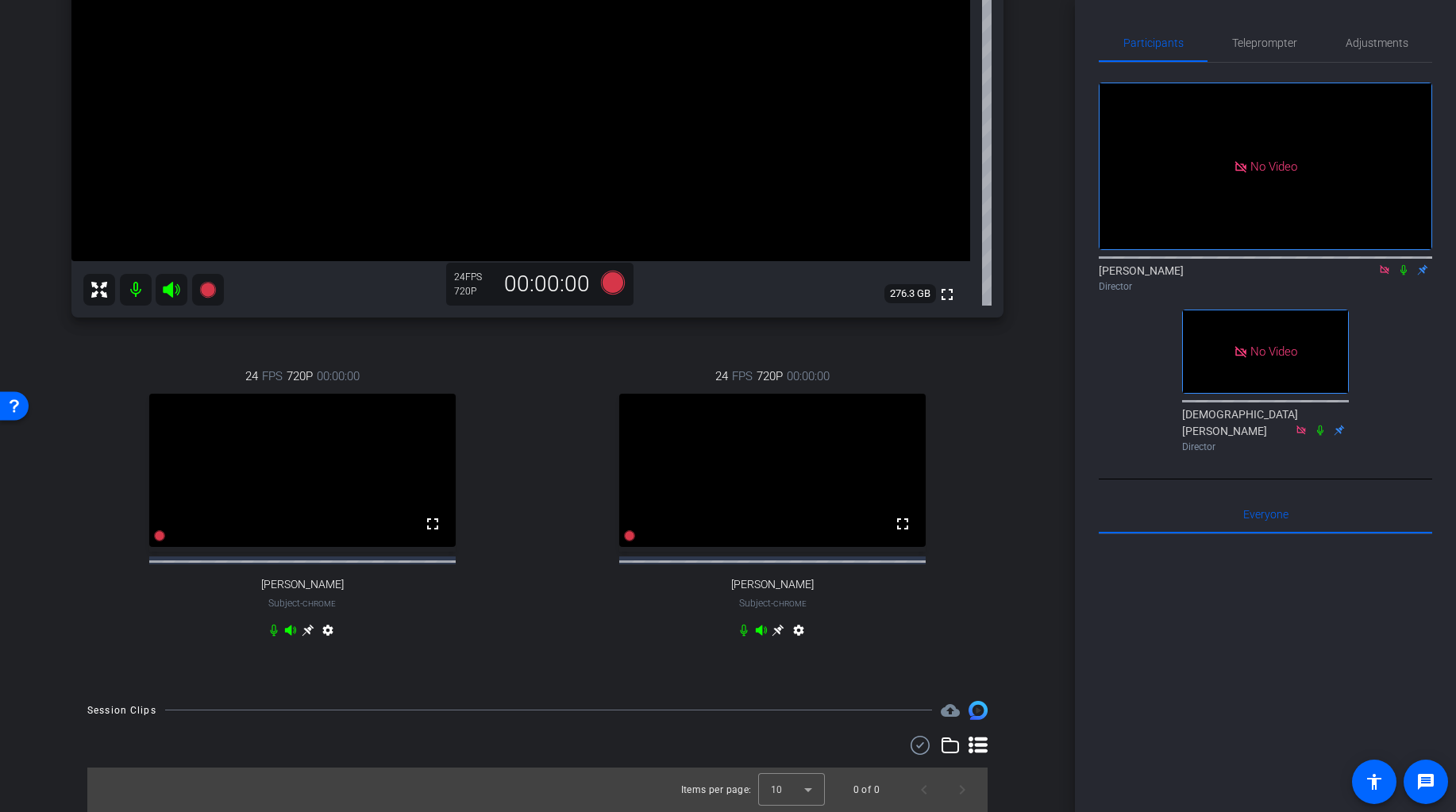
click at [796, 630] on mat-icon "settings" at bounding box center [798, 633] width 19 height 19
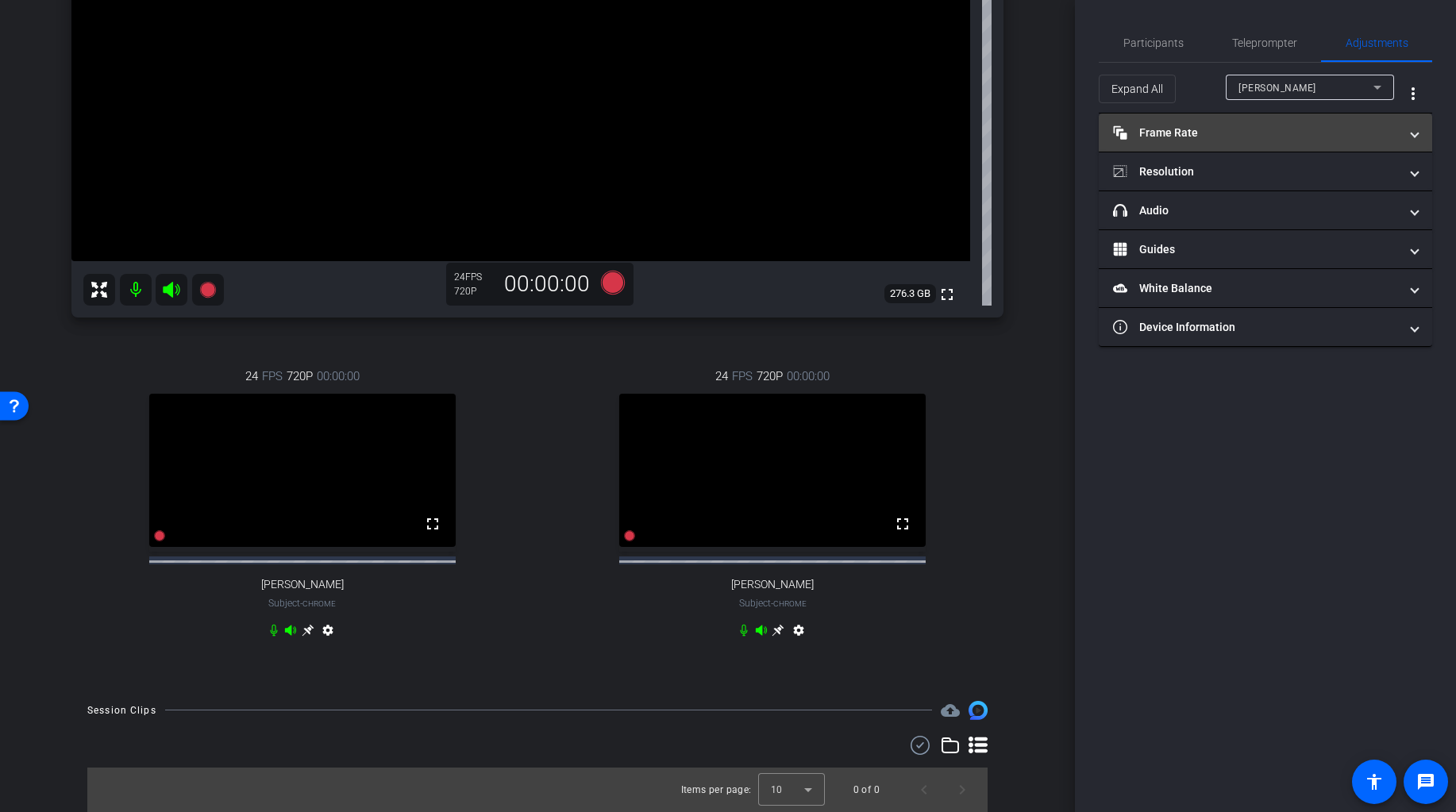
click at [1197, 140] on mat-panel-title "Frame Rate Frame Rate" at bounding box center [1256, 132] width 286 height 17
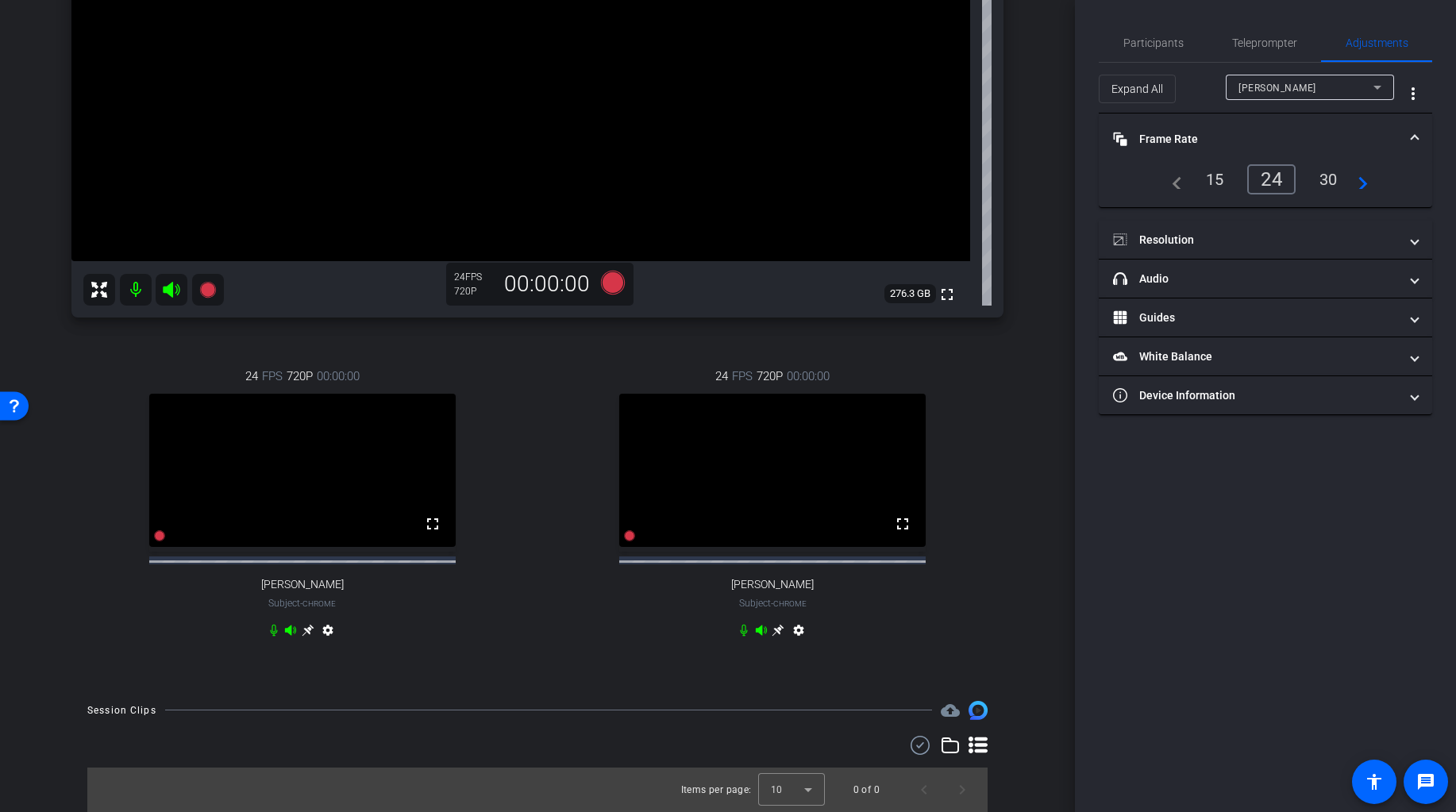
click at [1323, 173] on div "30" at bounding box center [1328, 179] width 42 height 27
click at [1185, 243] on mat-panel-title "Resolution" at bounding box center [1256, 240] width 286 height 17
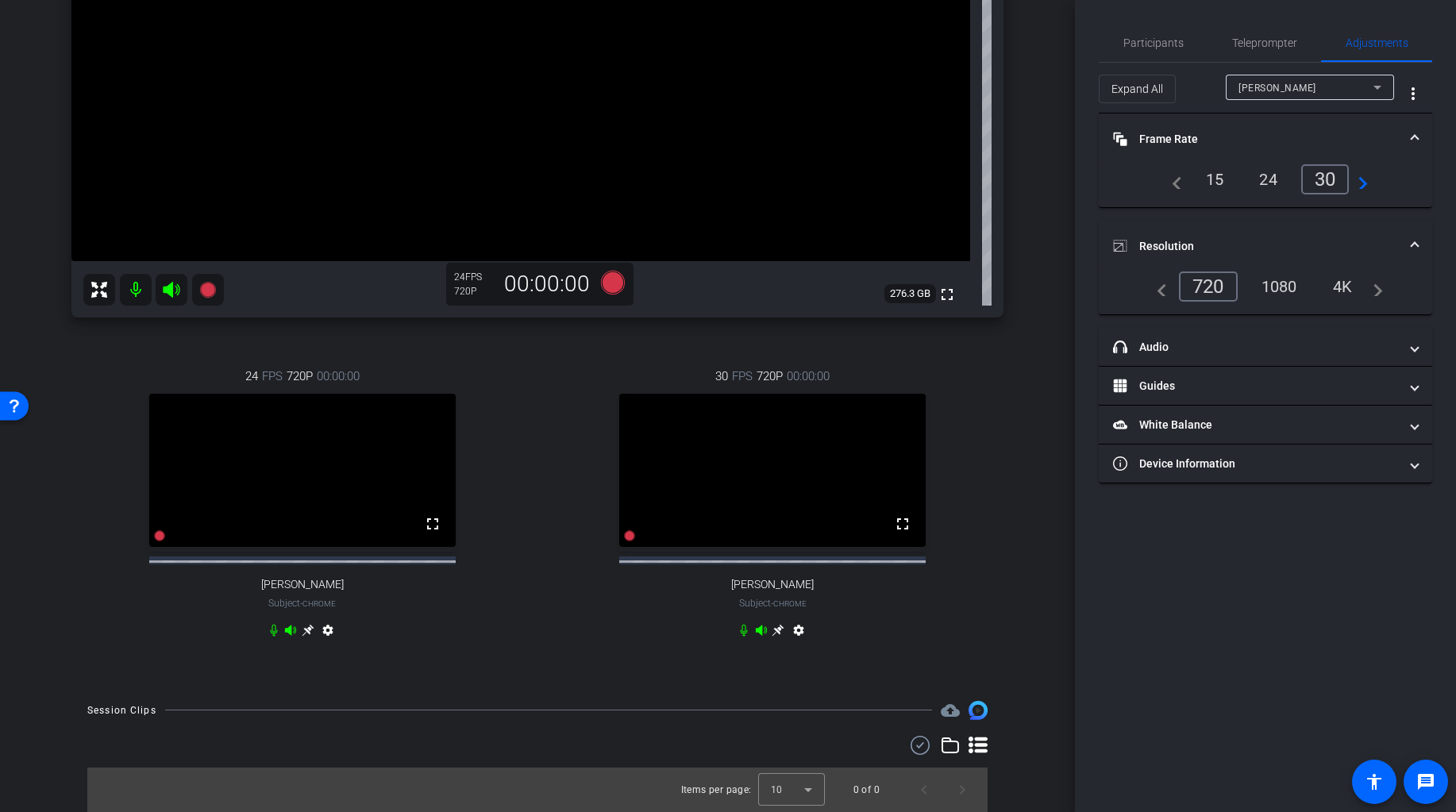
click at [1280, 280] on div "1080" at bounding box center [1278, 286] width 60 height 27
click at [1279, 287] on div "1080" at bounding box center [1278, 286] width 60 height 27
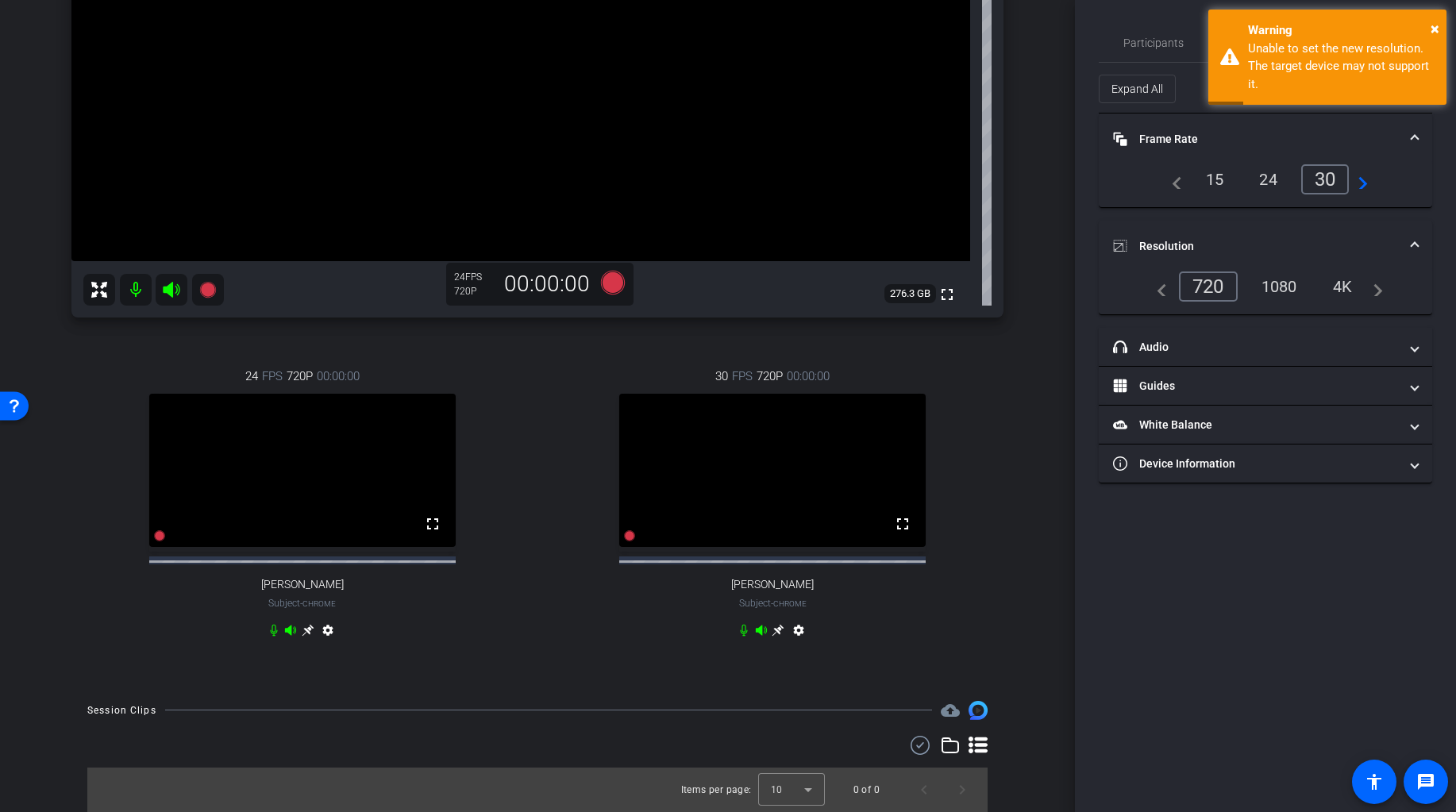
click at [1020, 482] on div "Steve Chrome info ROOM ID: 920943481 fullscreen settings 276.3 GB 24 FPS 720P 0…" at bounding box center [537, 221] width 995 height 927
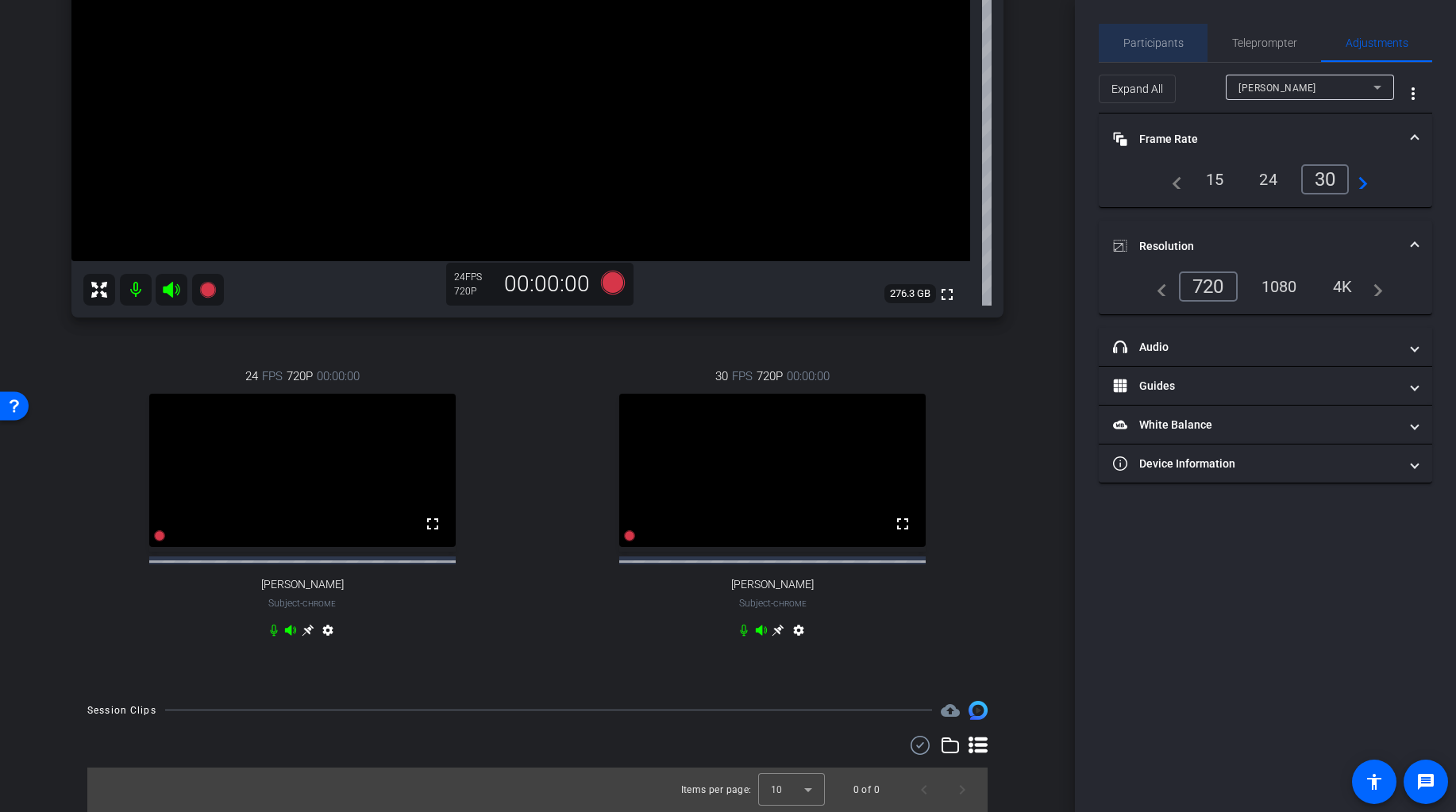
click at [1156, 44] on span "Participants" at bounding box center [1153, 43] width 60 height 12
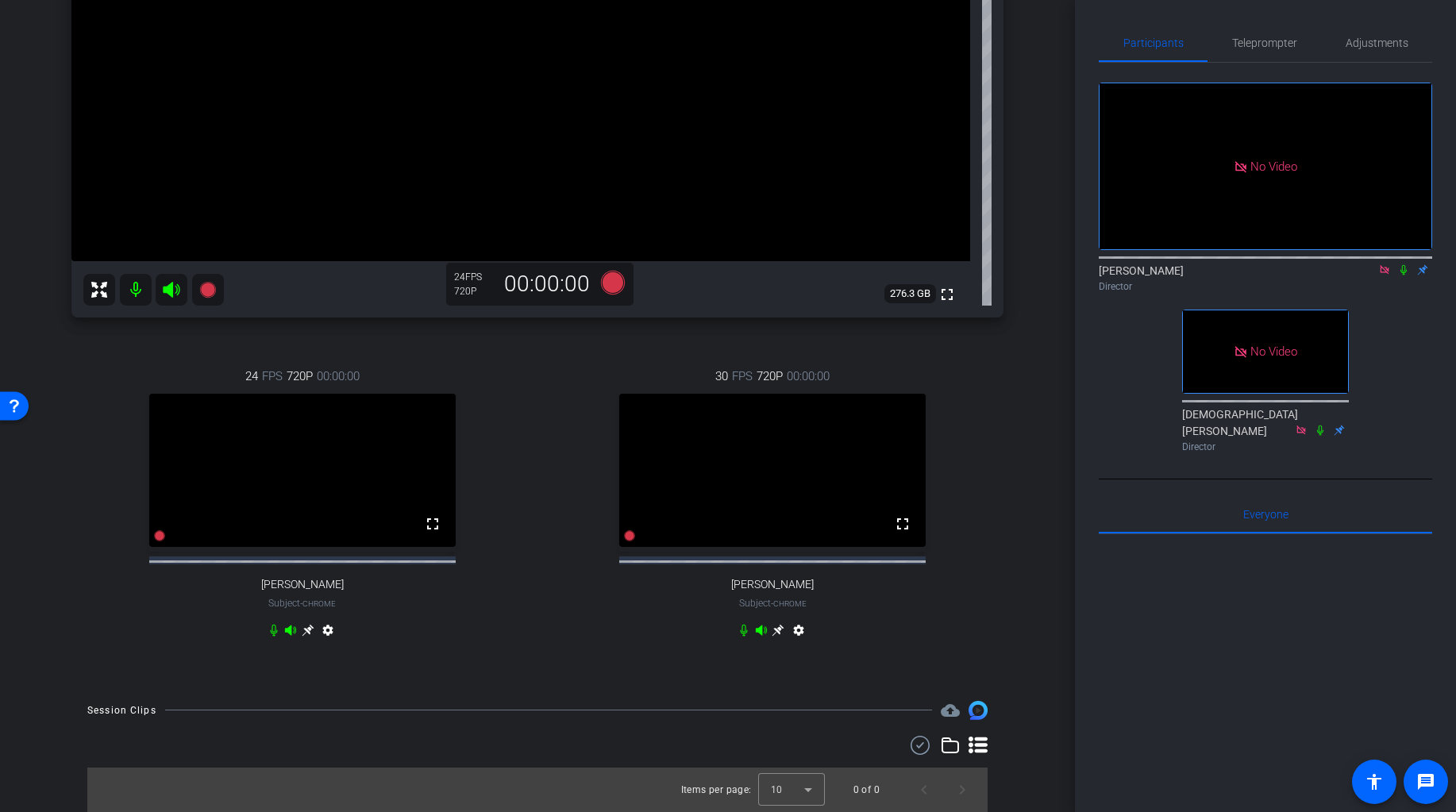
click at [314, 629] on icon at bounding box center [307, 629] width 12 height 12
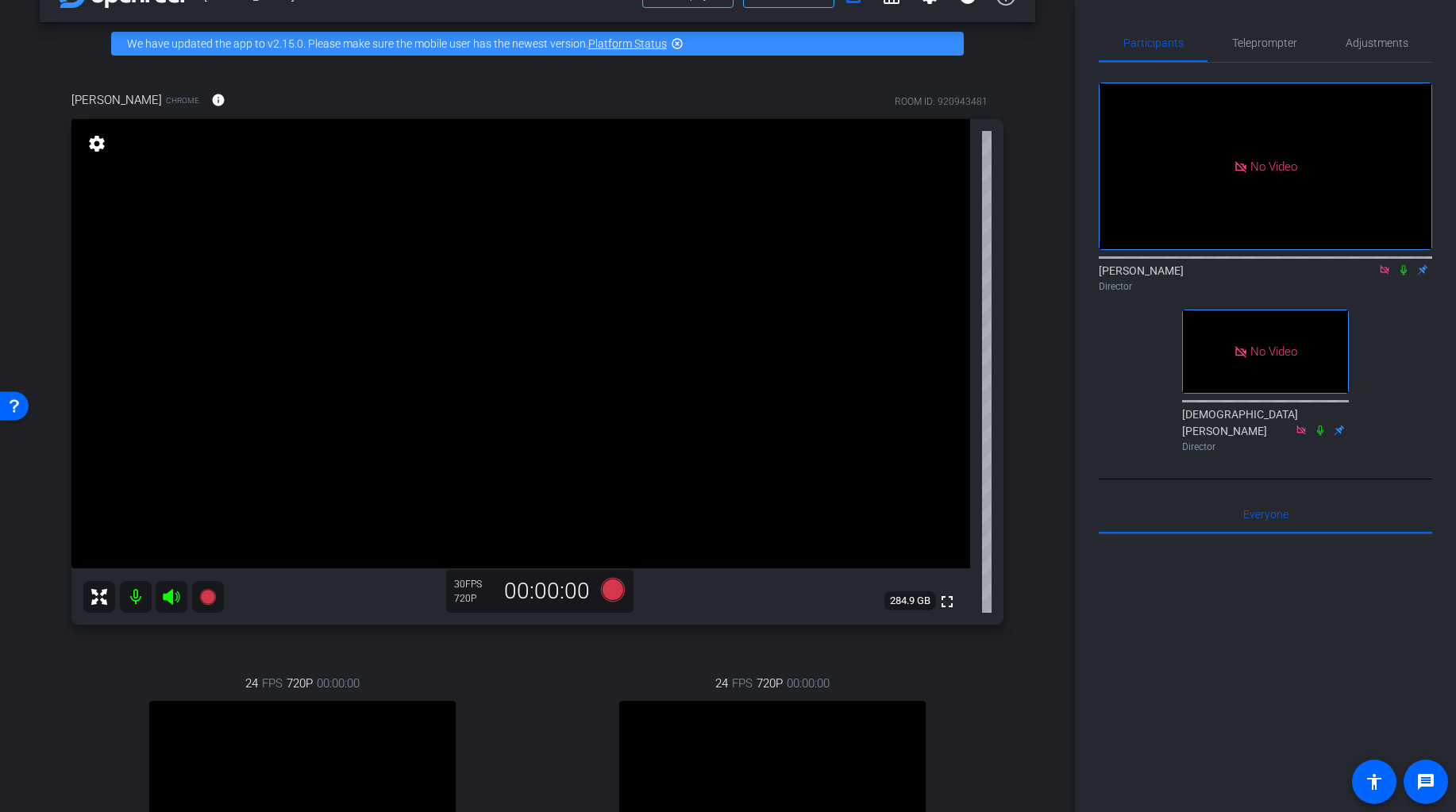
scroll to position [43, 0]
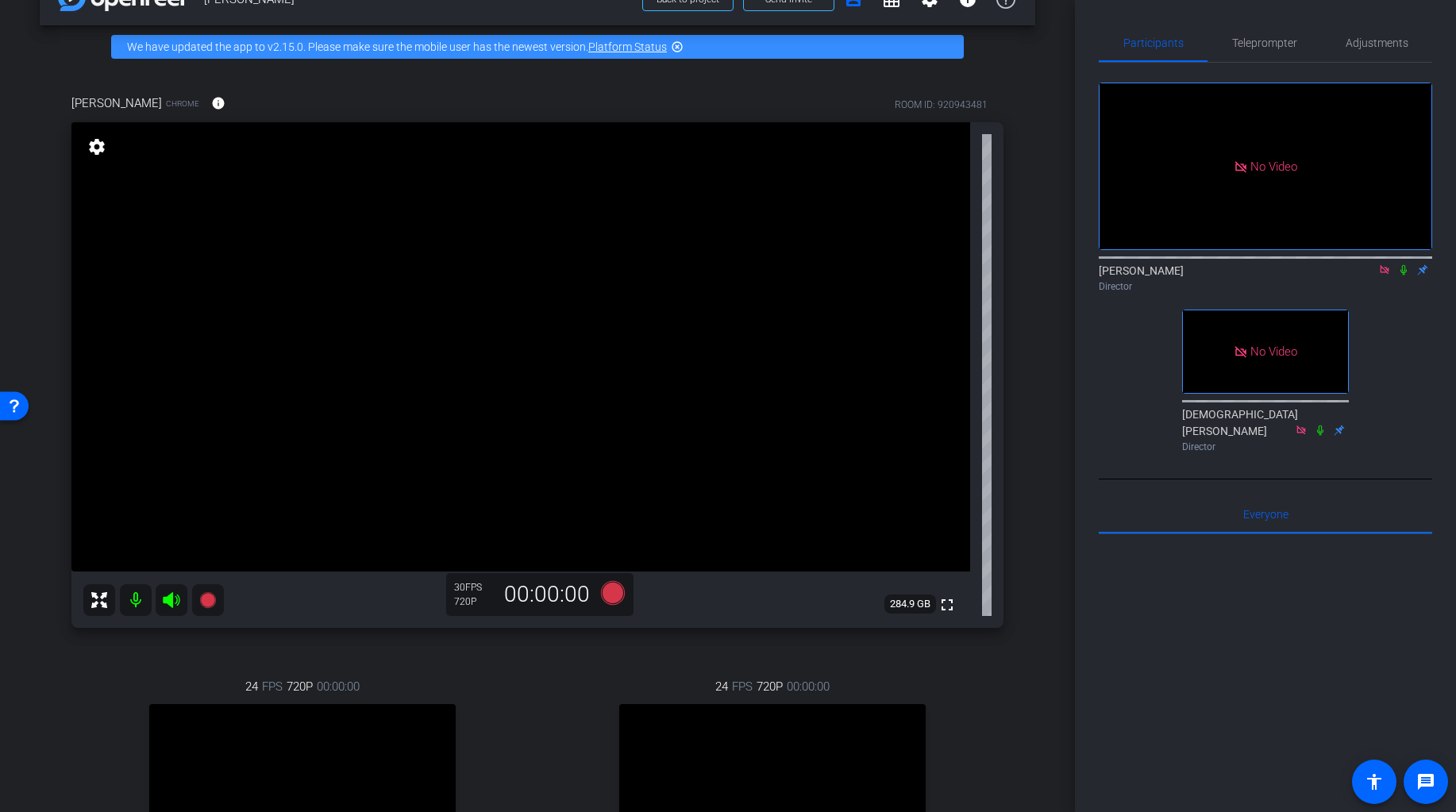
click at [1323, 271] on icon at bounding box center [1403, 270] width 12 height 12
click at [1323, 276] on mat-icon at bounding box center [1403, 270] width 19 height 14
click at [1323, 273] on icon at bounding box center [1403, 270] width 12 height 12
click at [1323, 273] on icon at bounding box center [1404, 270] width 9 height 11
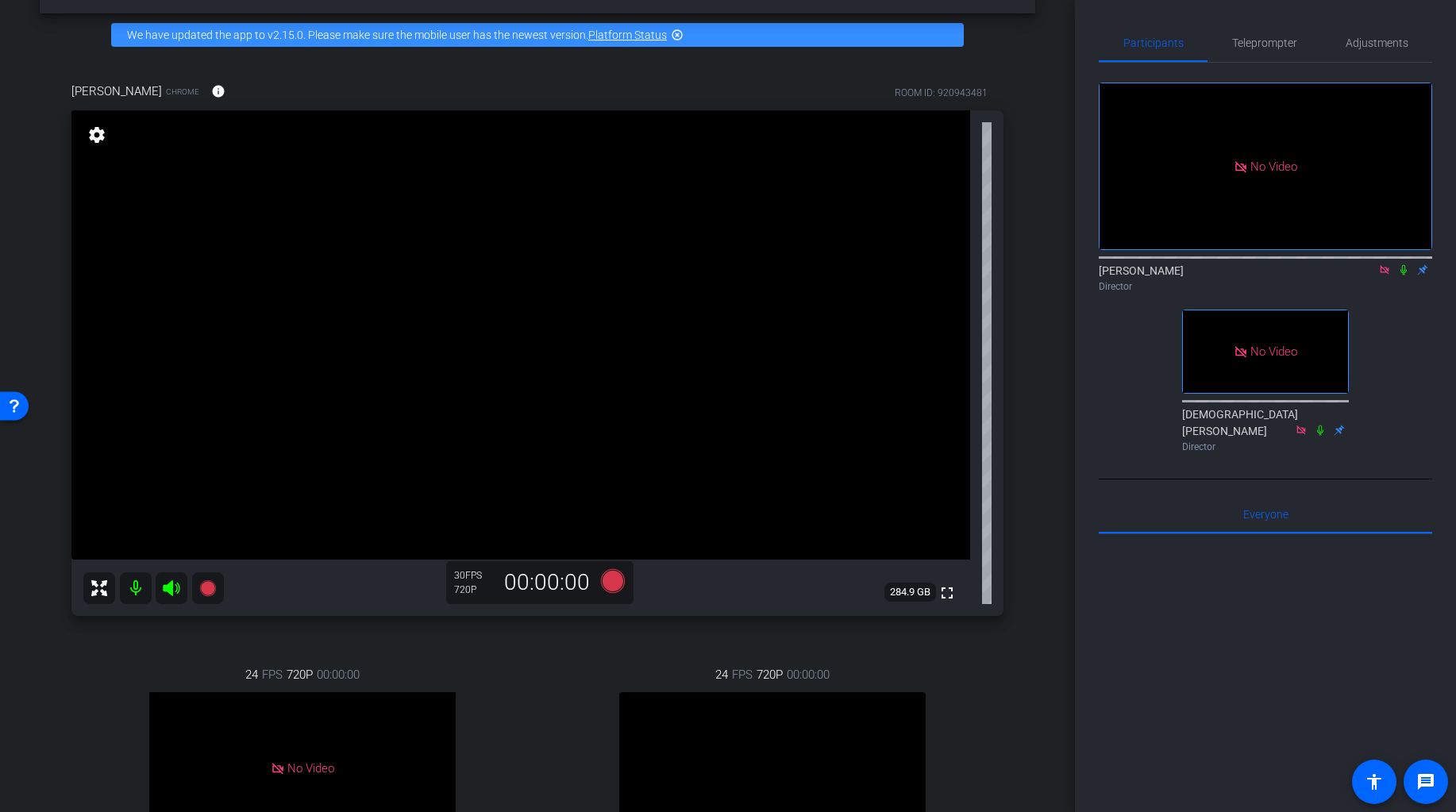
scroll to position [36, 0]
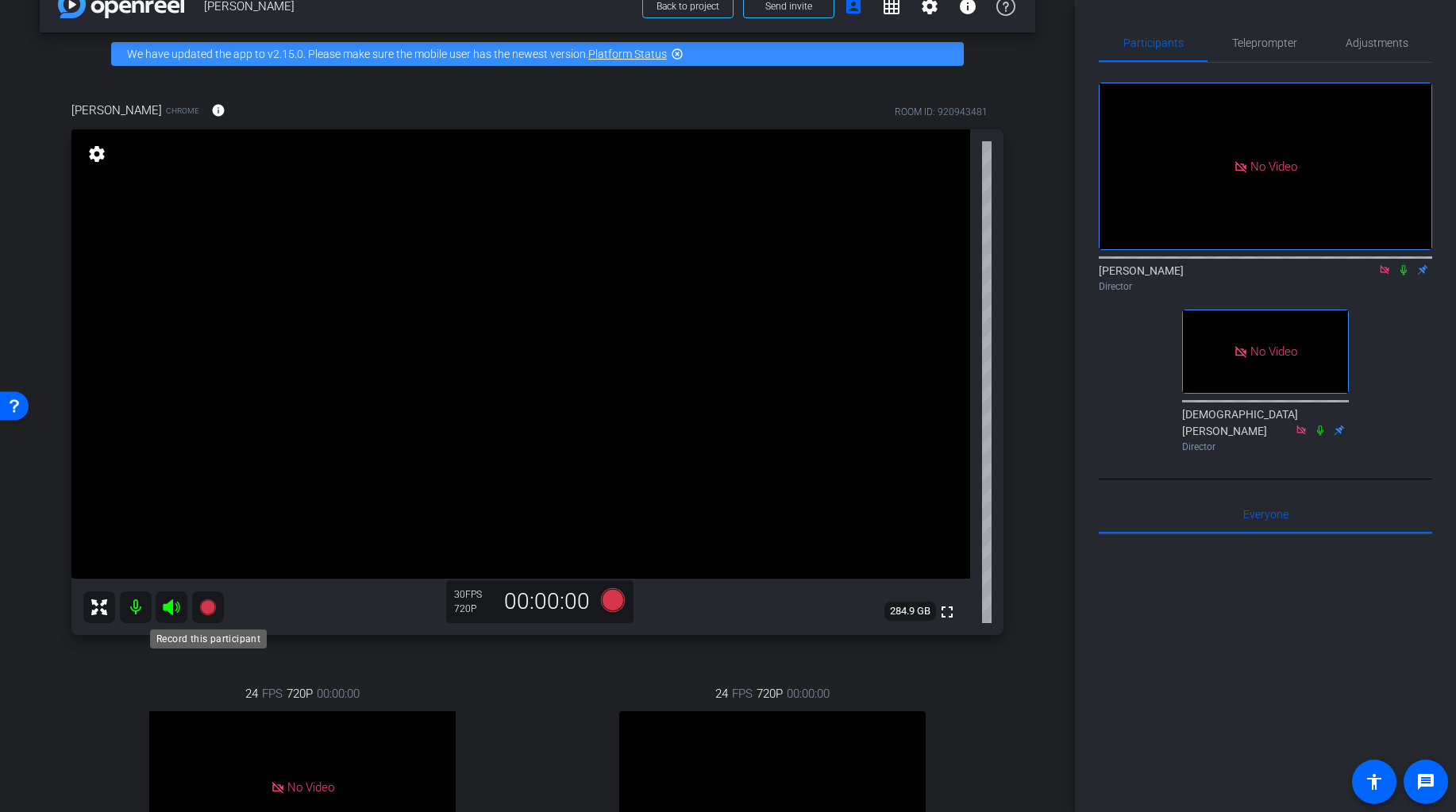
click at [207, 603] on icon at bounding box center [207, 608] width 16 height 16
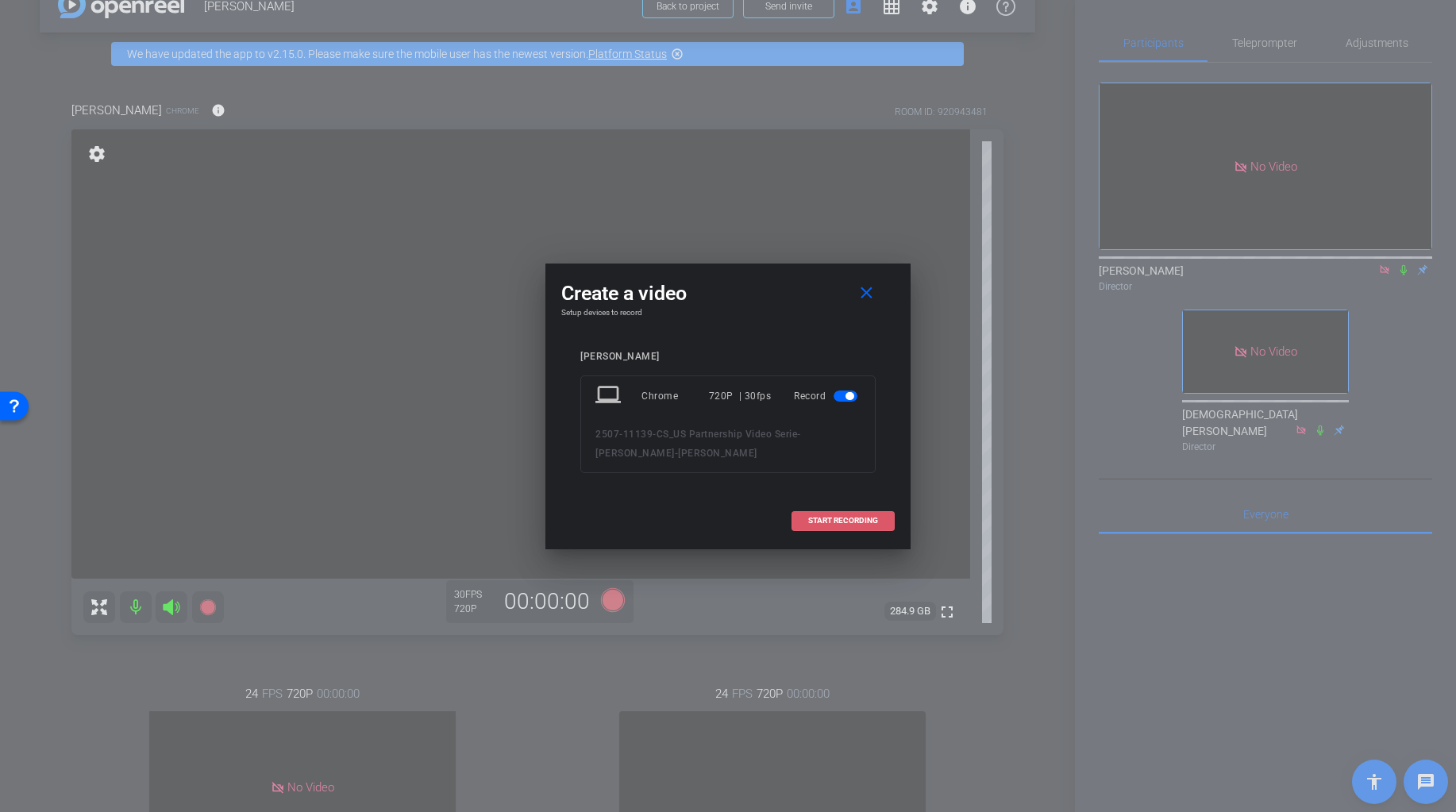
click at [837, 520] on span "START RECORDING" at bounding box center [843, 521] width 70 height 8
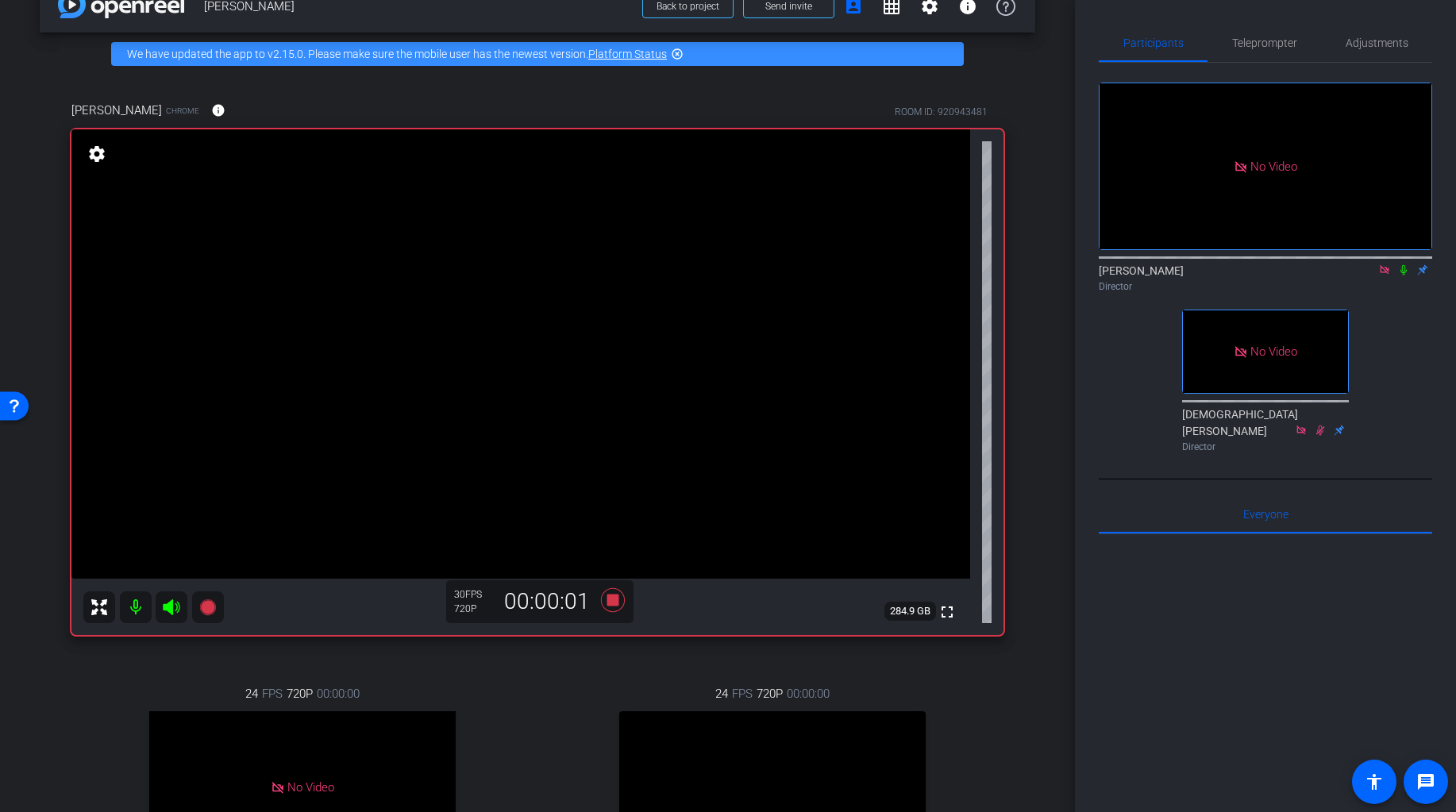
click at [1323, 271] on icon at bounding box center [1403, 270] width 6 height 11
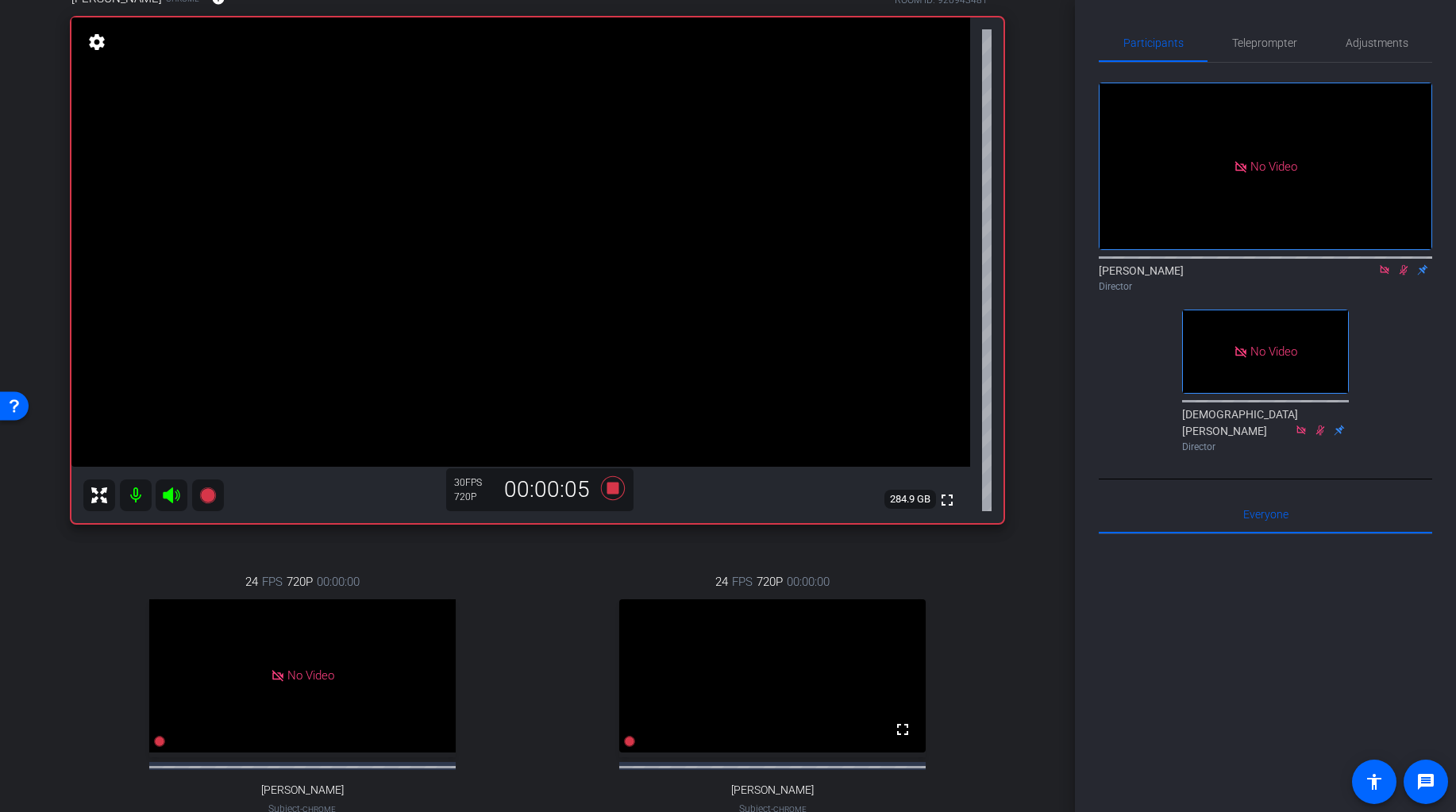
scroll to position [146, 0]
click at [1323, 272] on icon at bounding box center [1403, 270] width 12 height 12
click at [617, 483] on icon at bounding box center [612, 490] width 24 height 24
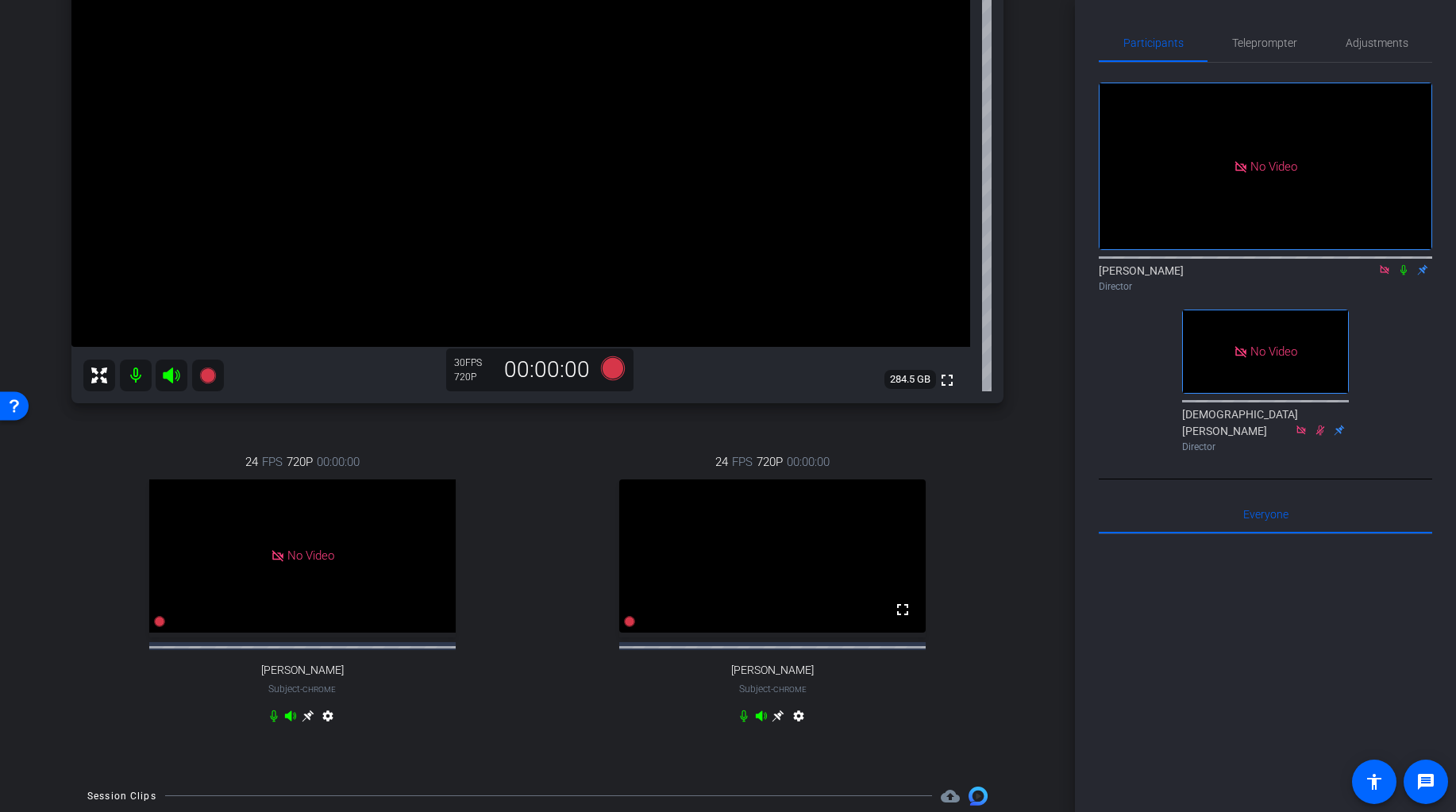
scroll to position [403, 0]
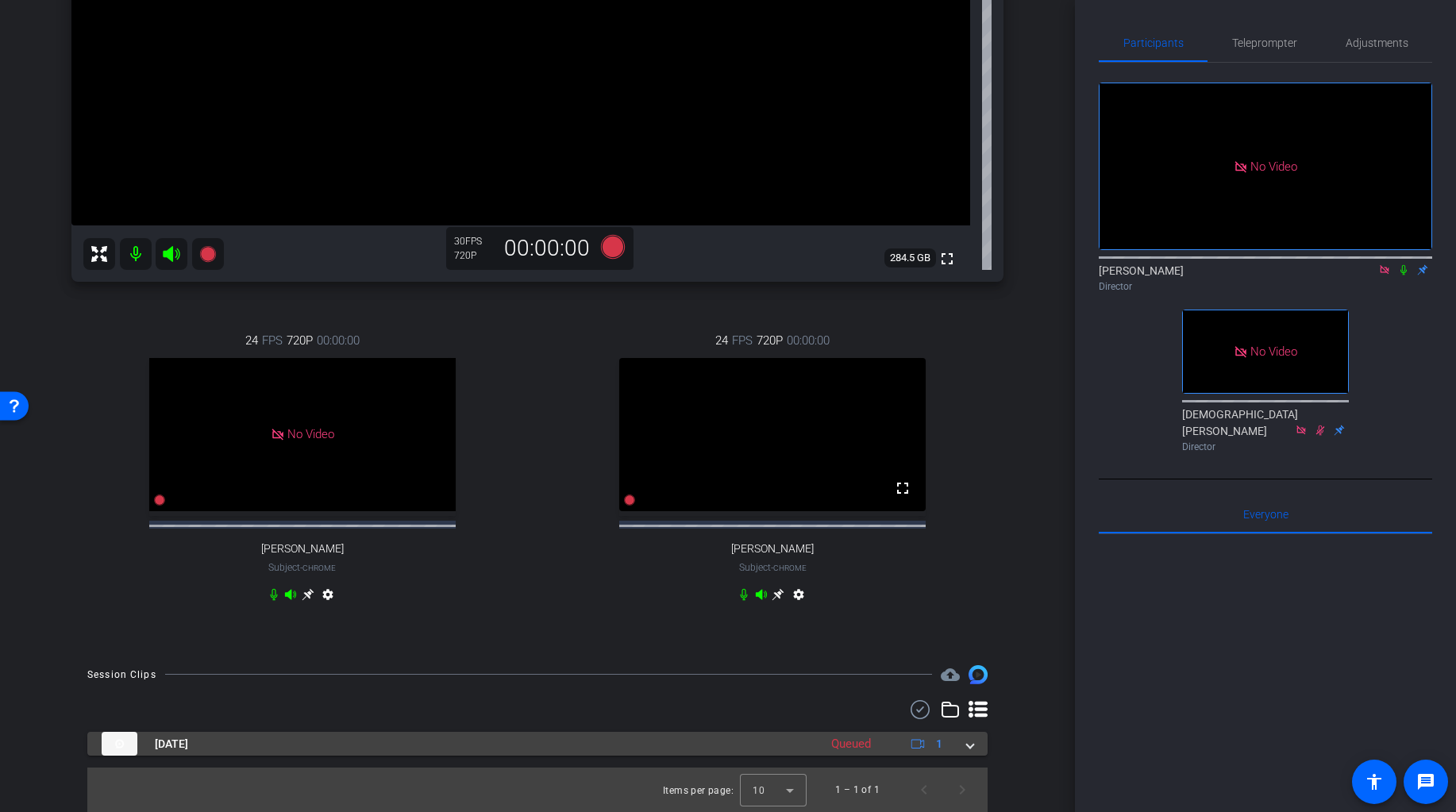
click at [972, 746] on span at bounding box center [969, 744] width 6 height 17
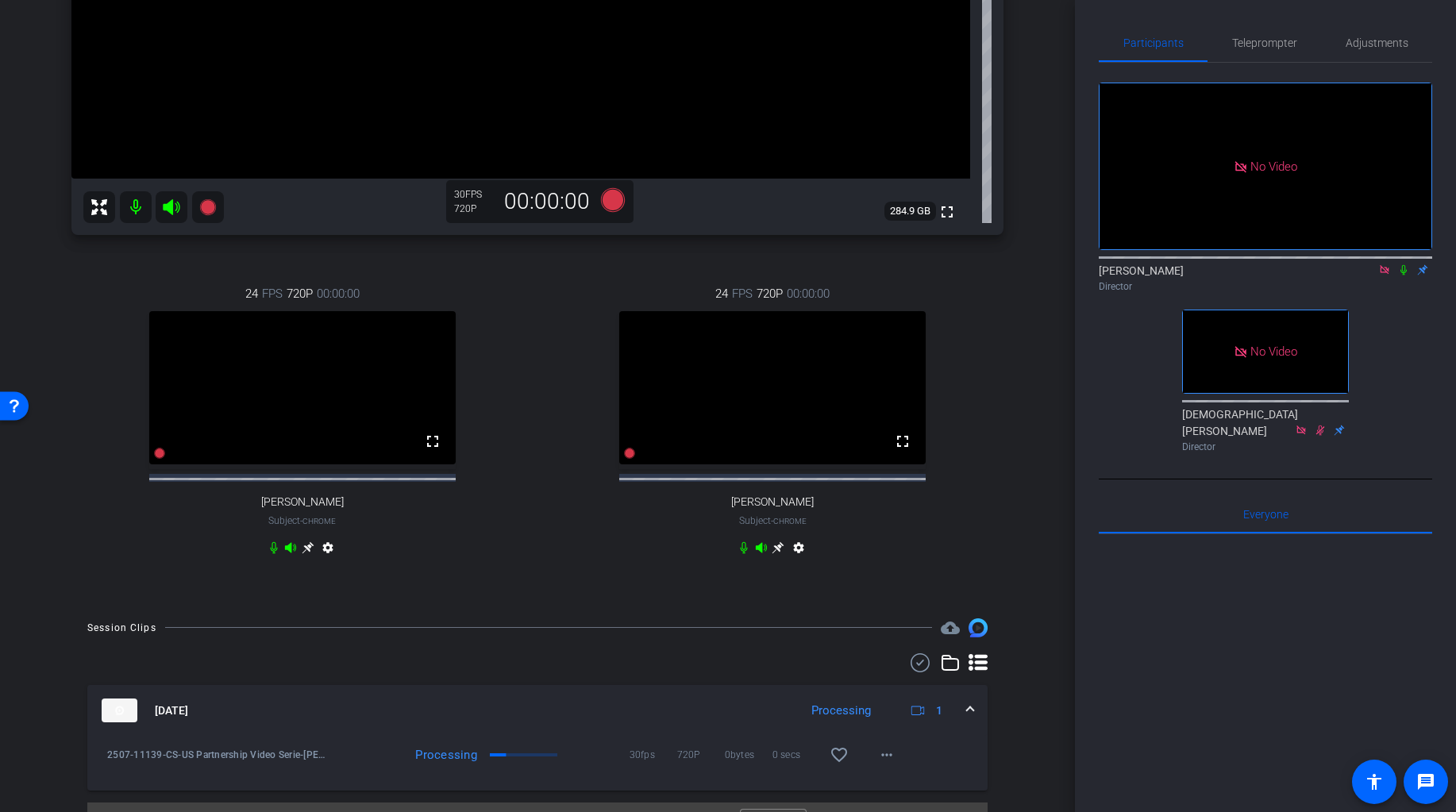
scroll to position [485, 0]
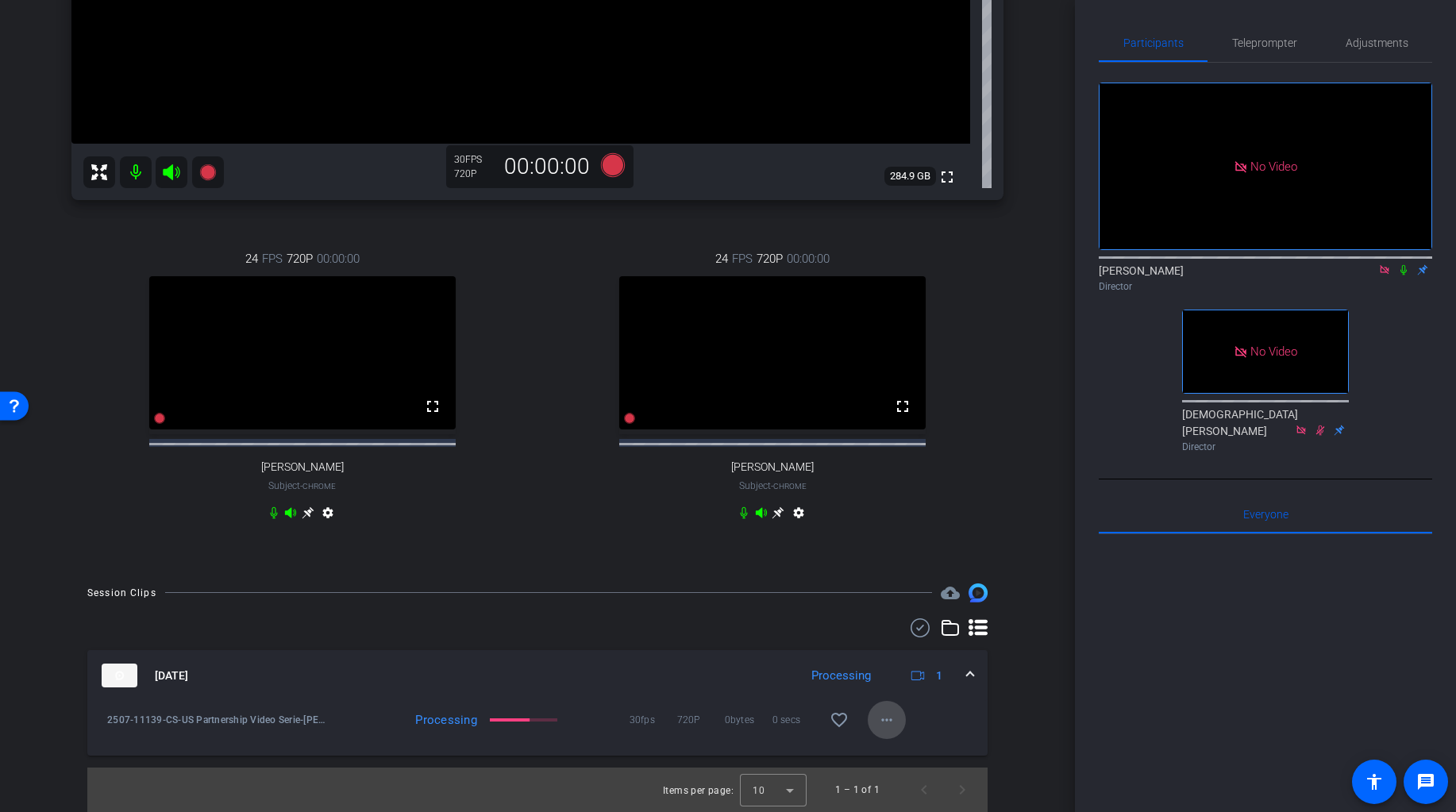
click at [890, 724] on mat-icon "more_horiz" at bounding box center [886, 720] width 19 height 19
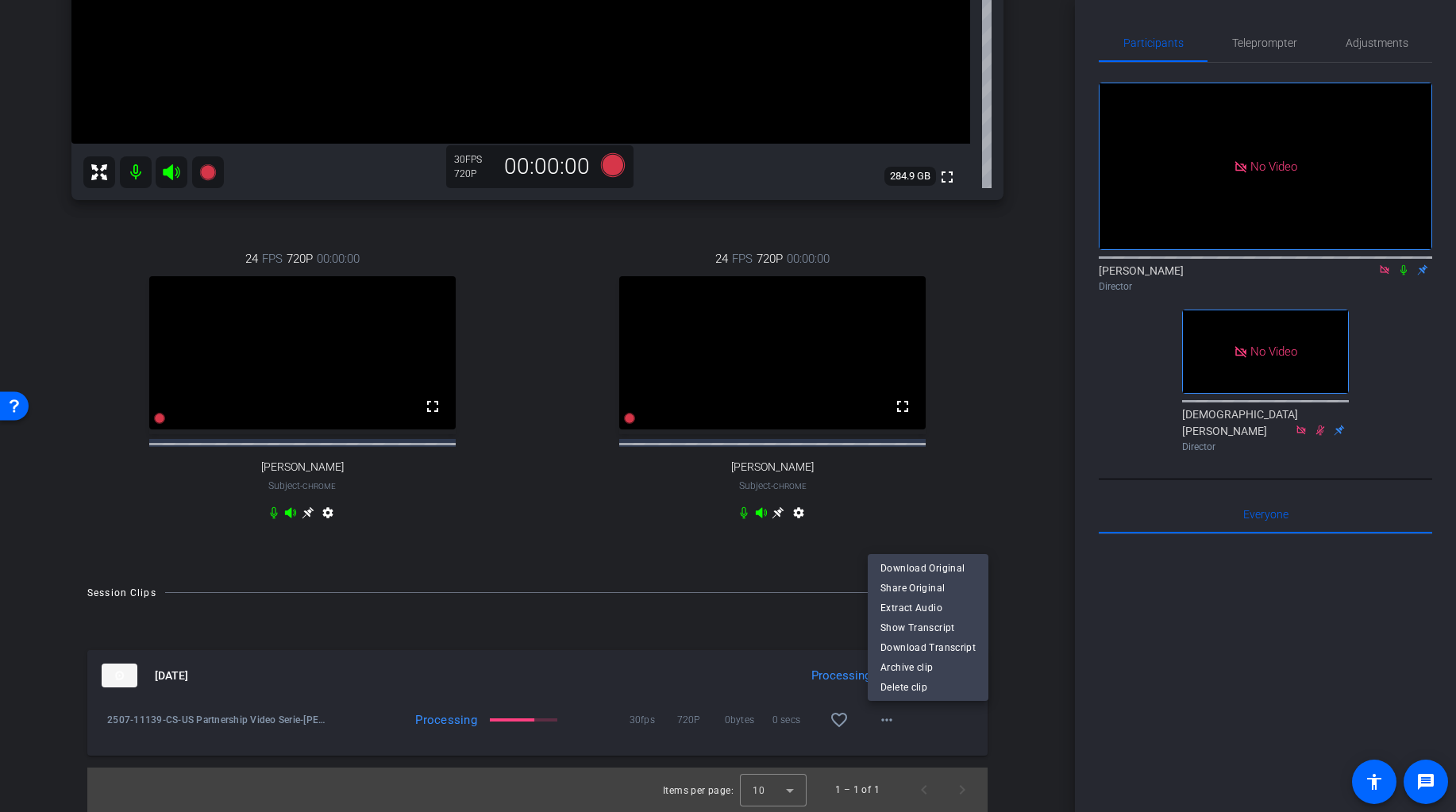
click at [1027, 388] on div at bounding box center [728, 406] width 1456 height 812
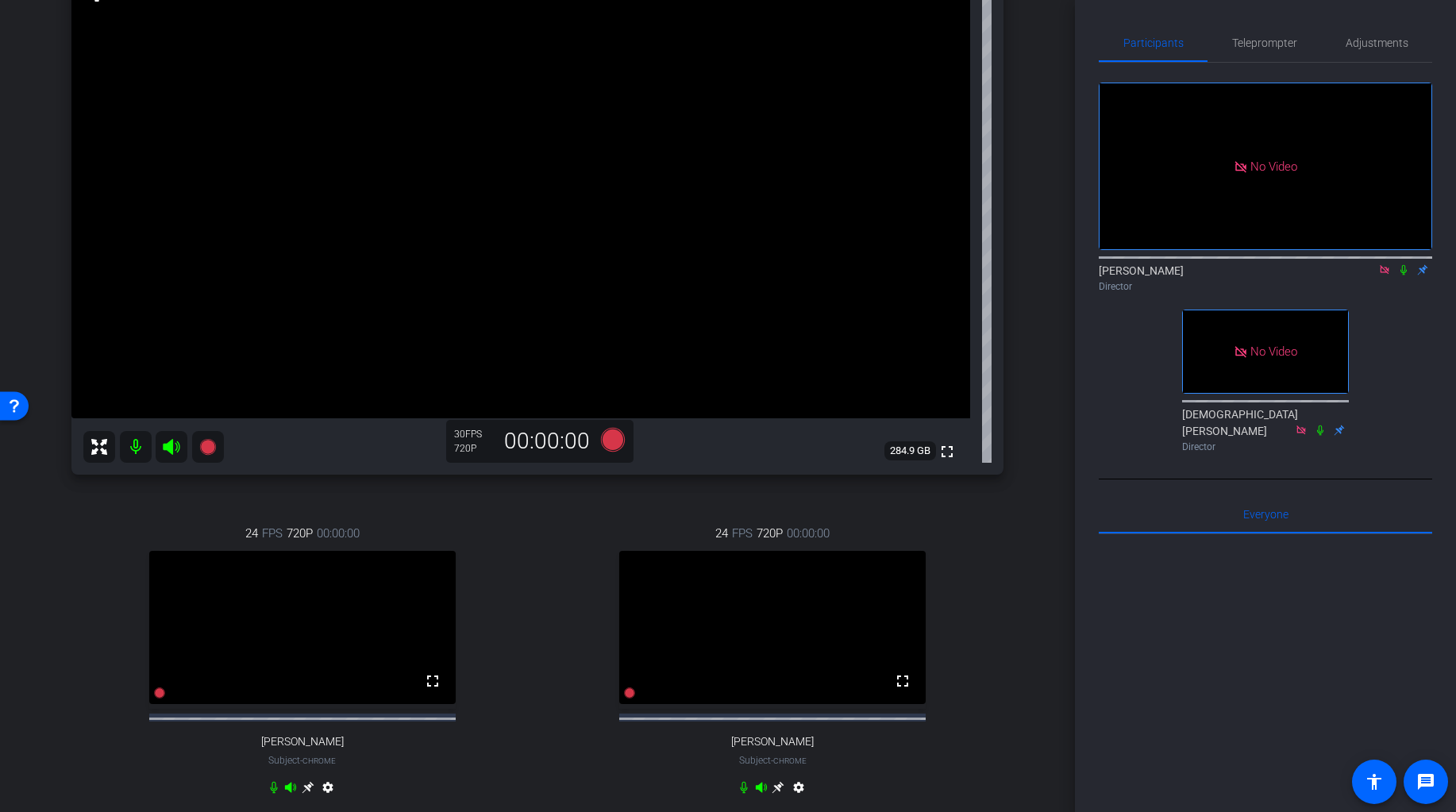
scroll to position [0, 0]
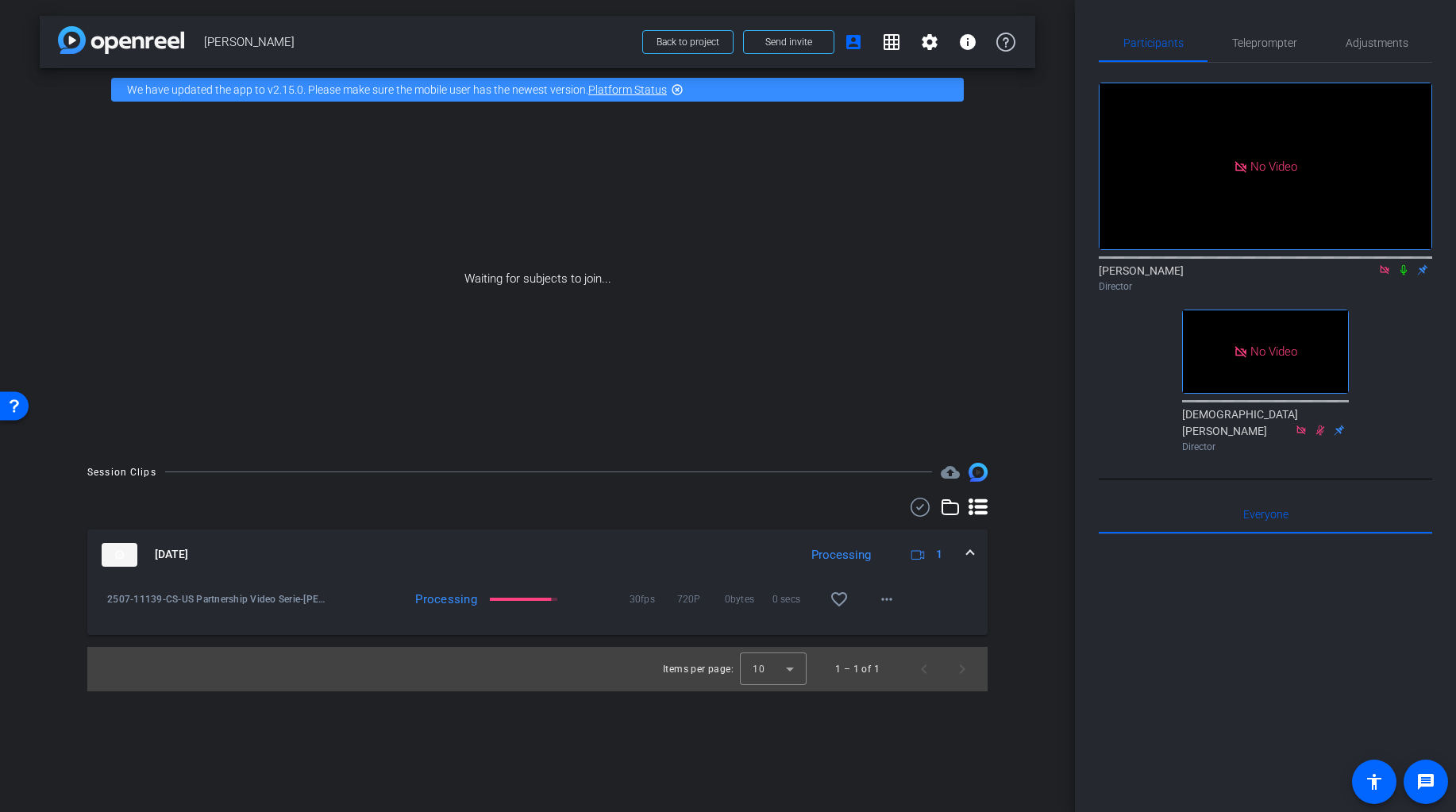
click at [1323, 269] on icon at bounding box center [1403, 270] width 12 height 12
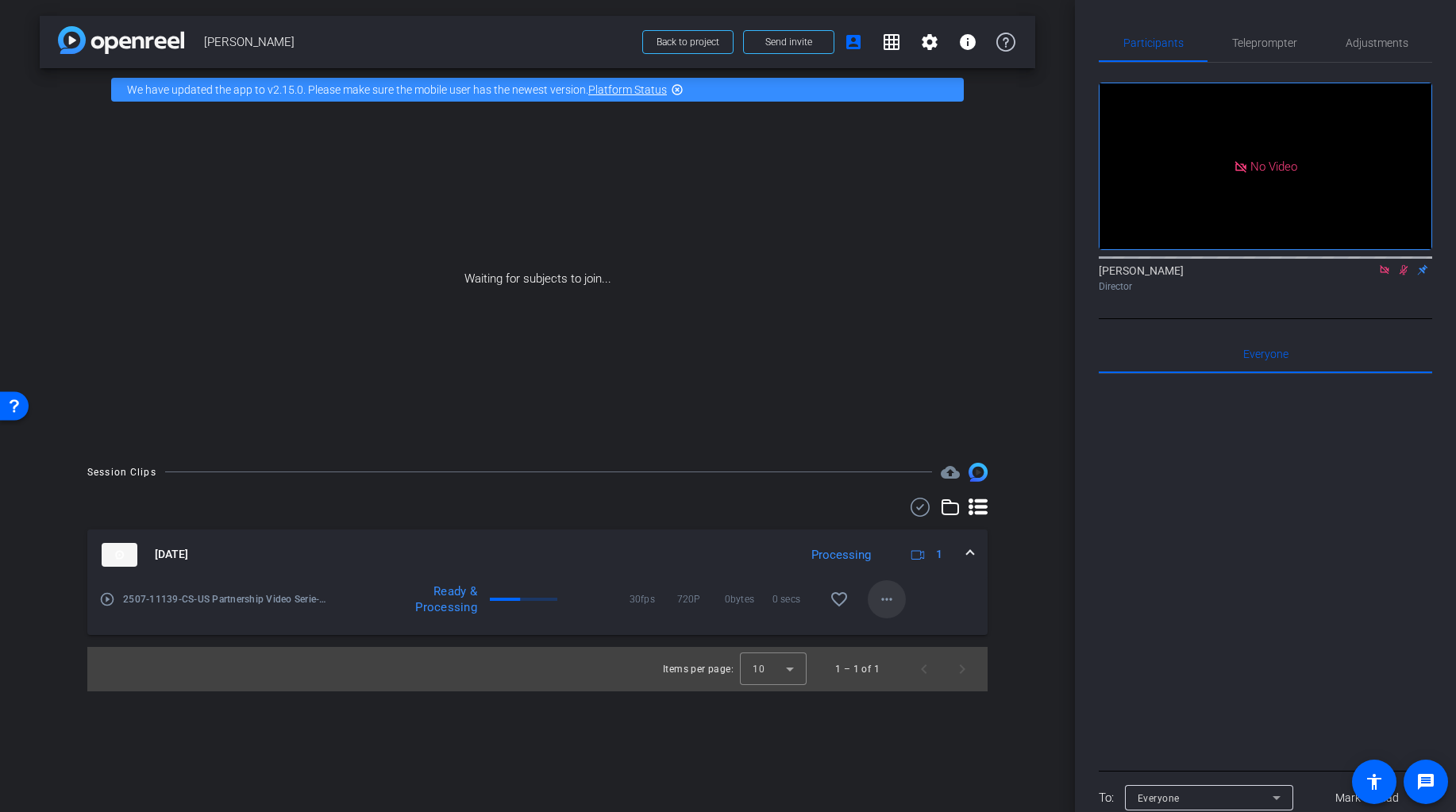
click at [885, 608] on mat-icon "more_horiz" at bounding box center [886, 599] width 19 height 19
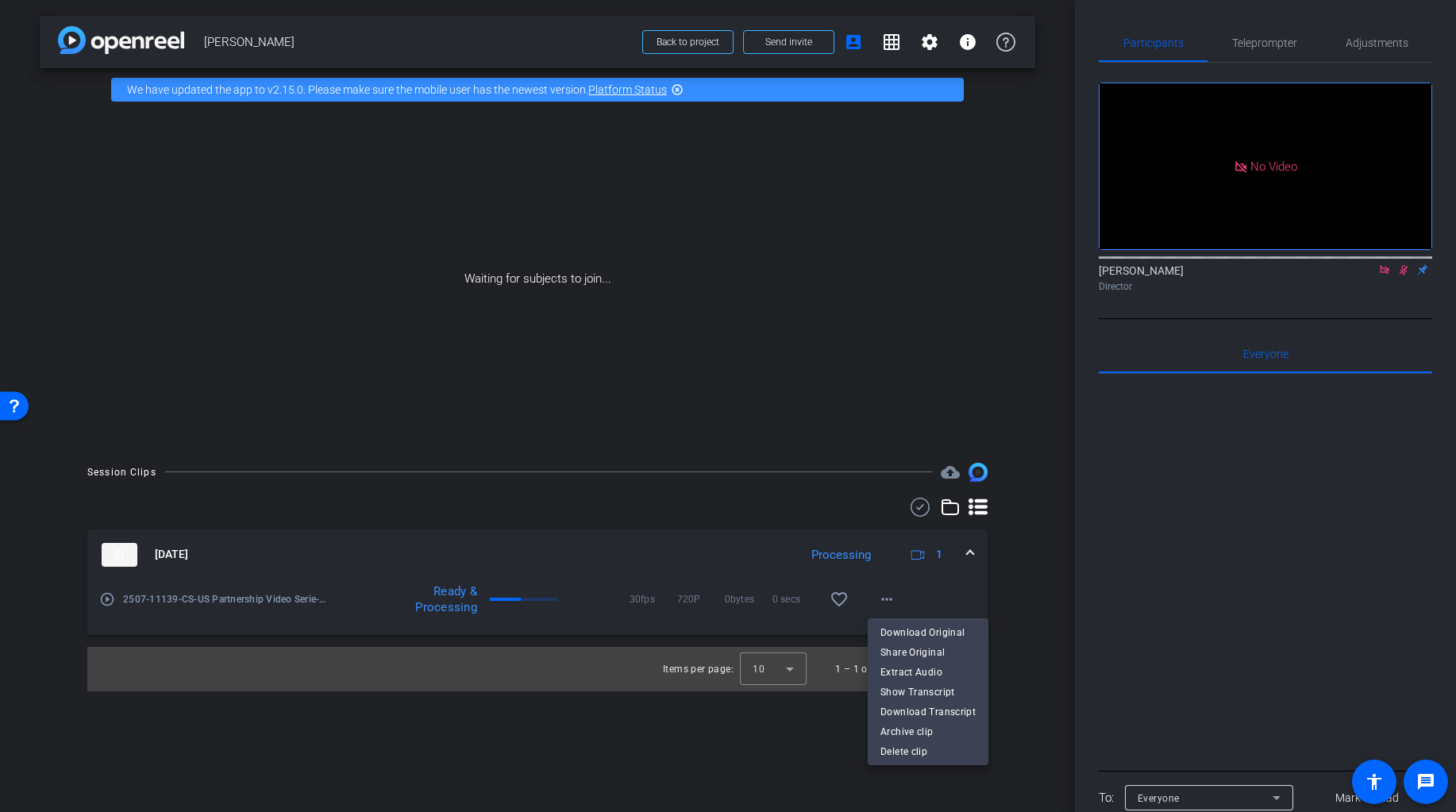
click at [1014, 599] on div at bounding box center [728, 406] width 1456 height 812
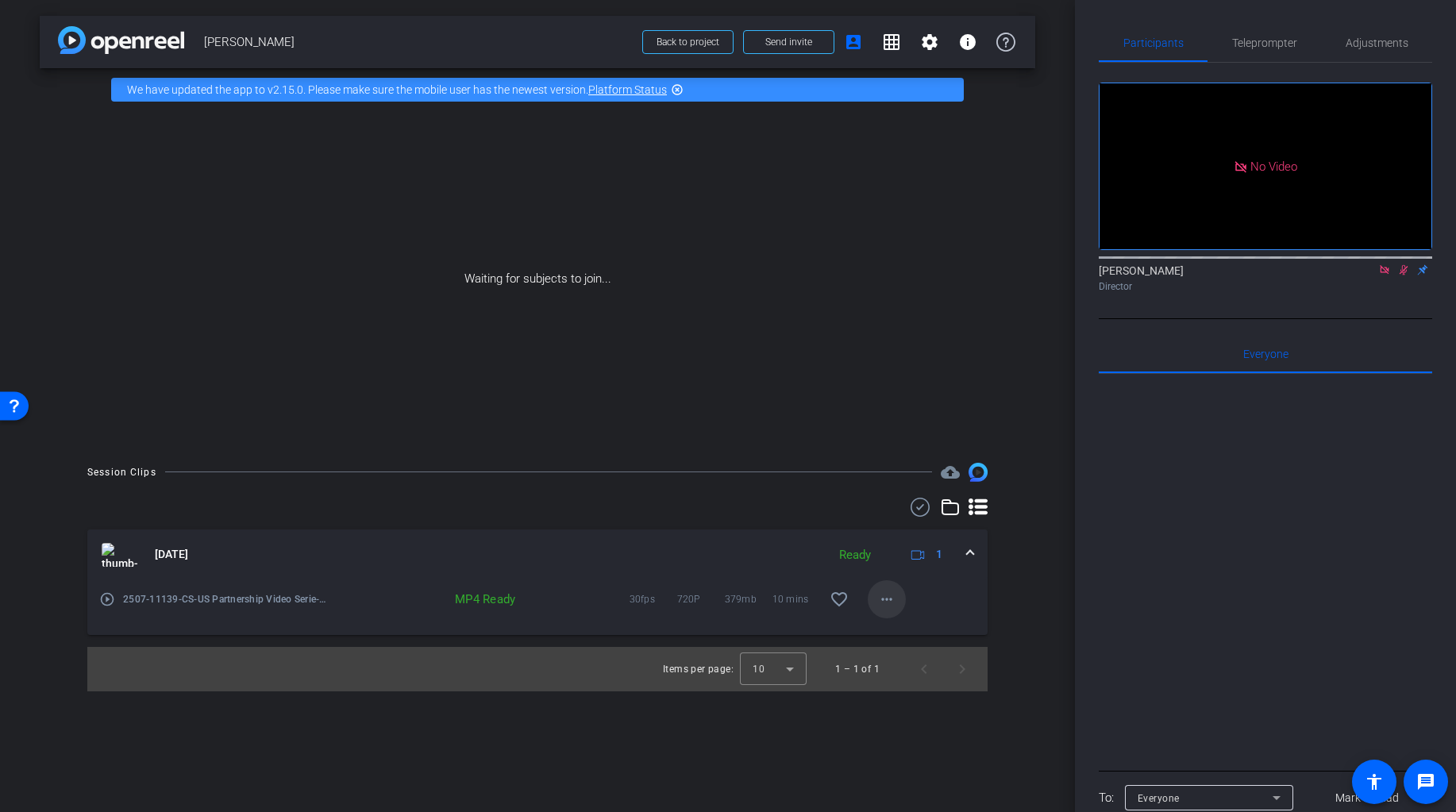
click at [879, 607] on mat-icon "more_horiz" at bounding box center [886, 599] width 19 height 19
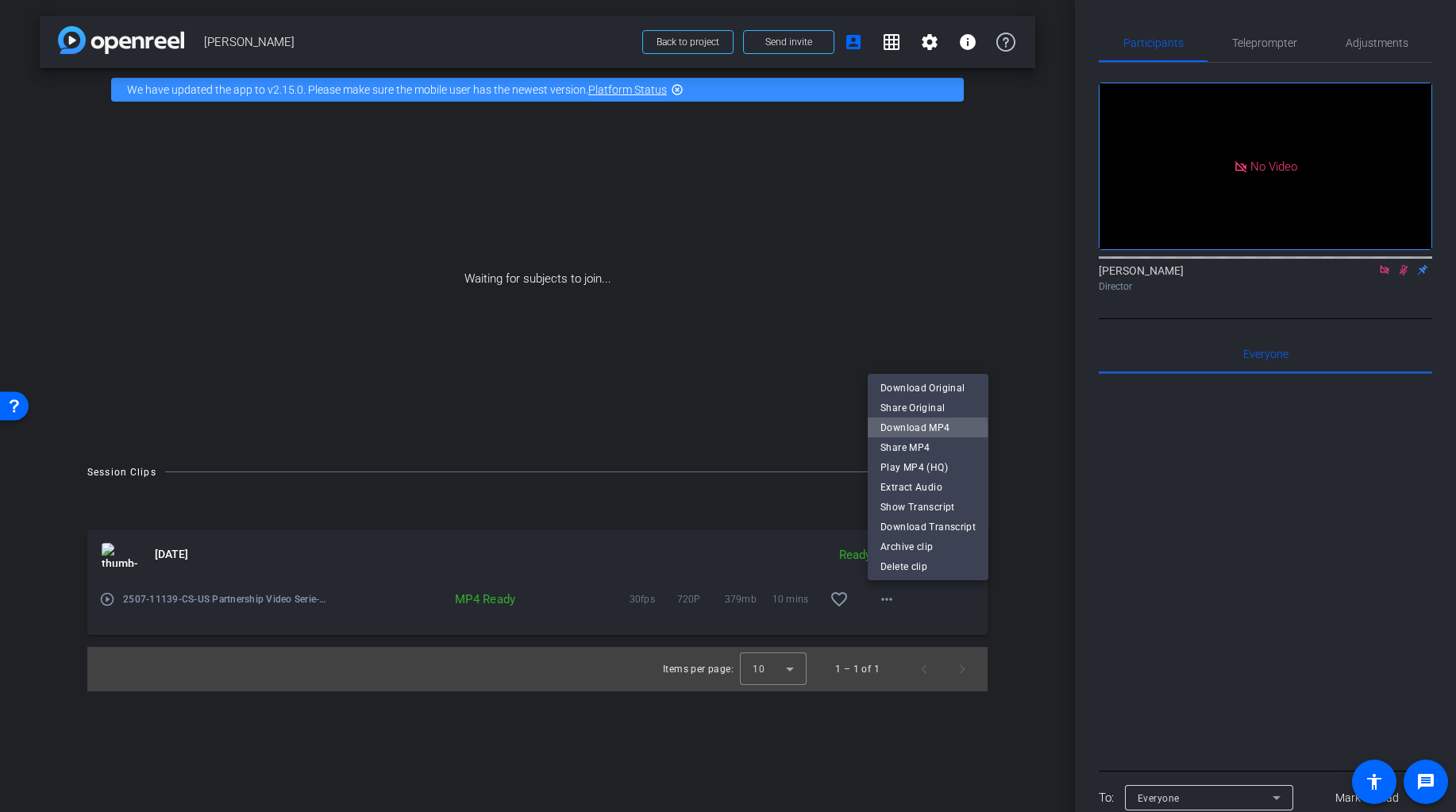
click at [920, 432] on span "Download MP4" at bounding box center [927, 427] width 95 height 19
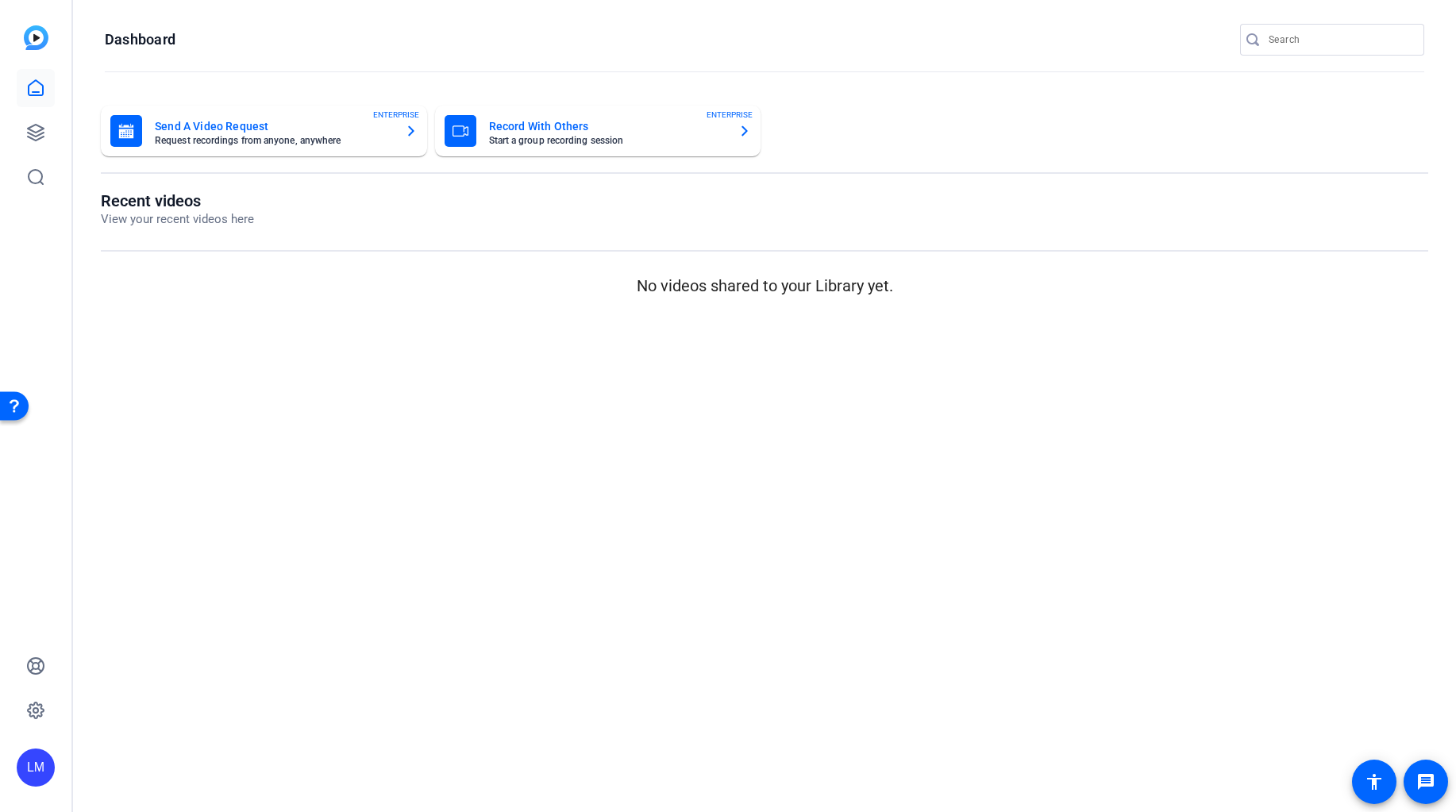
click at [1263, 38] on div at bounding box center [1254, 40] width 28 height 16
paste input "2408-62815-CS"
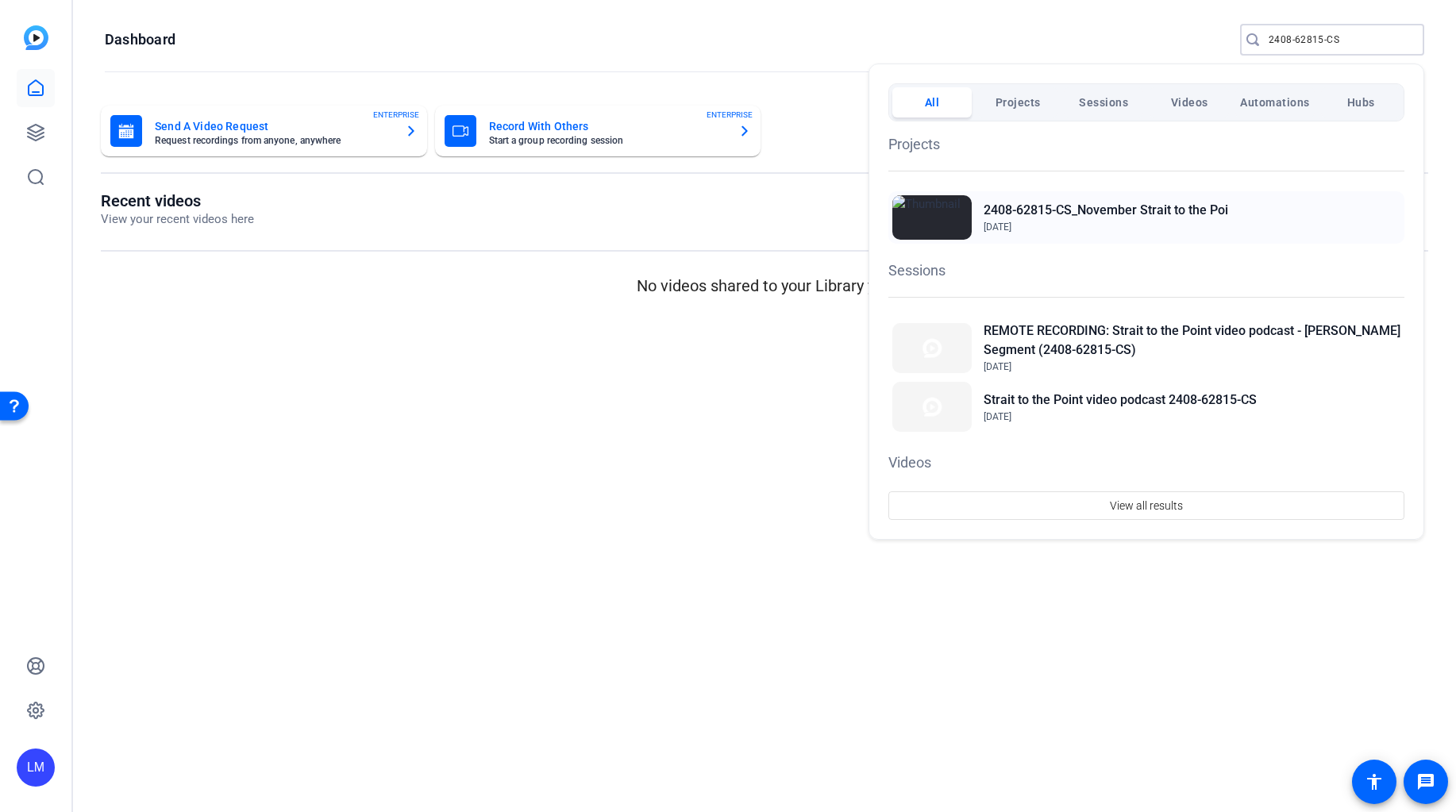
type input "2408-62815-CS"
click at [1143, 210] on h2 "2408-62815-CS_November Strait to the Poi" at bounding box center [1105, 210] width 244 height 19
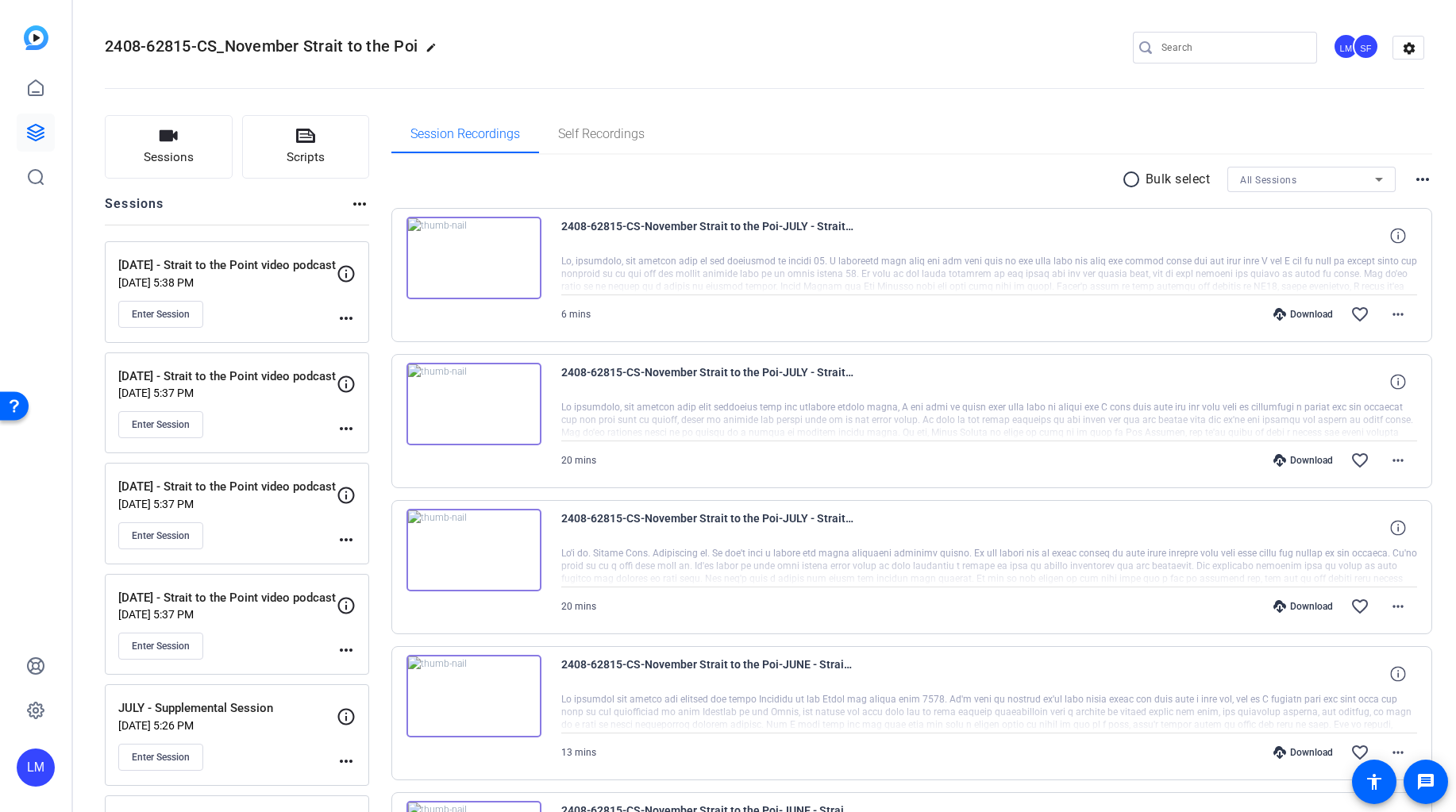
click at [1143, 210] on div "2408-62815-CS-November Strait to the Poi-JULY - Strait to the Point video podca…" at bounding box center [911, 275] width 1041 height 134
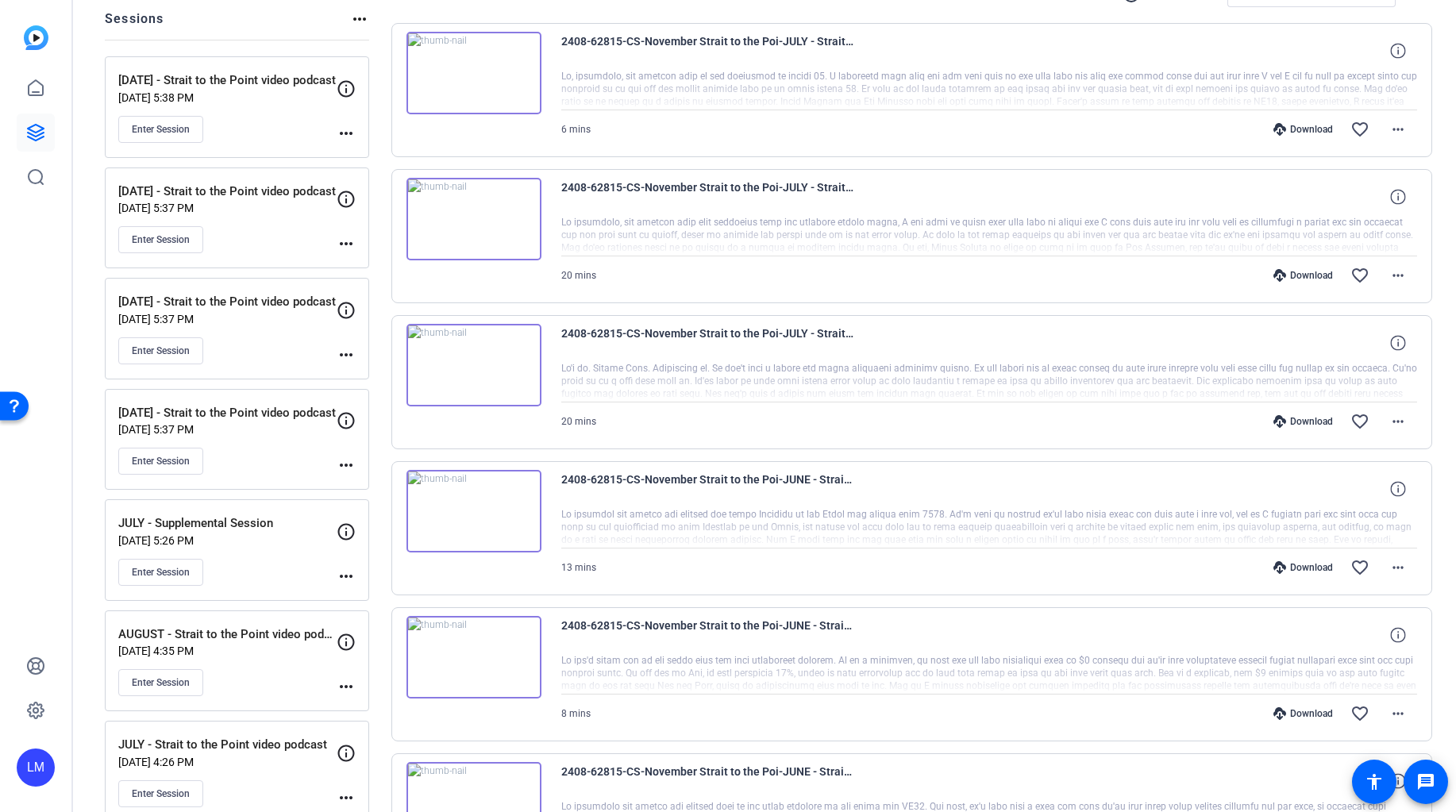
scroll to position [207, 0]
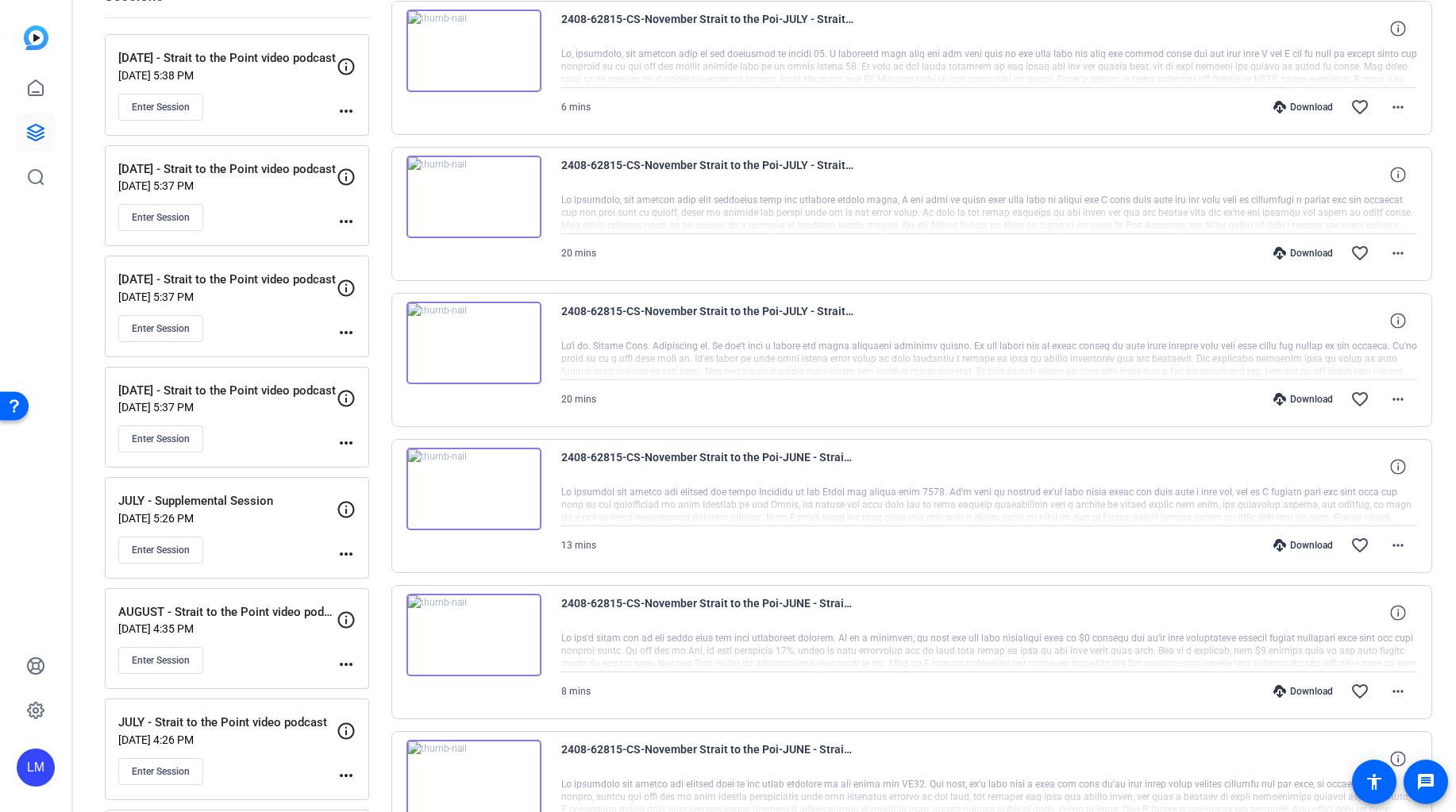
click at [339, 662] on mat-icon "more_horiz" at bounding box center [346, 664] width 19 height 19
click at [376, 684] on span "Edit Session" at bounding box center [385, 688] width 72 height 19
